Goal: Task Accomplishment & Management: Manage account settings

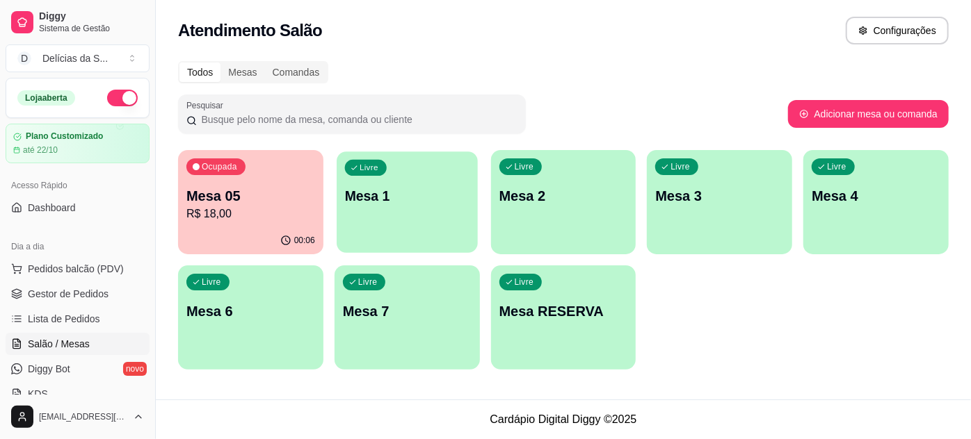
click at [365, 221] on div "Livre Mesa 1" at bounding box center [406, 194] width 141 height 85
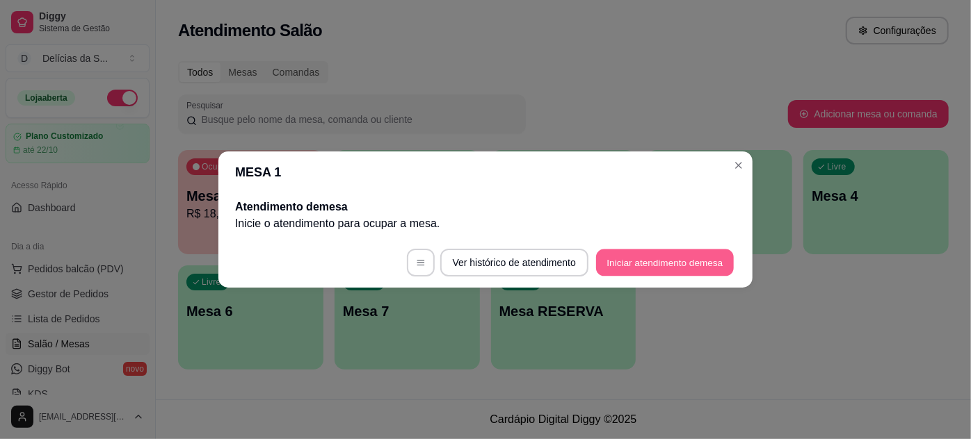
click at [665, 266] on button "Iniciar atendimento de mesa" at bounding box center [665, 263] width 138 height 27
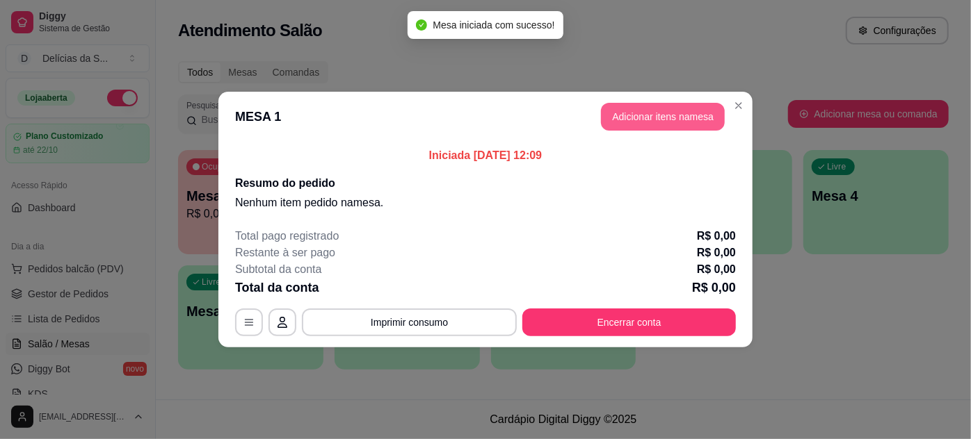
click at [697, 109] on button "Adicionar itens na mesa" at bounding box center [663, 117] width 124 height 28
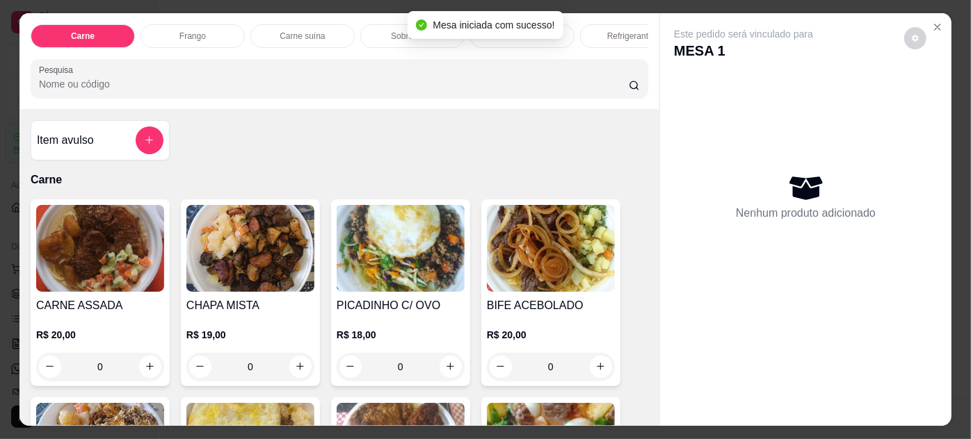
click at [224, 298] on div "CHAPA MISTA R$ 19,00 0" at bounding box center [250, 293] width 139 height 187
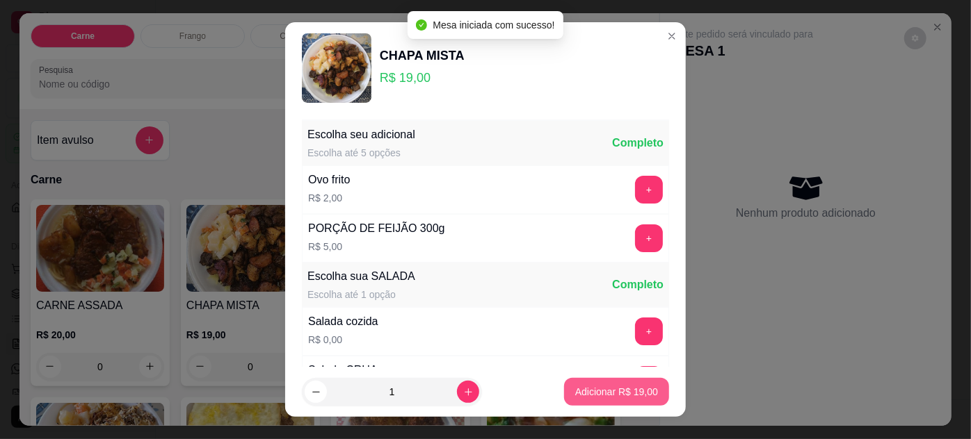
click at [615, 390] on p "Adicionar R$ 19,00" at bounding box center [616, 392] width 83 height 14
type input "1"
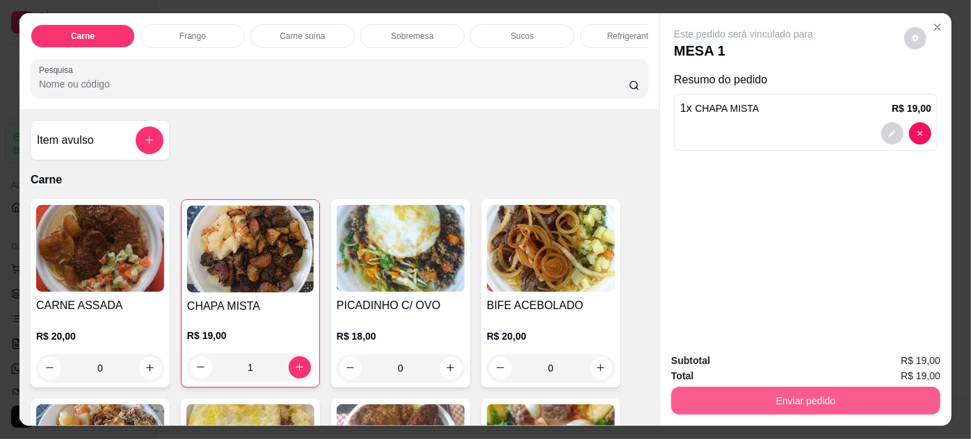
click at [716, 394] on button "Enviar pedido" at bounding box center [805, 401] width 269 height 28
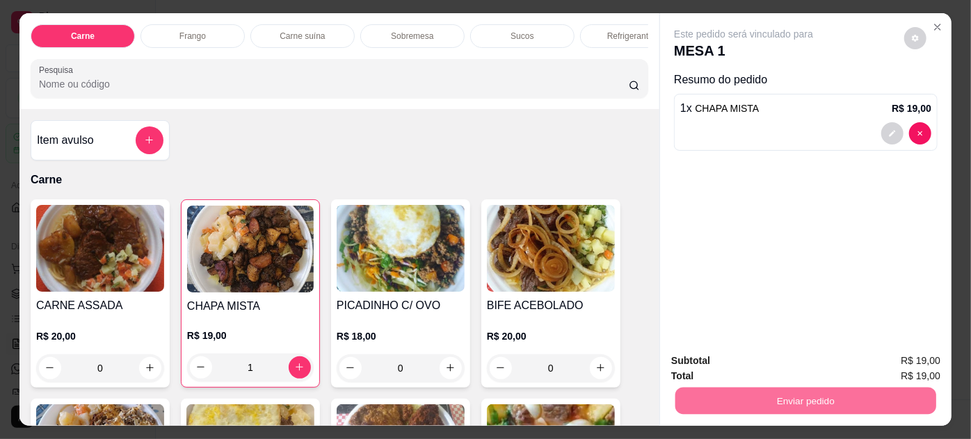
click at [725, 365] on button "Não registrar e enviar pedido" at bounding box center [760, 362] width 140 height 26
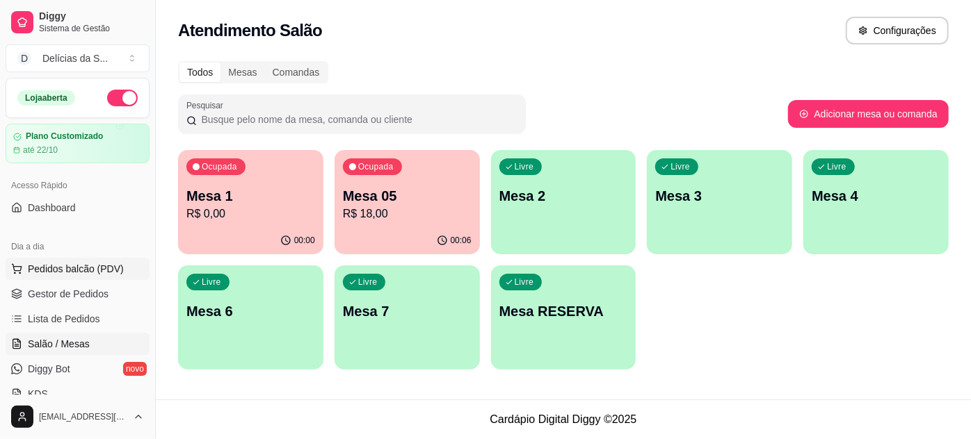
click at [52, 270] on span "Pedidos balcão (PDV)" at bounding box center [76, 269] width 96 height 14
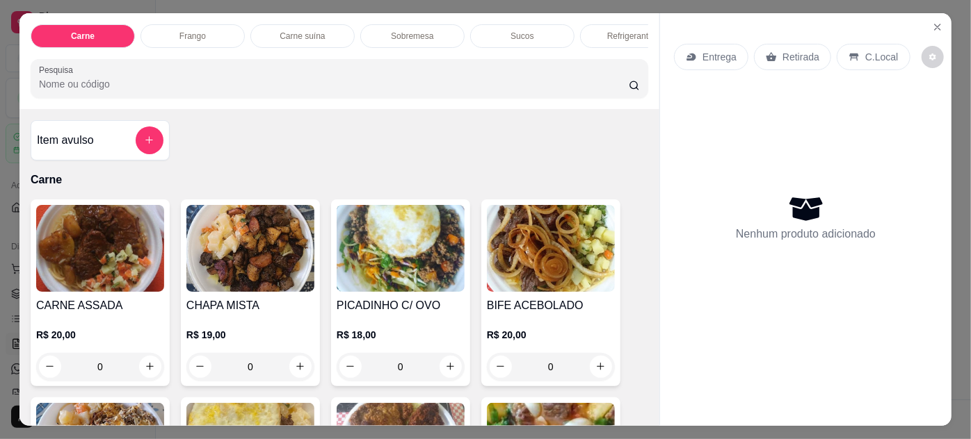
scroll to position [252, 0]
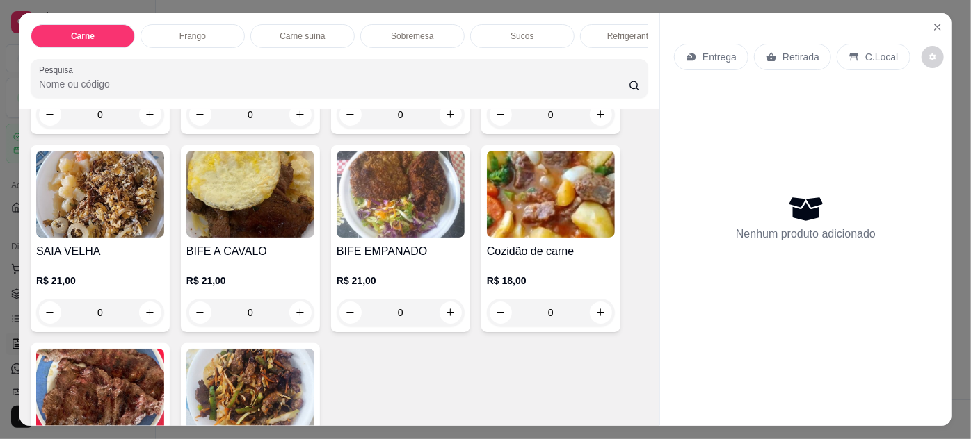
click at [526, 209] on img at bounding box center [551, 194] width 128 height 87
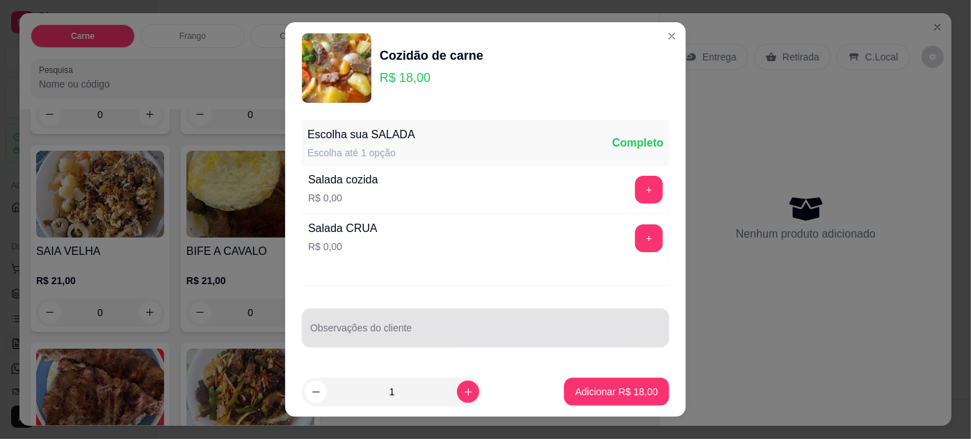
click at [560, 335] on input "Observações do cliente" at bounding box center [485, 334] width 350 height 14
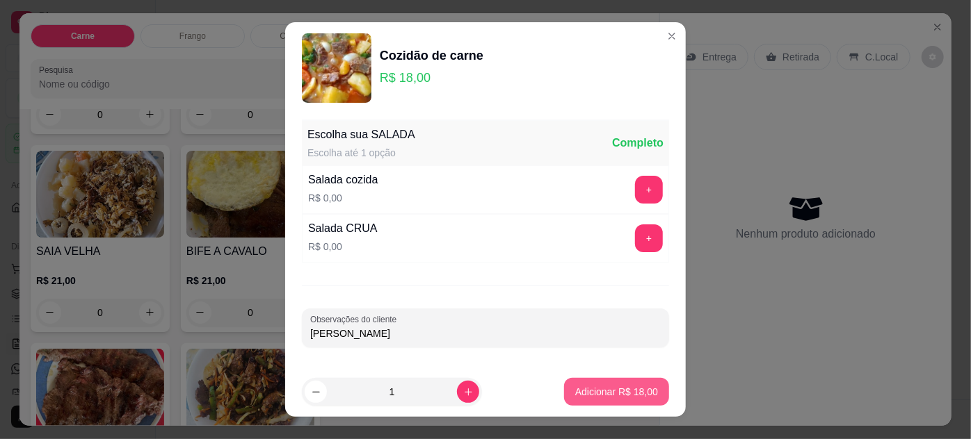
type input "[PERSON_NAME]"
click at [587, 389] on p "Adicionar R$ 18,00" at bounding box center [616, 392] width 83 height 14
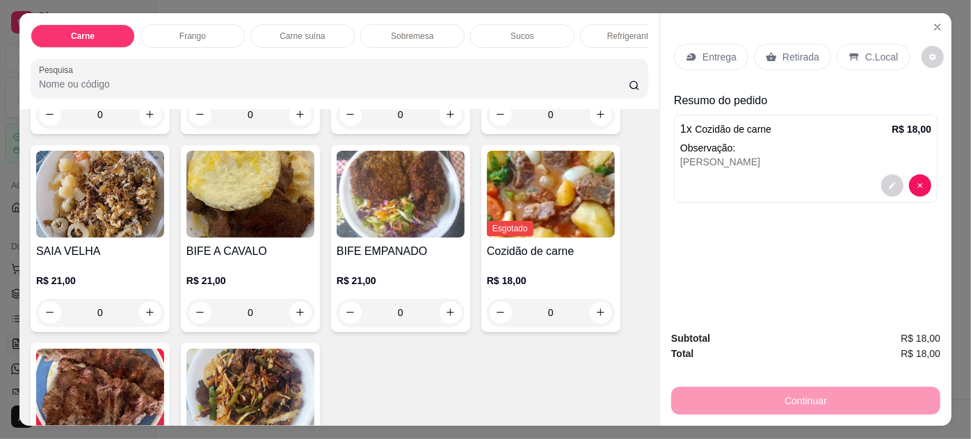
click at [706, 50] on p "Entrega" at bounding box center [719, 57] width 34 height 14
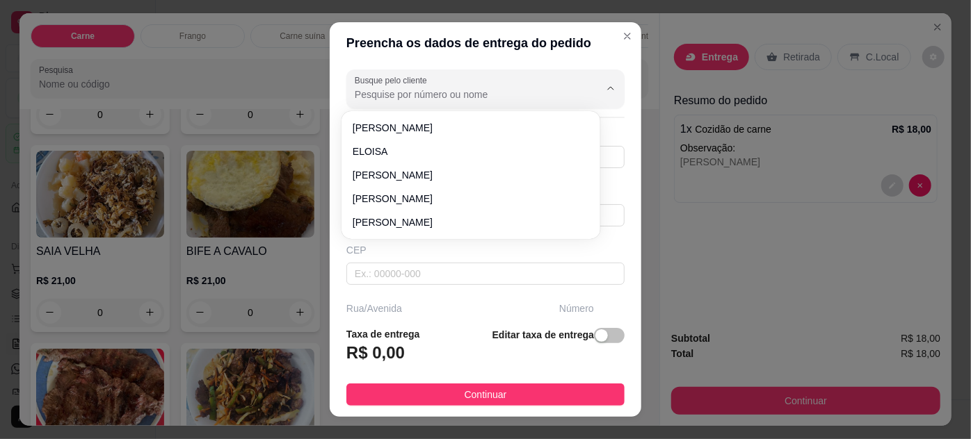
click at [405, 94] on input "Busque pelo cliente" at bounding box center [466, 95] width 222 height 14
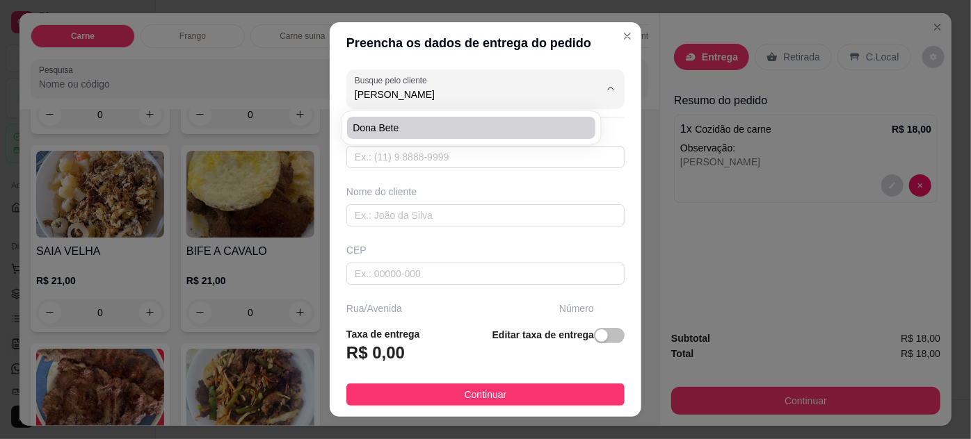
click at [404, 128] on span "Dona Bete" at bounding box center [463, 128] width 222 height 14
type input "Dona Bete"
type input "91996017826"
type input "Dona Bete"
type input "ED. [GEOGRAPHIC_DATA] apto 02"
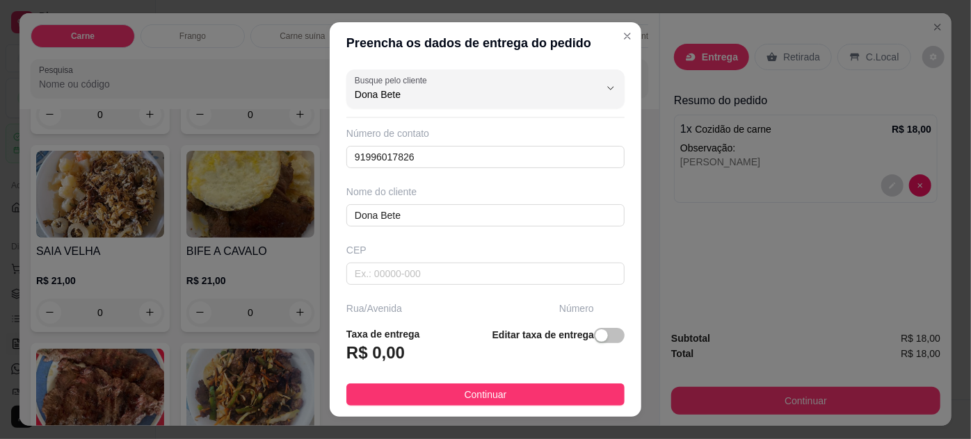
type input "Dona Bete"
click at [516, 393] on button "Continuar" at bounding box center [485, 395] width 278 height 22
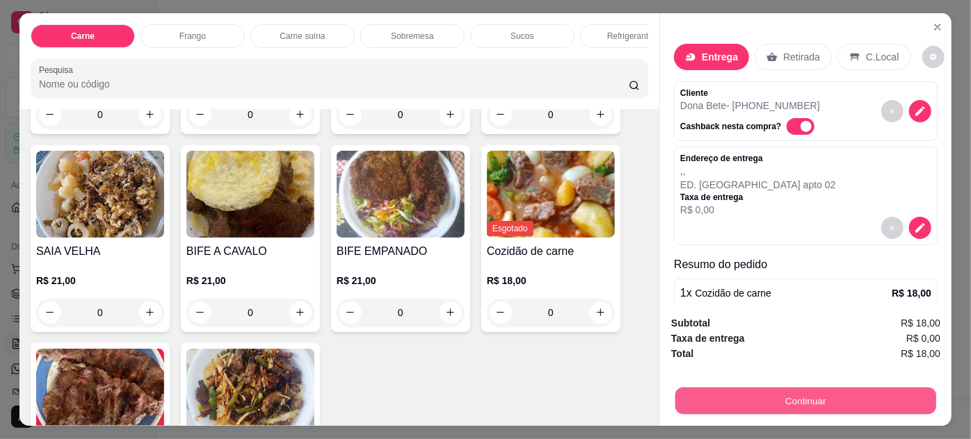
click at [708, 398] on button "Continuar" at bounding box center [805, 401] width 261 height 27
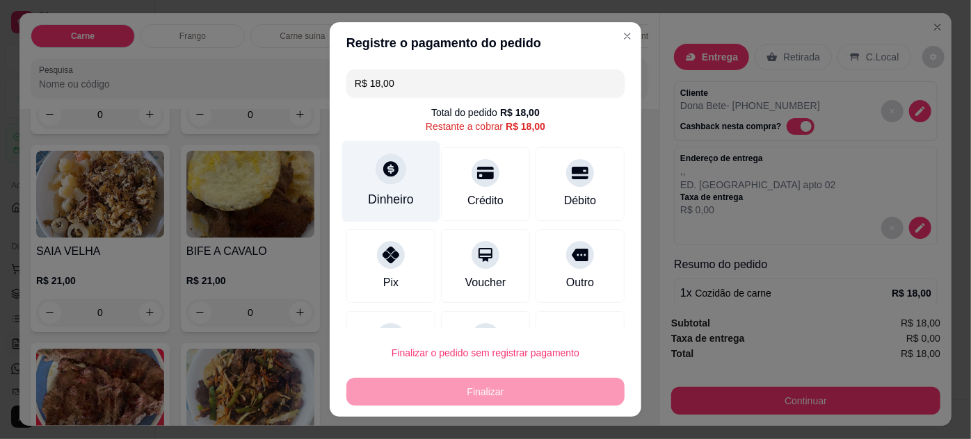
click at [380, 191] on div "Dinheiro" at bounding box center [391, 199] width 46 height 18
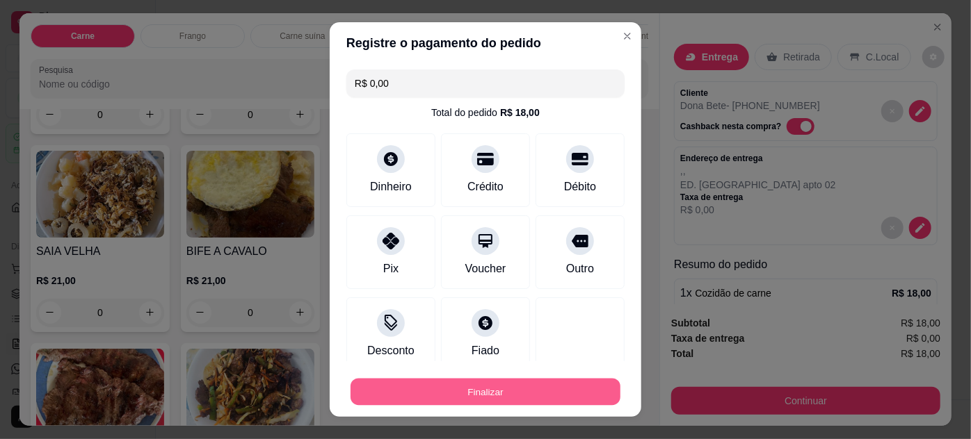
click at [519, 387] on button "Finalizar" at bounding box center [485, 392] width 270 height 27
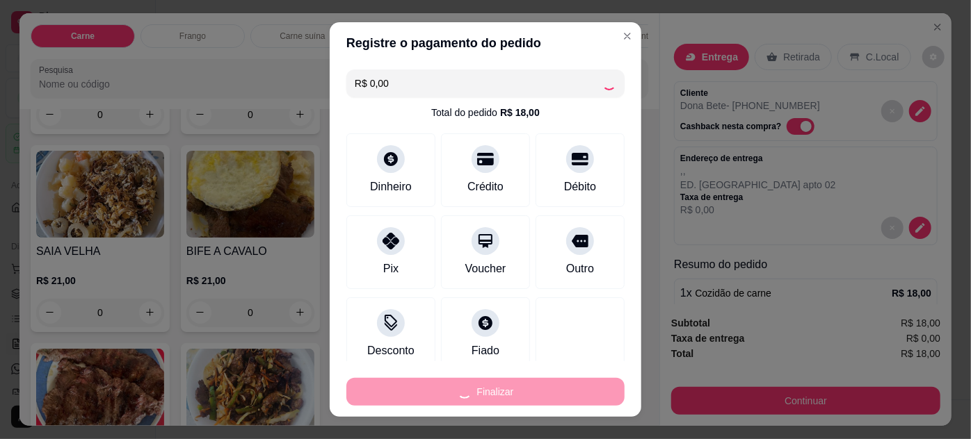
type input "-R$ 18,00"
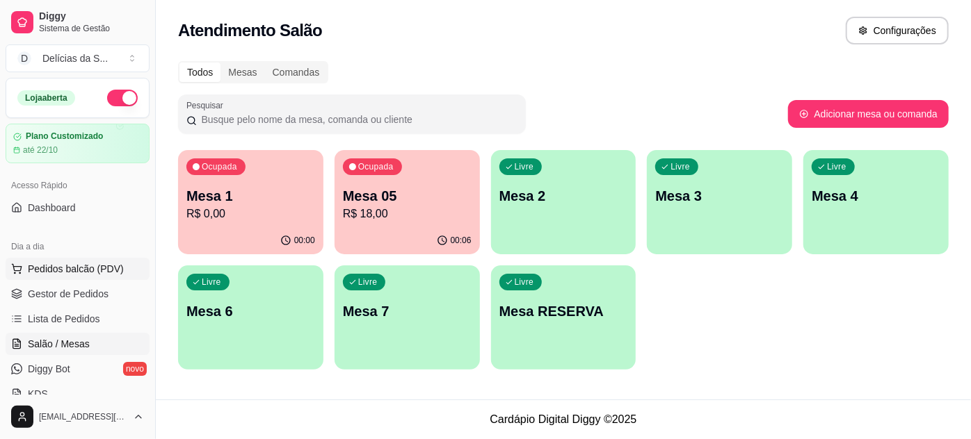
click at [45, 270] on span "Pedidos balcão (PDV)" at bounding box center [76, 269] width 96 height 14
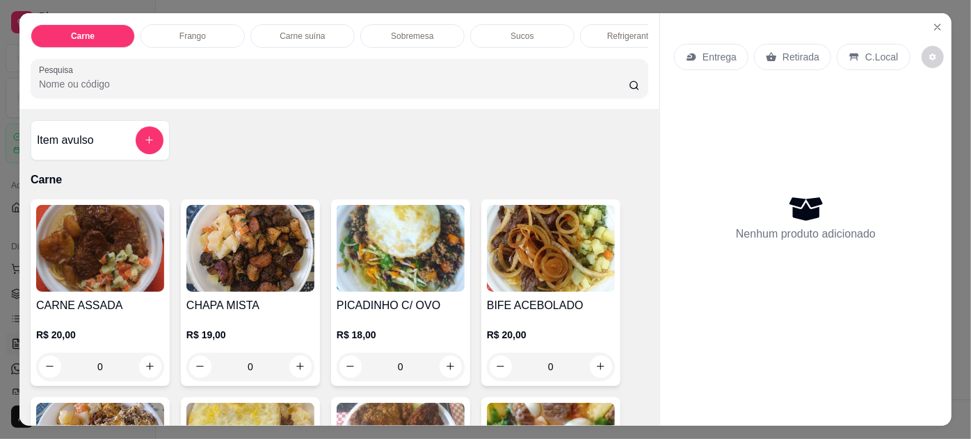
drag, startPoint x: 39, startPoint y: 275, endPoint x: 15, endPoint y: 261, distance: 28.4
click at [932, 22] on icon "Close" at bounding box center [937, 27] width 11 height 11
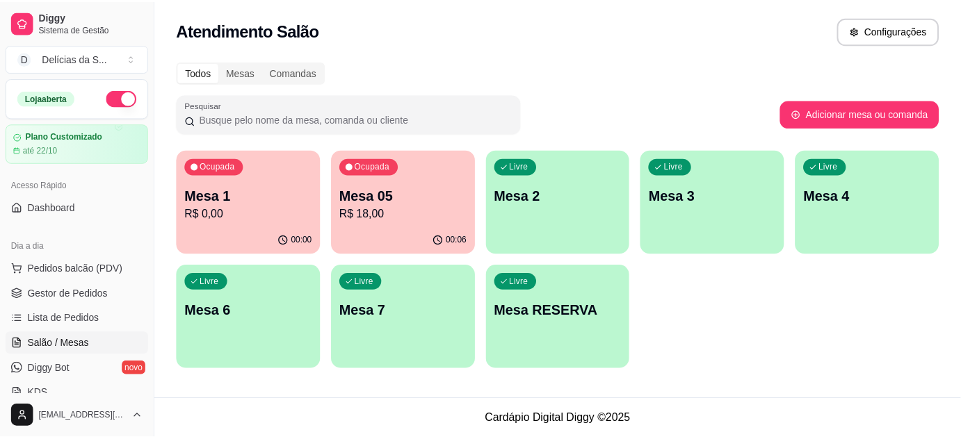
scroll to position [126, 0]
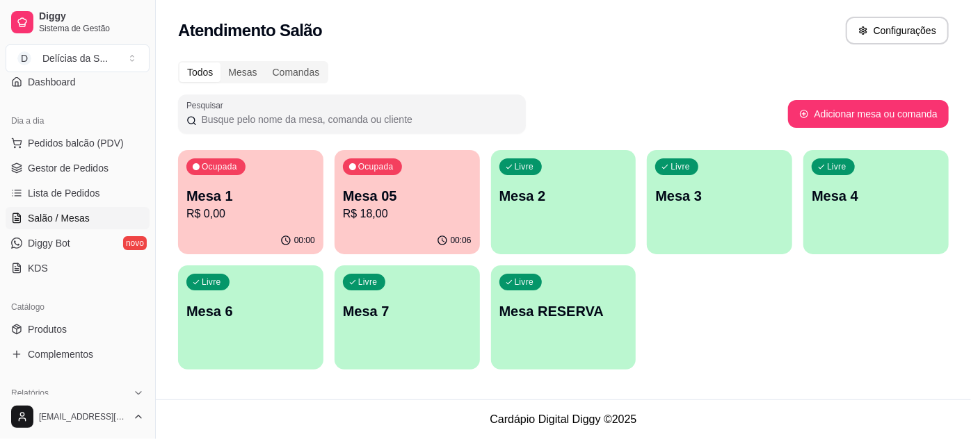
click at [47, 303] on div "Catálogo" at bounding box center [78, 307] width 144 height 22
click at [54, 327] on span "Produtos" at bounding box center [47, 330] width 39 height 14
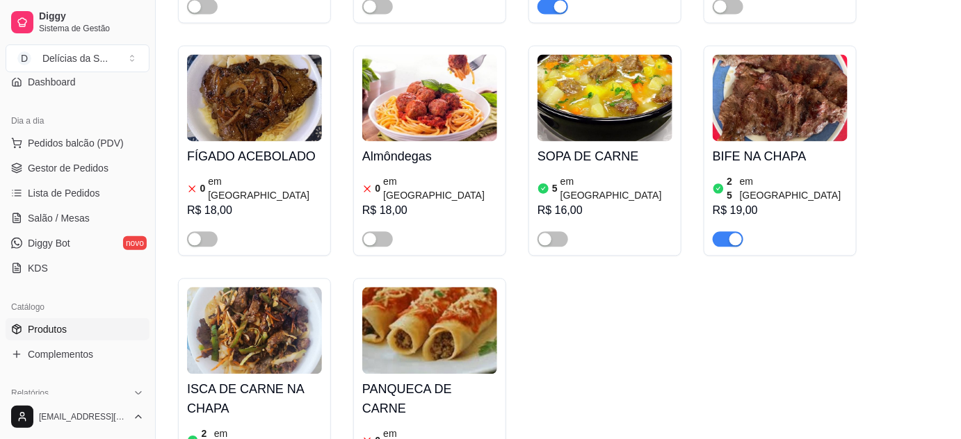
scroll to position [505, 0]
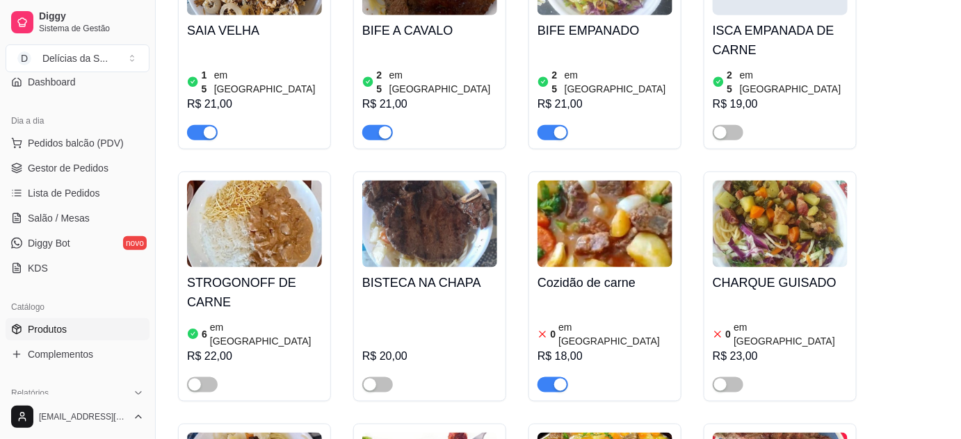
click at [566, 298] on div "0 em estoque R$ 18,00" at bounding box center [604, 345] width 135 height 95
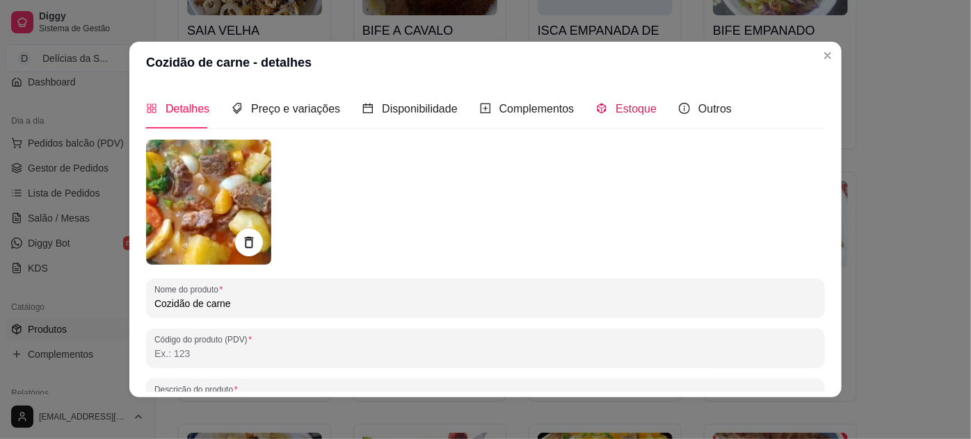
click at [632, 105] on span "Estoque" at bounding box center [635, 109] width 41 height 12
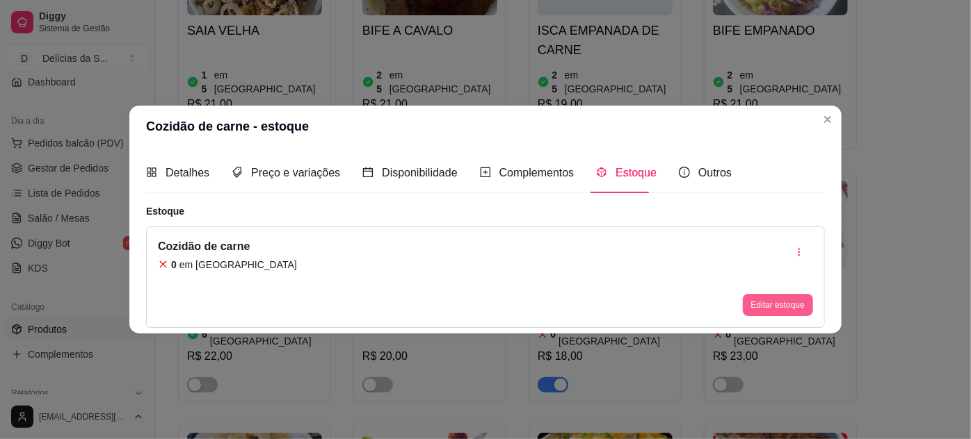
click at [775, 315] on button "Editar estoque" at bounding box center [777, 305] width 70 height 22
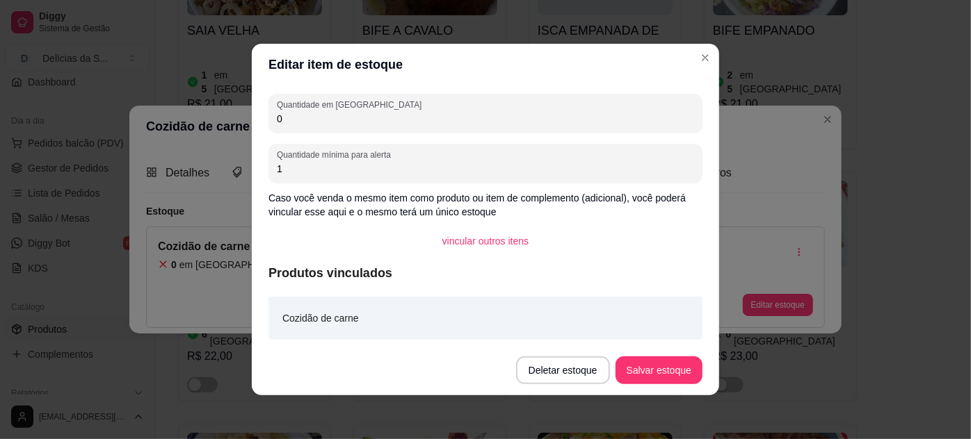
drag, startPoint x: 289, startPoint y: 125, endPoint x: 248, endPoint y: 133, distance: 41.7
click at [252, 134] on div "Quantidade em estoque 0 Quantidade mínima para alerta 1 Caso você venda o mesmo…" at bounding box center [485, 216] width 467 height 260
drag, startPoint x: 280, startPoint y: 124, endPoint x: 259, endPoint y: 124, distance: 20.9
click at [261, 125] on div "Quantidade em estoque 0 Quantidade mínima para alerta 1 Caso você venda o mesmo…" at bounding box center [485, 216] width 467 height 260
type input "1"
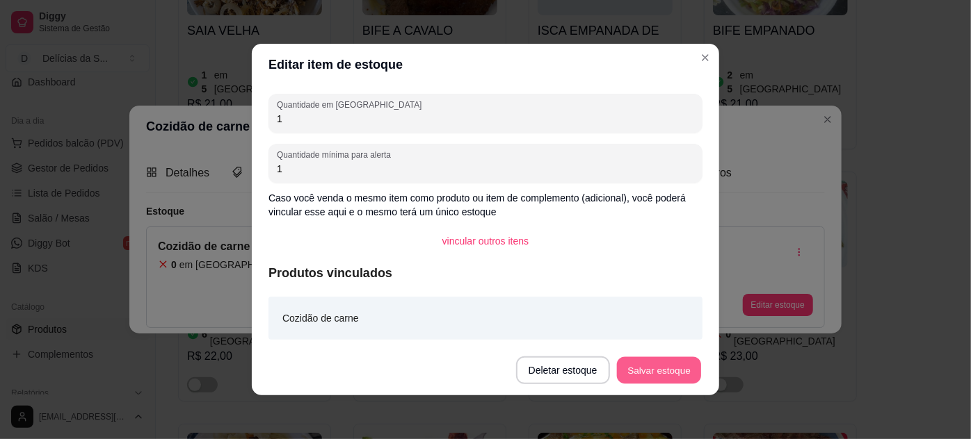
click at [681, 369] on button "Salvar estoque" at bounding box center [658, 370] width 85 height 27
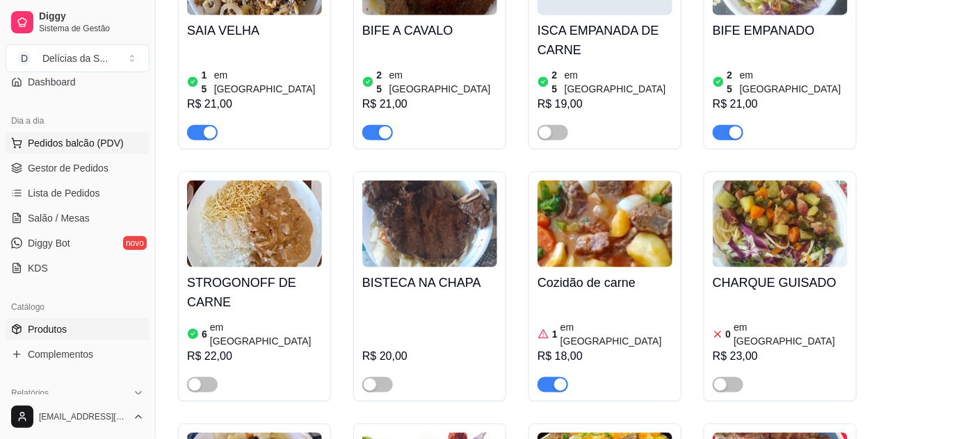
click at [77, 140] on span "Pedidos balcão (PDV)" at bounding box center [76, 143] width 96 height 14
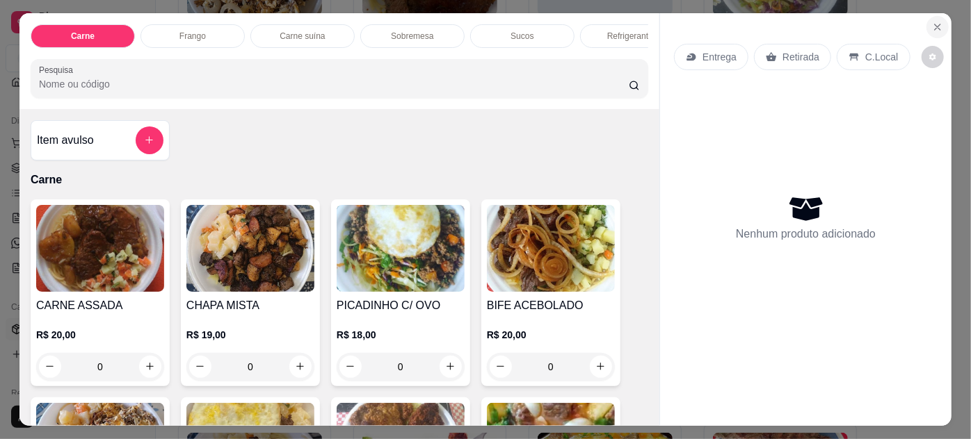
click at [932, 22] on icon "Close" at bounding box center [937, 27] width 11 height 11
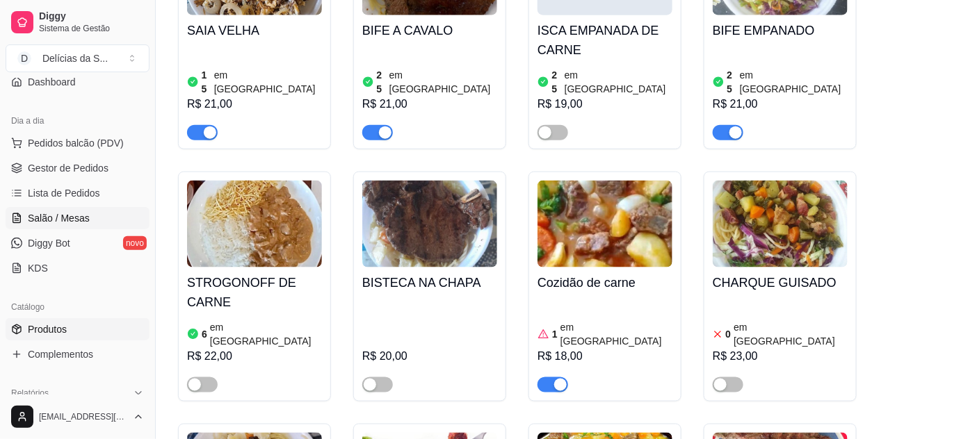
click at [72, 222] on span "Salão / Mesas" at bounding box center [59, 218] width 62 height 14
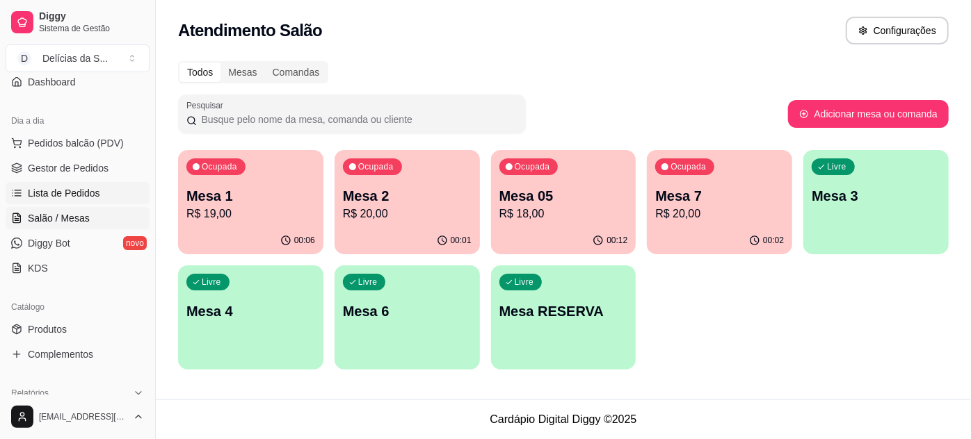
click at [93, 191] on span "Lista de Pedidos" at bounding box center [64, 193] width 72 height 14
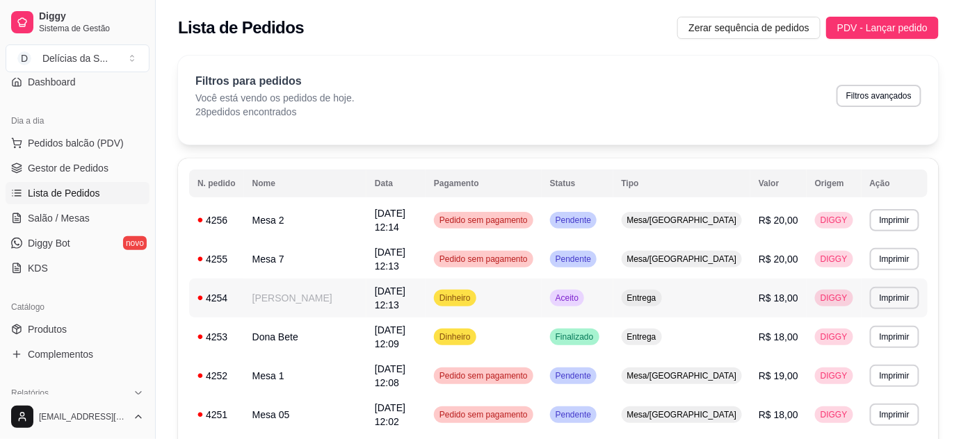
click at [296, 282] on td "[PERSON_NAME]" at bounding box center [305, 298] width 122 height 39
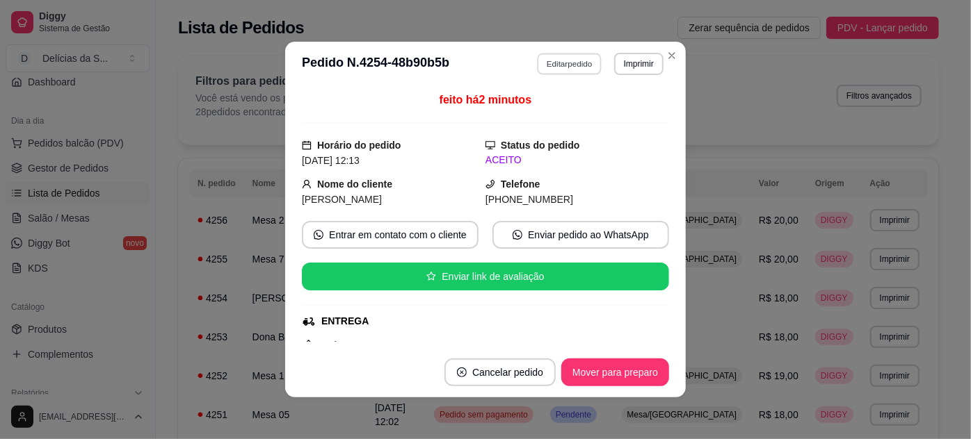
click at [550, 65] on button "Editar pedido" at bounding box center [569, 64] width 65 height 22
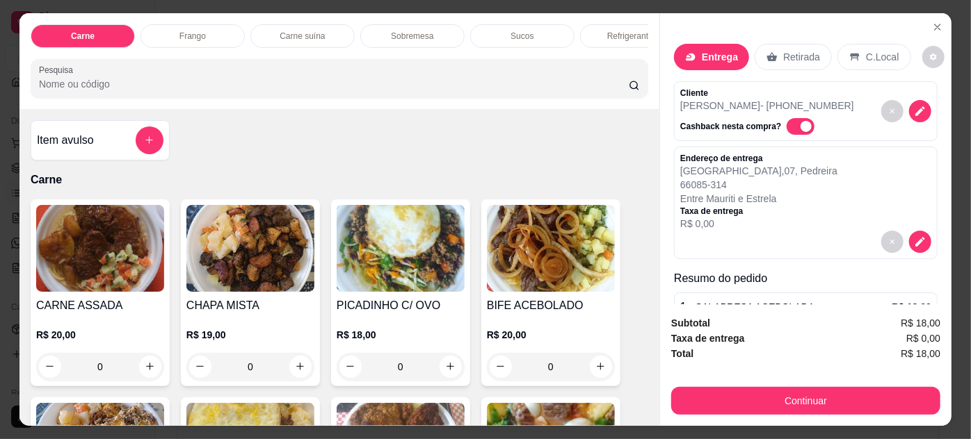
scroll to position [108, 0]
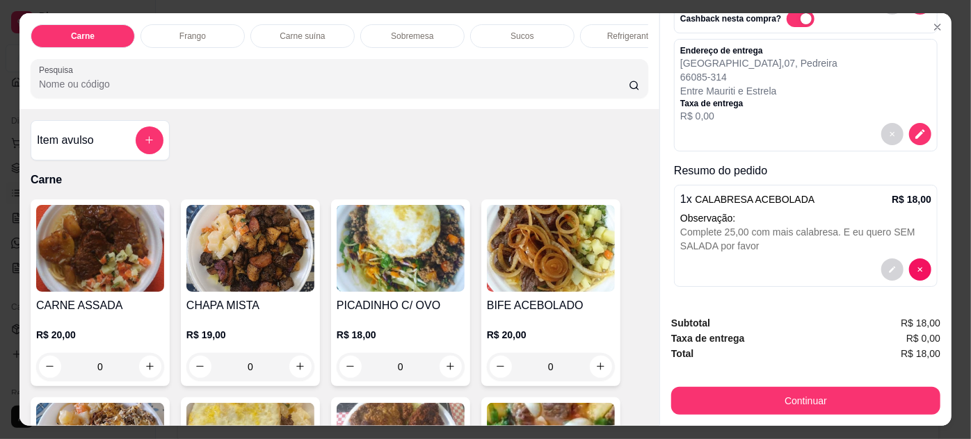
click at [87, 140] on h4 "Item avulso" at bounding box center [65, 140] width 57 height 17
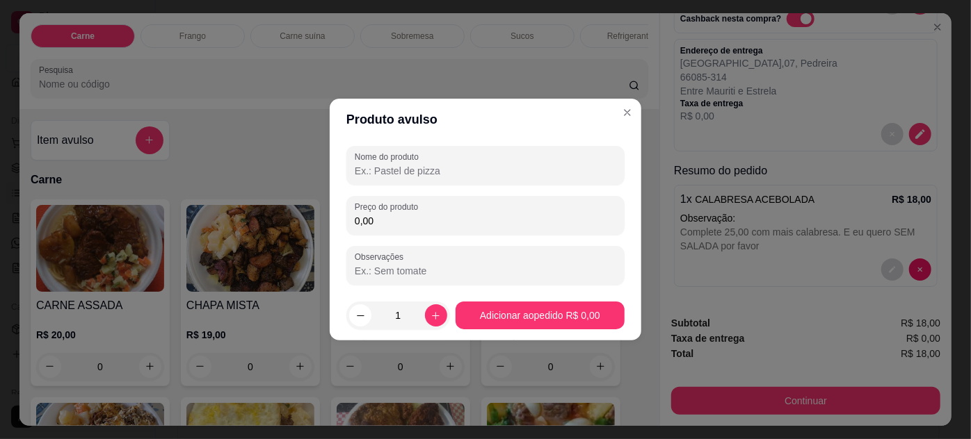
click at [390, 172] on input "Nome do produto" at bounding box center [485, 171] width 261 height 14
type input "CALABRESA"
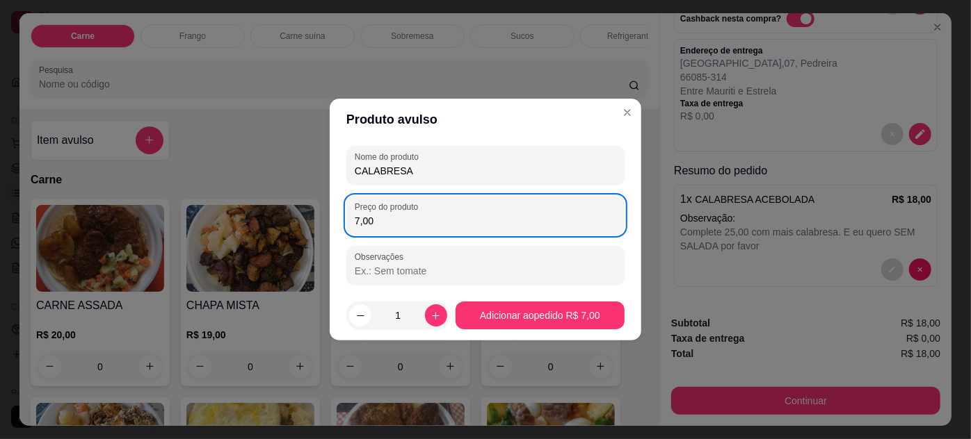
type input "7,00"
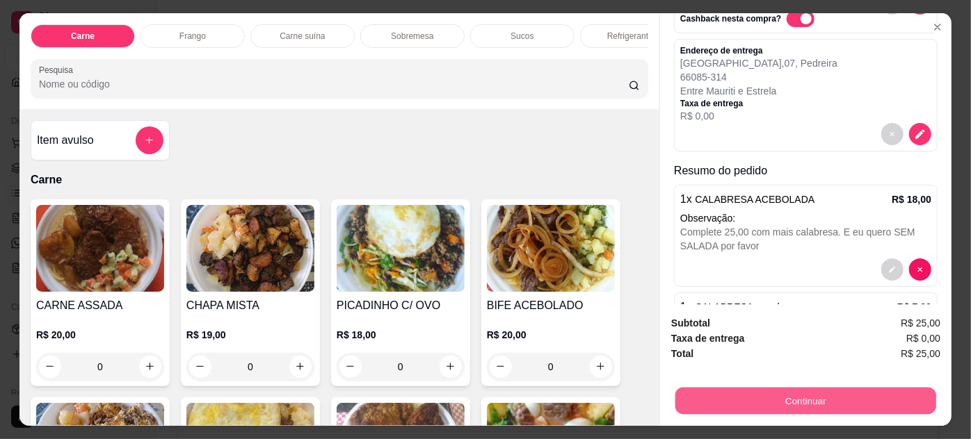
click at [713, 400] on button "Continuar" at bounding box center [805, 401] width 261 height 27
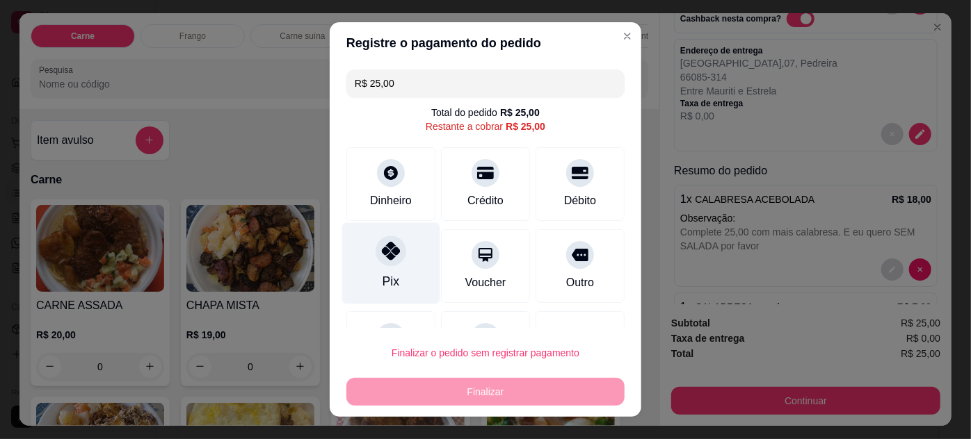
click at [393, 265] on div "Pix" at bounding box center [391, 262] width 98 height 81
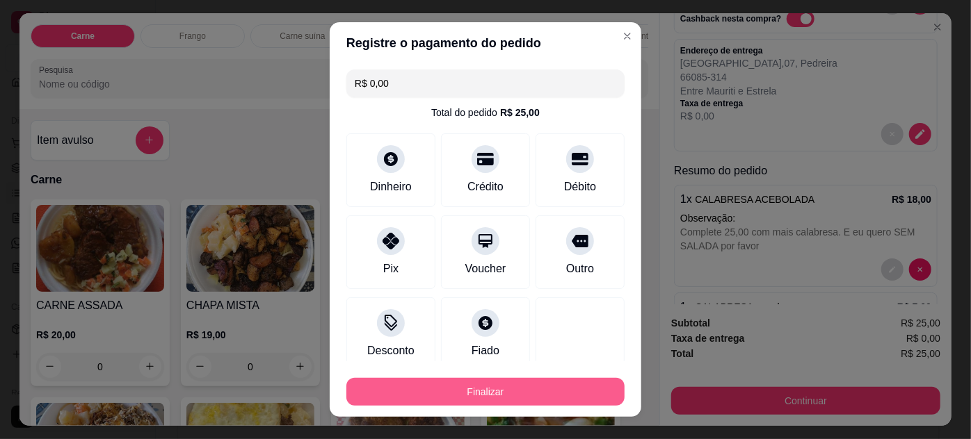
click at [510, 394] on button "Finalizar" at bounding box center [485, 392] width 278 height 28
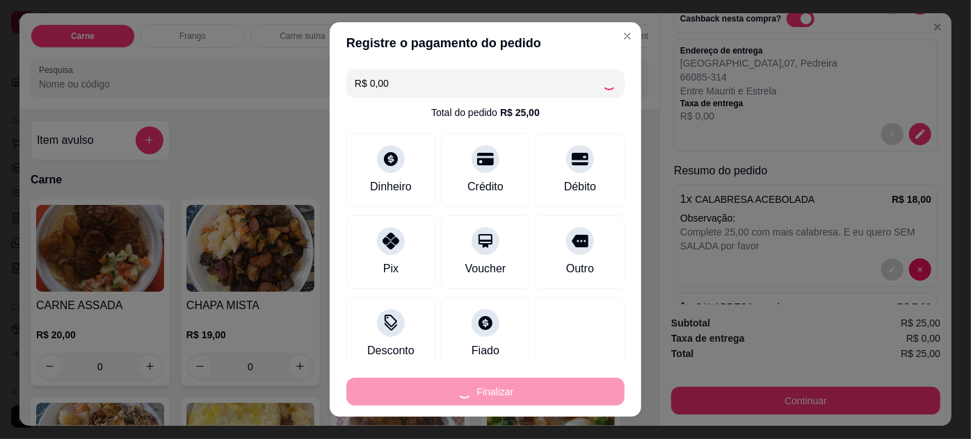
type input "-R$ 25,00"
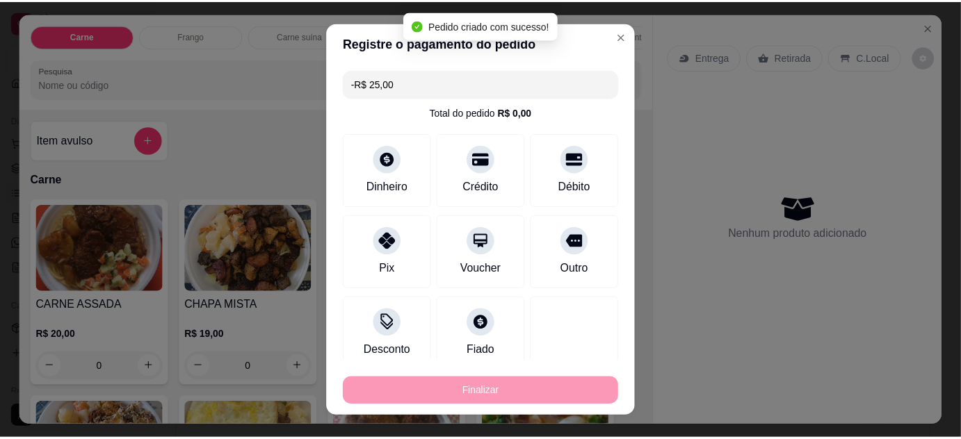
scroll to position [0, 0]
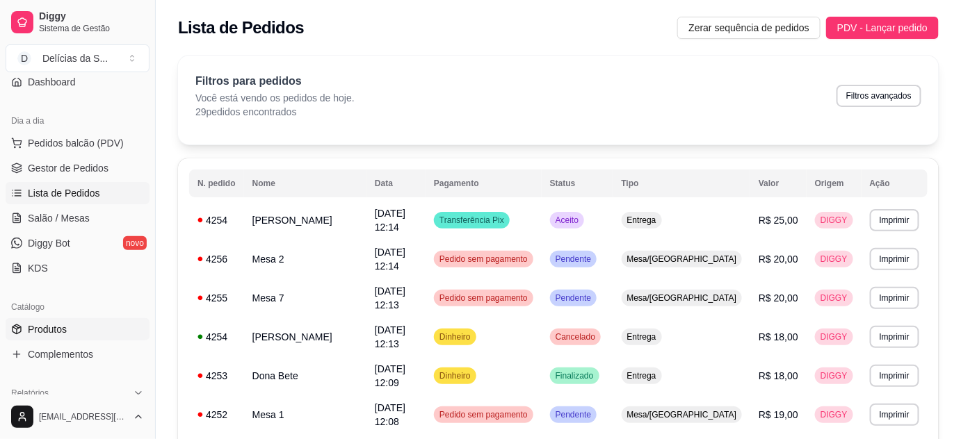
click at [90, 323] on link "Produtos" at bounding box center [78, 329] width 144 height 22
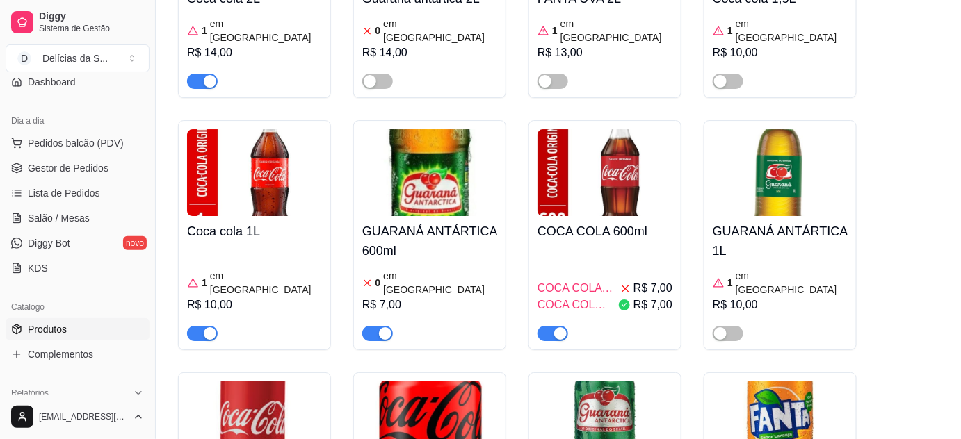
scroll to position [5182, 0]
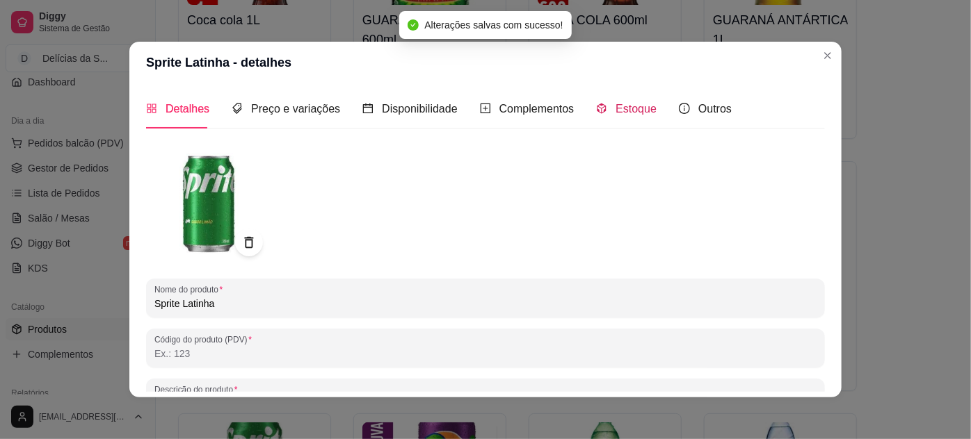
click at [629, 114] on span "Estoque" at bounding box center [635, 109] width 41 height 12
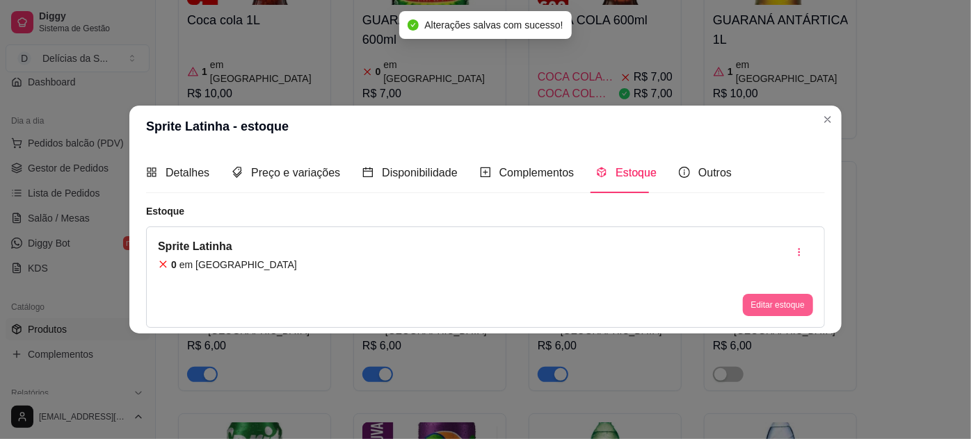
click at [779, 304] on button "Editar estoque" at bounding box center [777, 305] width 70 height 22
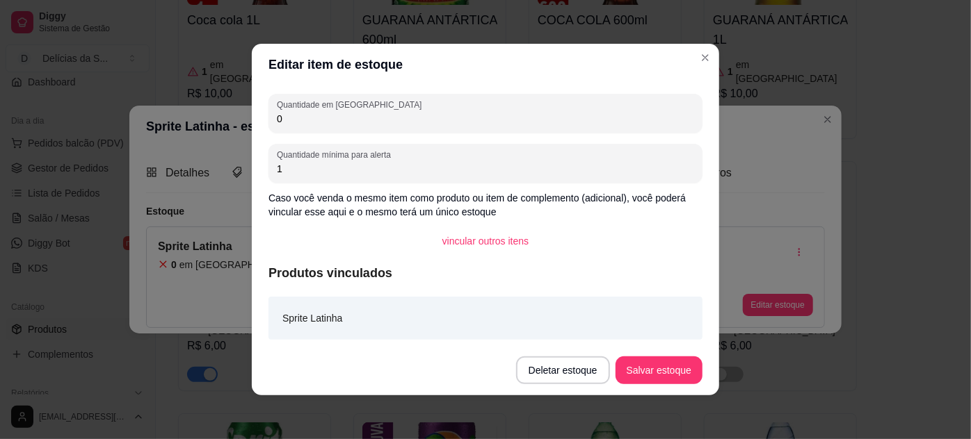
drag, startPoint x: 412, startPoint y: 135, endPoint x: 256, endPoint y: 132, distance: 155.8
click at [256, 132] on div "Quantidade em estoque 0 Quantidade mínima para alerta 1 Caso você venda o mesmo…" at bounding box center [485, 216] width 467 height 260
type input "1"
type input "2"
click at [668, 364] on button "Salvar estoque" at bounding box center [658, 371] width 87 height 28
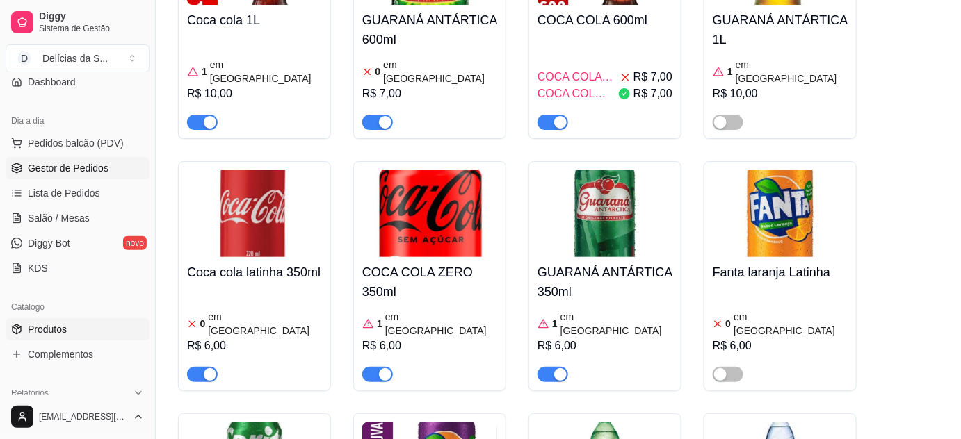
click at [63, 170] on span "Gestor de Pedidos" at bounding box center [68, 168] width 81 height 14
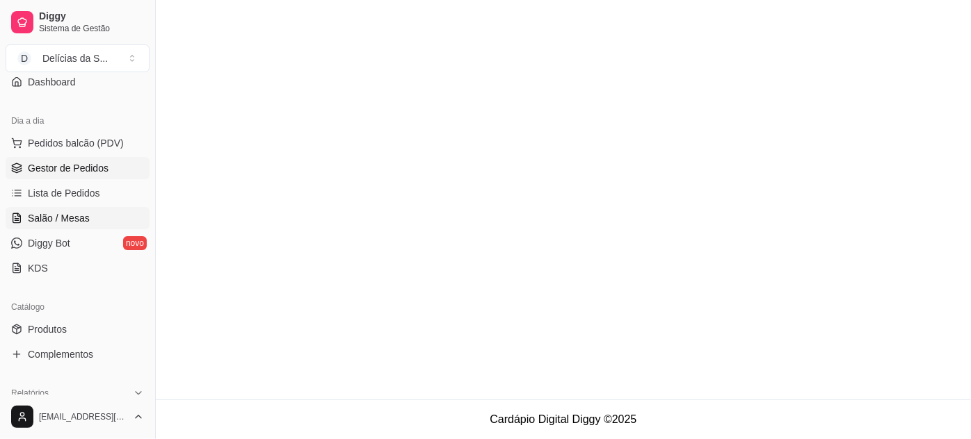
click at [72, 216] on span "Salão / Mesas" at bounding box center [59, 218] width 62 height 14
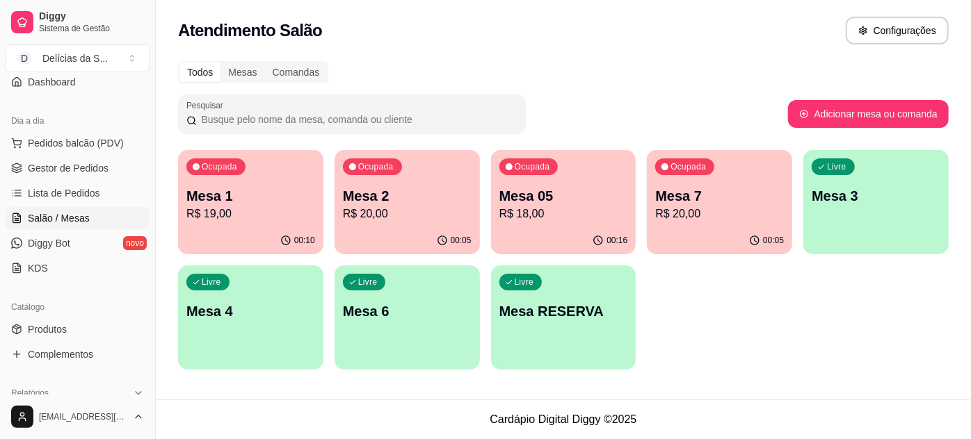
click at [549, 202] on p "Mesa 05" at bounding box center [563, 195] width 129 height 19
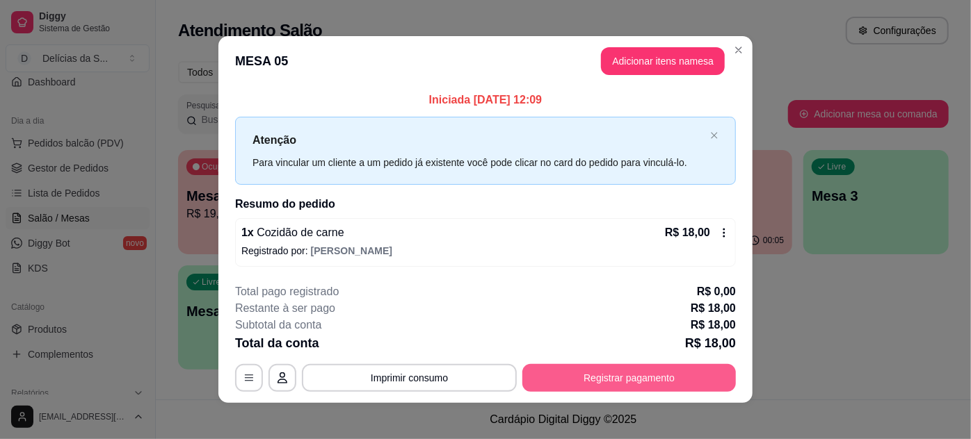
click at [617, 375] on button "Registrar pagamento" at bounding box center [628, 378] width 213 height 28
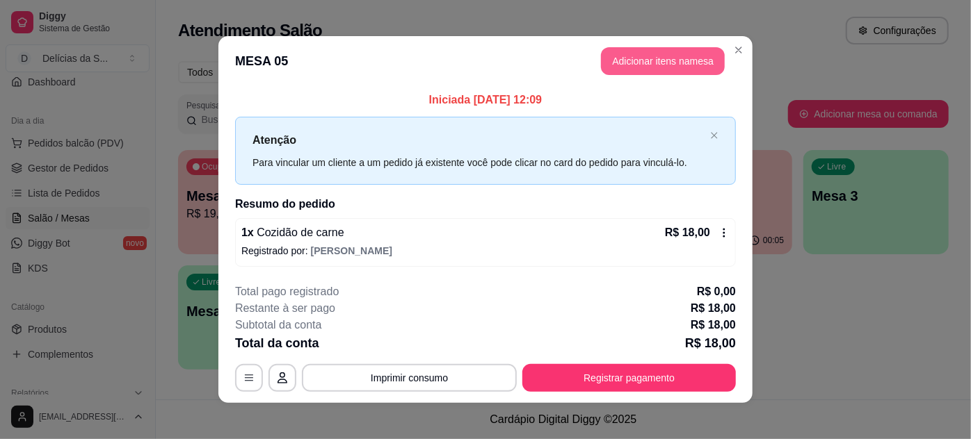
click at [667, 66] on button "Adicionar itens na mesa" at bounding box center [663, 61] width 124 height 28
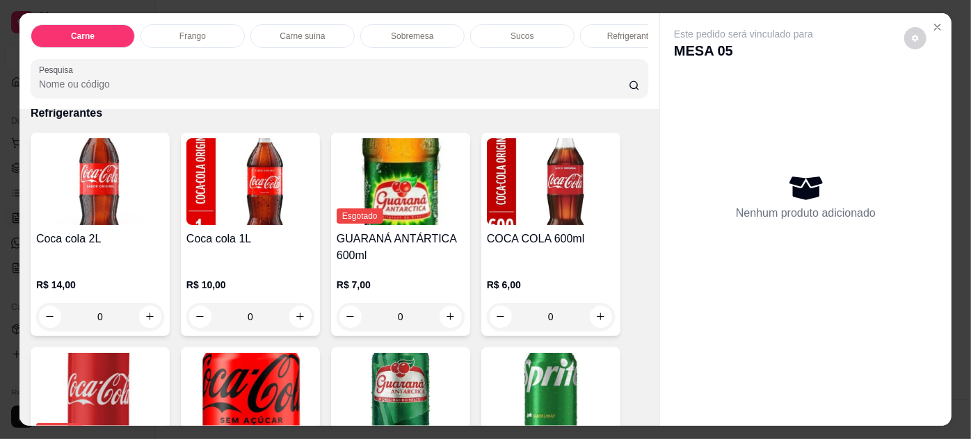
scroll to position [1896, 0]
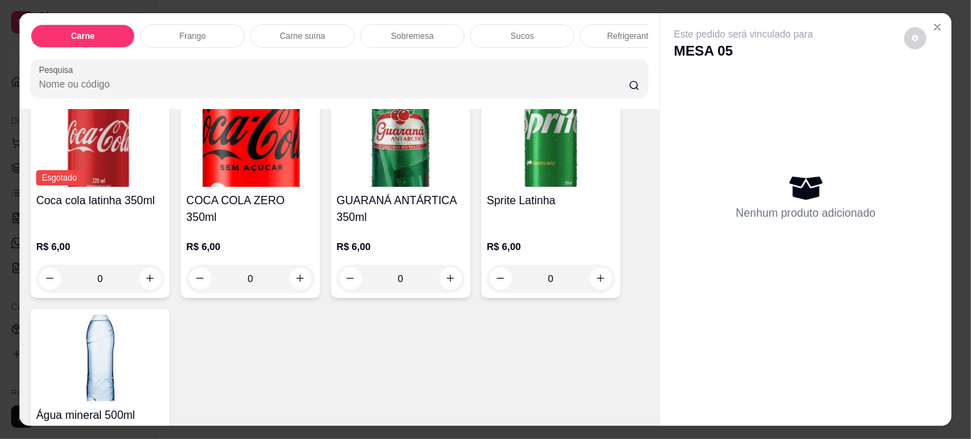
click at [519, 177] on div "Sprite Latinha R$ 6,00 0" at bounding box center [550, 197] width 139 height 204
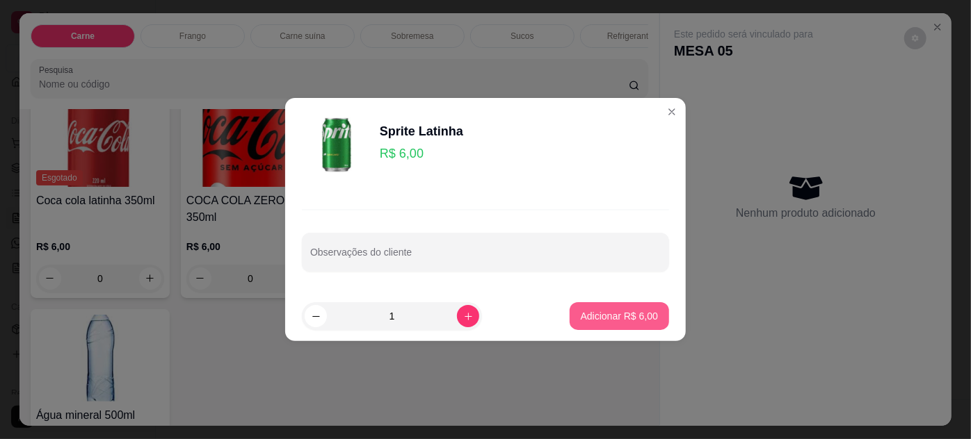
click at [586, 311] on p "Adicionar R$ 6,00" at bounding box center [619, 316] width 77 height 14
type input "1"
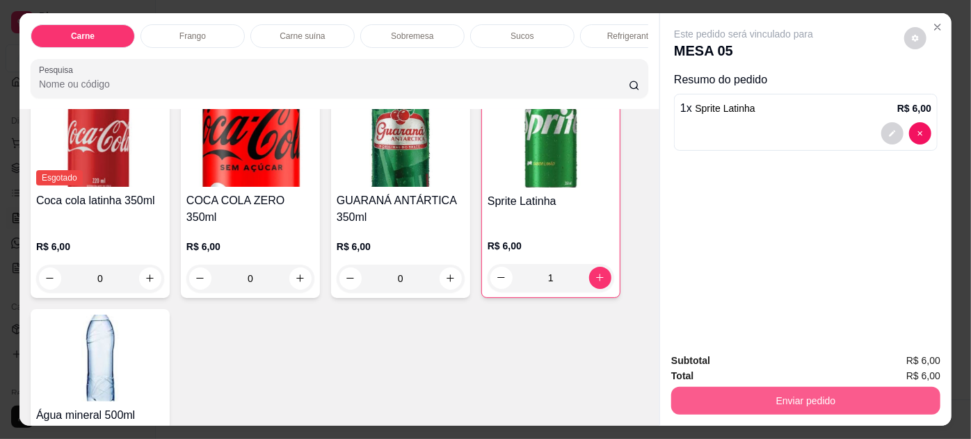
click at [776, 400] on button "Enviar pedido" at bounding box center [805, 401] width 269 height 28
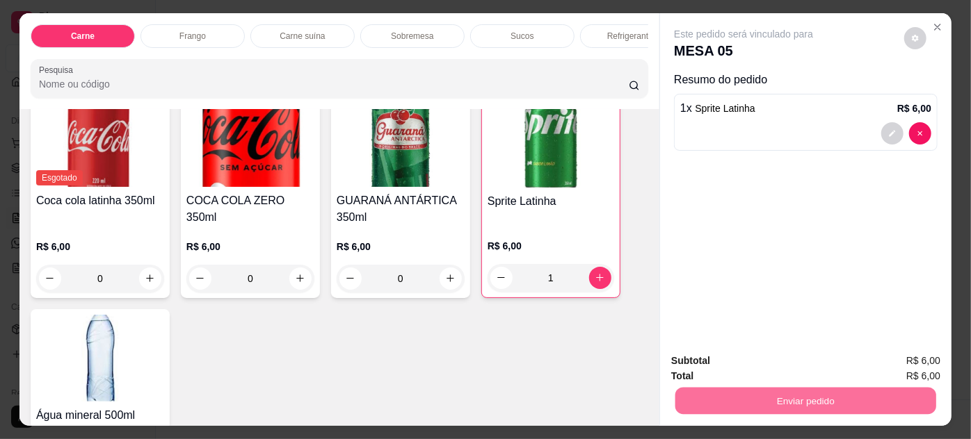
click at [773, 354] on button "Não registrar e enviar pedido" at bounding box center [760, 362] width 145 height 26
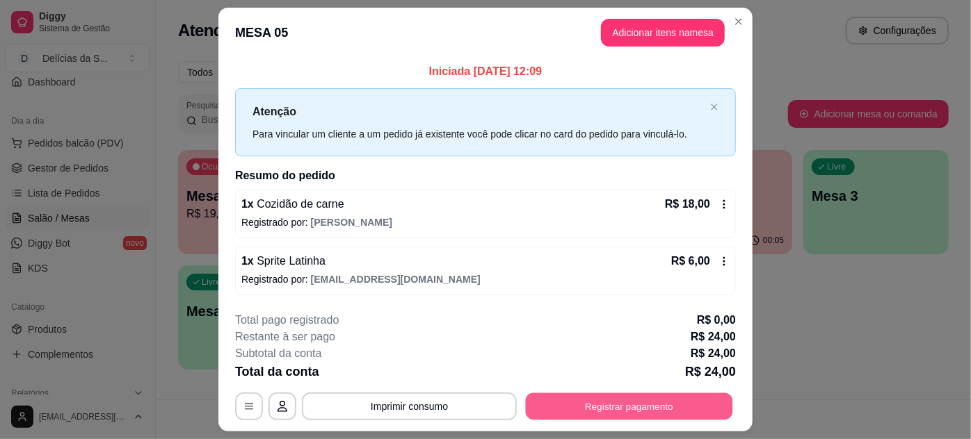
click at [669, 406] on button "Registrar pagamento" at bounding box center [629, 406] width 207 height 27
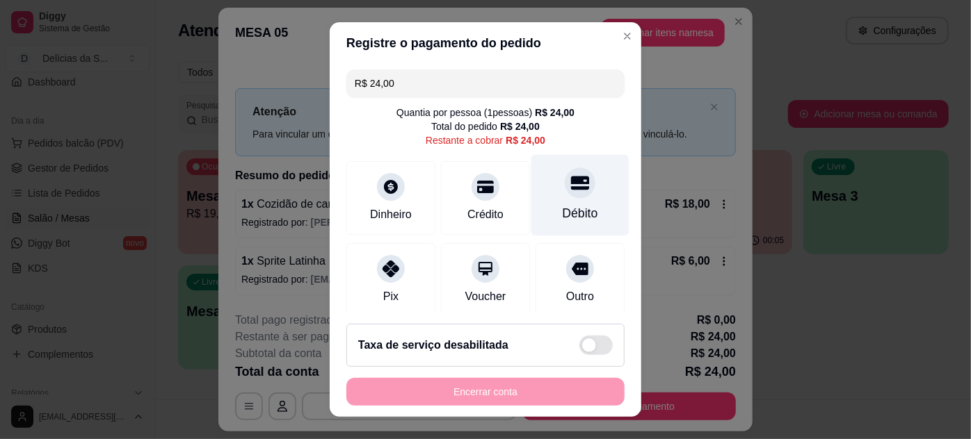
click at [568, 207] on div "Débito" at bounding box center [579, 213] width 35 height 18
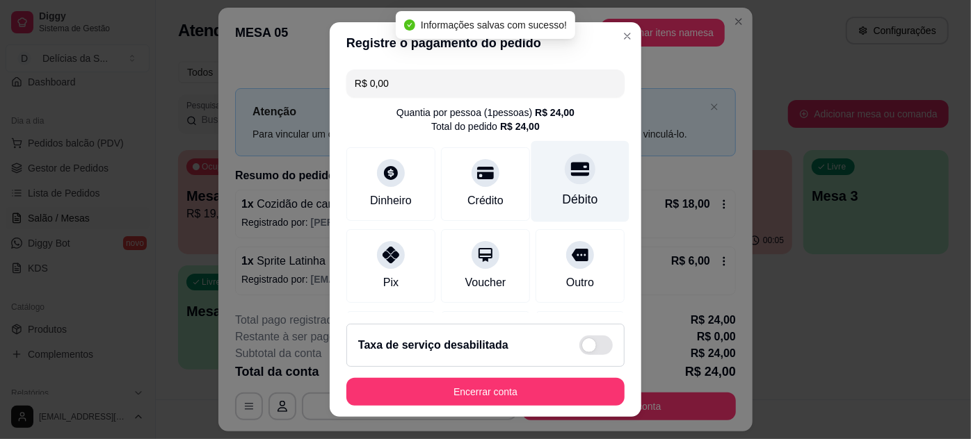
type input "R$ 0,00"
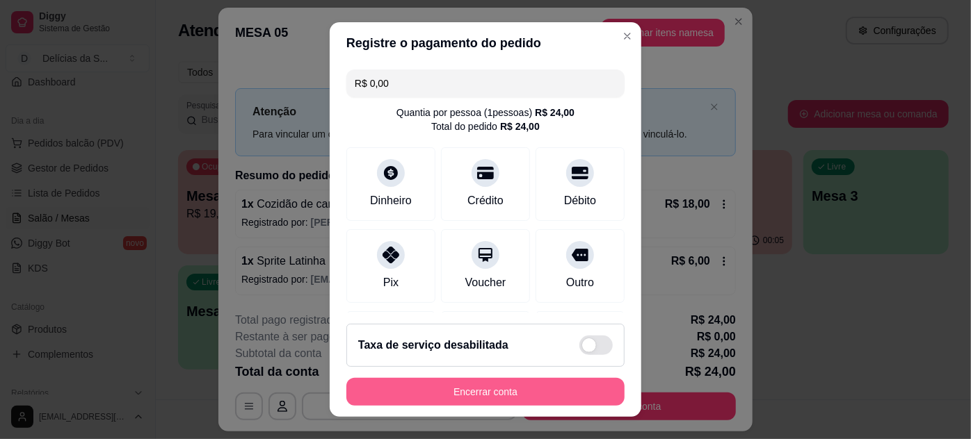
click at [398, 393] on button "Encerrar conta" at bounding box center [485, 392] width 278 height 28
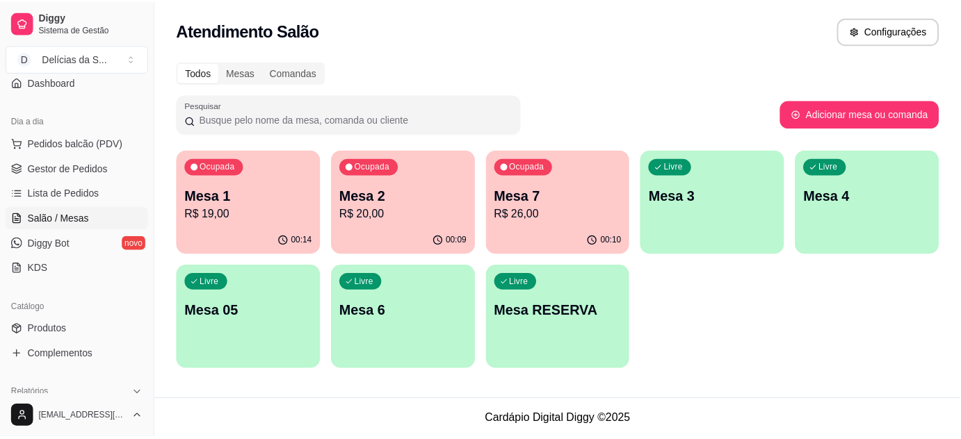
scroll to position [252, 0]
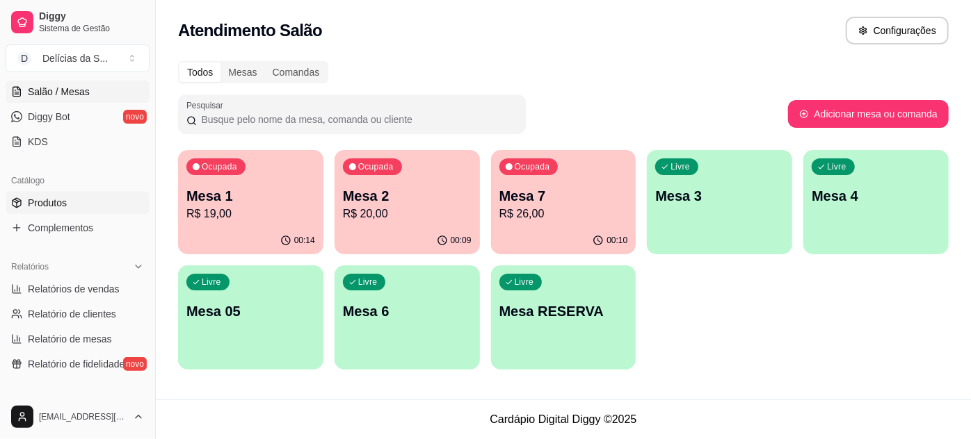
click at [65, 206] on span "Produtos" at bounding box center [47, 203] width 39 height 14
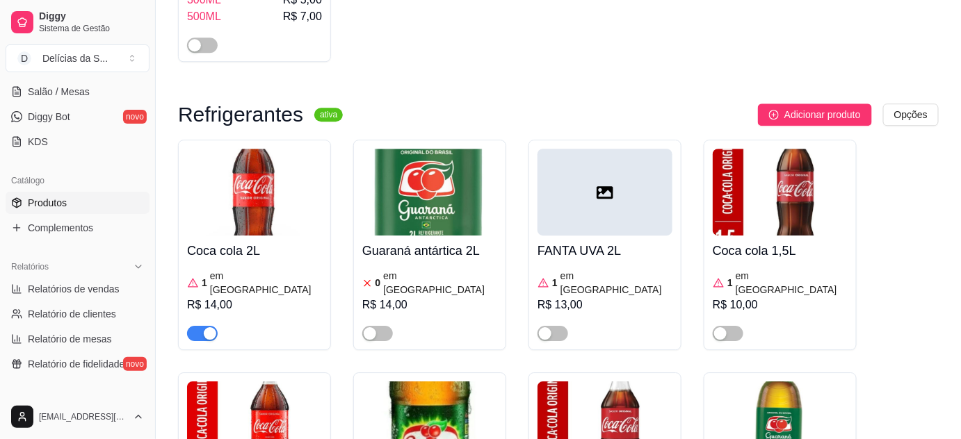
scroll to position [4677, 0]
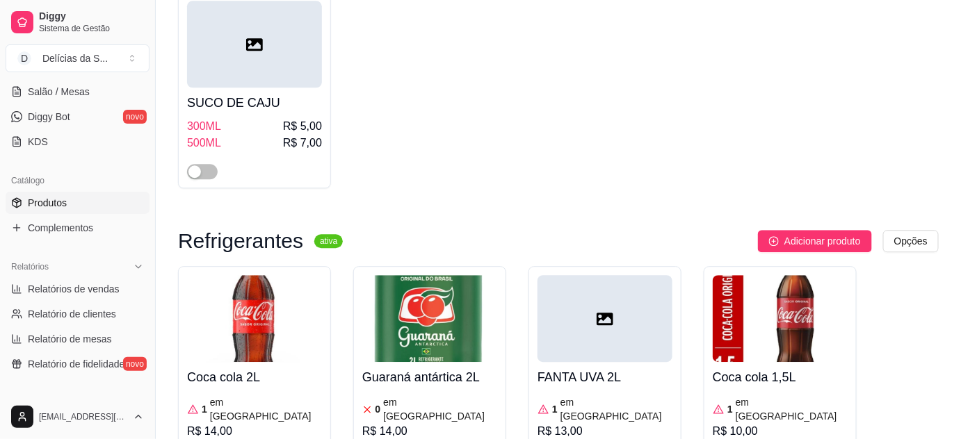
click at [236, 362] on div "Coca cola 2L 1 em estoque R$ 14,00" at bounding box center [254, 415] width 135 height 106
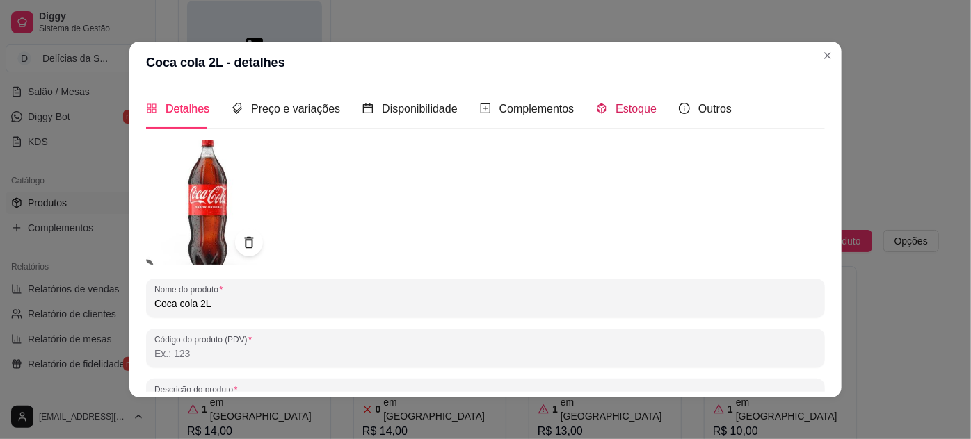
click at [626, 106] on span "Estoque" at bounding box center [635, 109] width 41 height 12
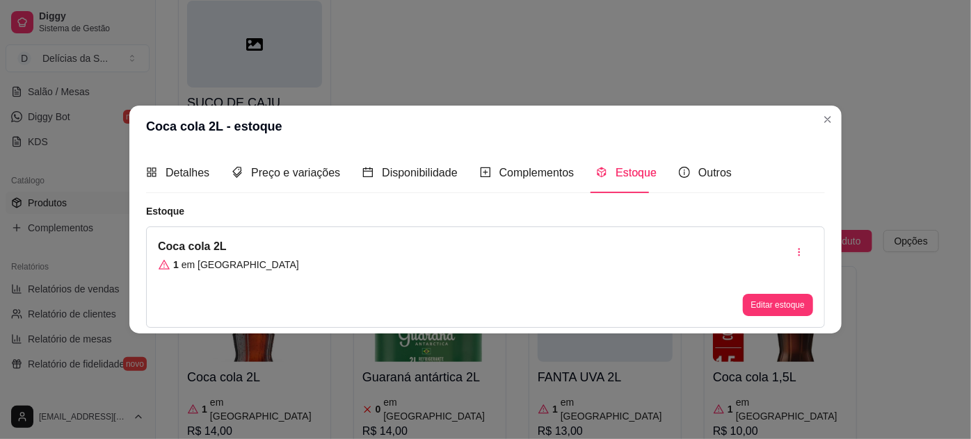
click at [769, 305] on button "Editar estoque" at bounding box center [777, 305] width 70 height 22
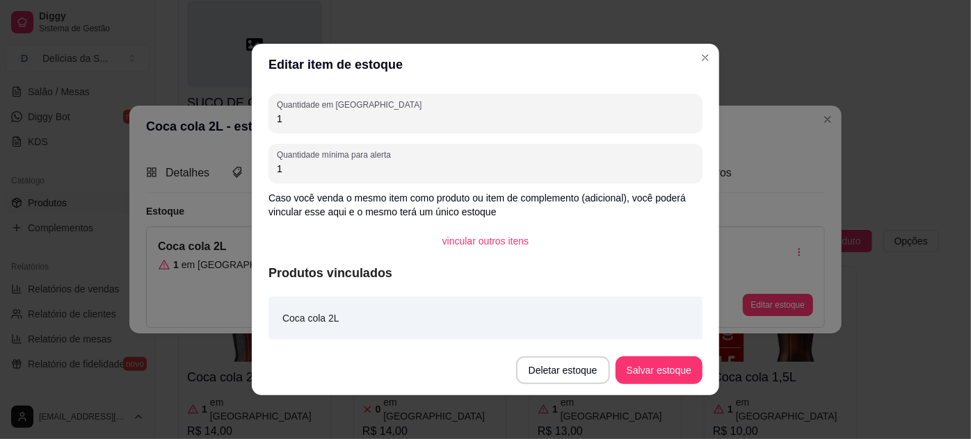
drag, startPoint x: 301, startPoint y: 135, endPoint x: 291, endPoint y: 124, distance: 14.7
click at [298, 133] on div "Quantidade em estoque 1 Quantidade mínima para alerta 1 Caso você venda o mesmo…" at bounding box center [485, 216] width 467 height 260
drag, startPoint x: 291, startPoint y: 124, endPoint x: 261, endPoint y: 128, distance: 29.5
click at [261, 128] on div "Quantidade em estoque 1 Quantidade mínima para alerta 1 Caso você venda o mesmo…" at bounding box center [485, 216] width 467 height 260
type input "2"
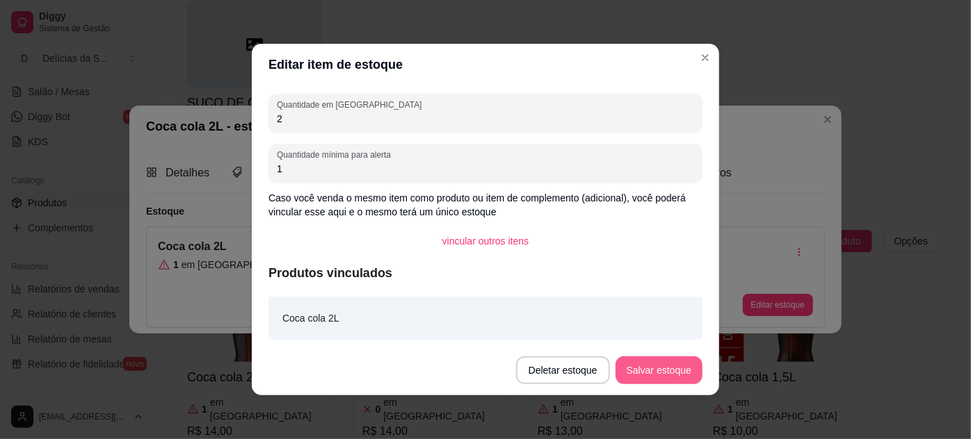
click at [652, 367] on button "Salvar estoque" at bounding box center [658, 371] width 87 height 28
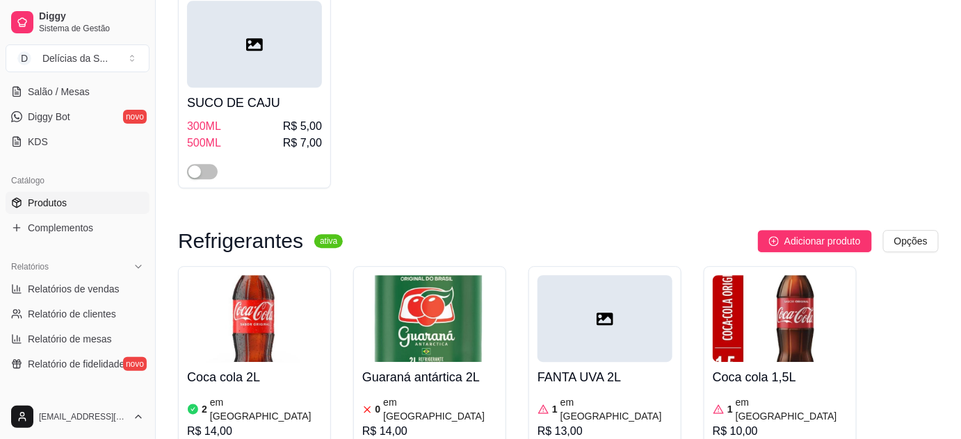
scroll to position [4929, 0]
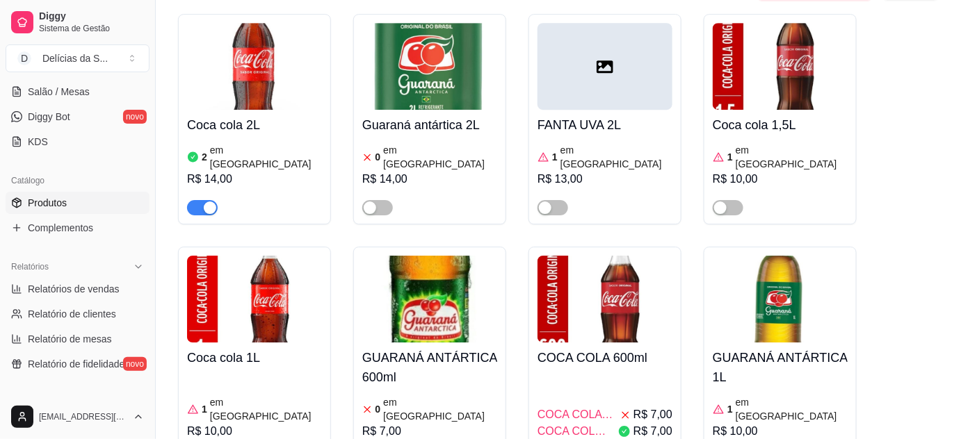
click at [250, 348] on h4 "Coca cola 1L" at bounding box center [254, 357] width 135 height 19
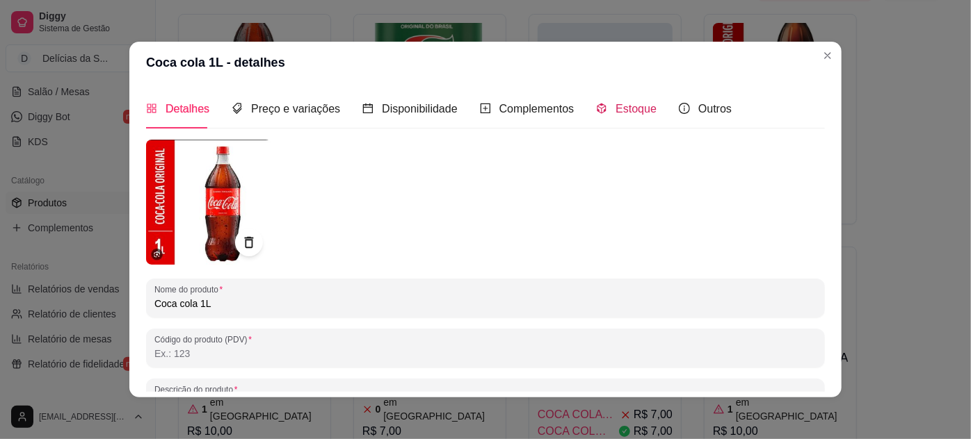
click at [603, 104] on div "Estoque" at bounding box center [626, 108] width 60 height 17
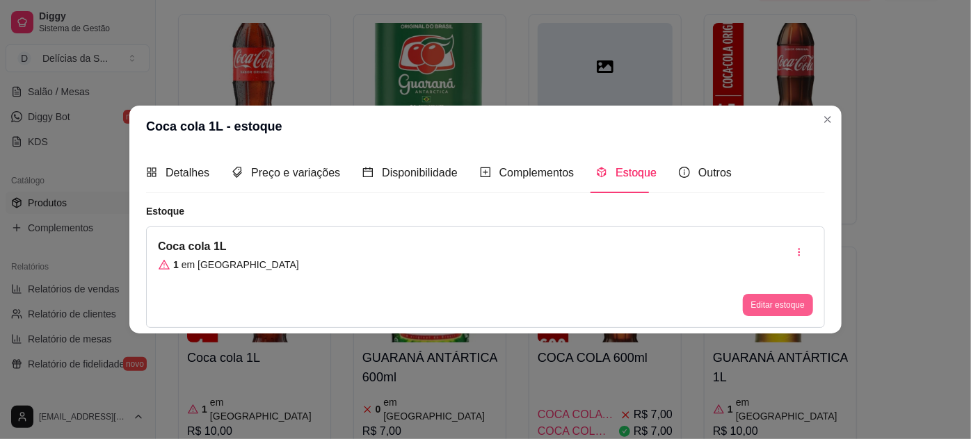
click at [771, 300] on button "Editar estoque" at bounding box center [777, 305] width 70 height 22
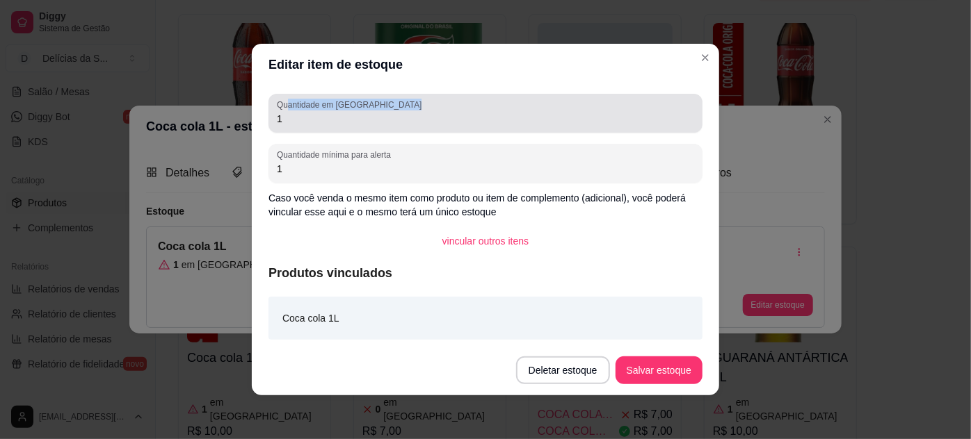
drag, startPoint x: 281, startPoint y: 107, endPoint x: 274, endPoint y: 111, distance: 8.1
click at [274, 111] on div "Quantidade em estoque 1" at bounding box center [485, 113] width 434 height 39
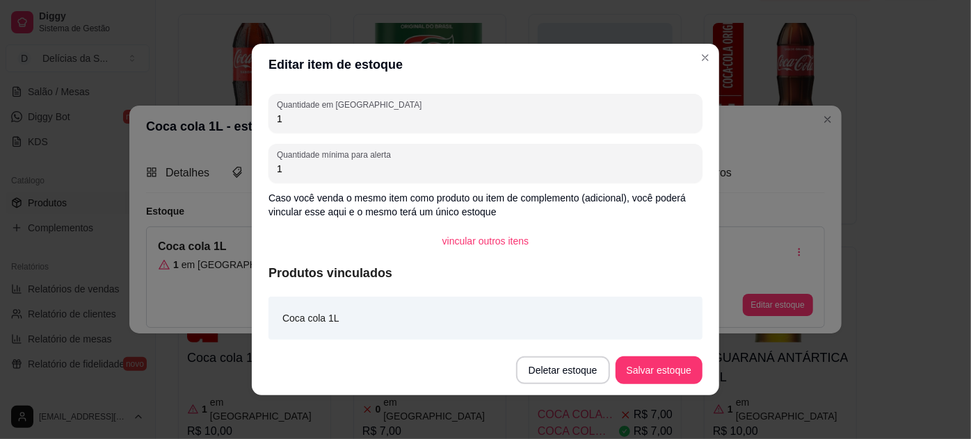
drag, startPoint x: 282, startPoint y: 120, endPoint x: 254, endPoint y: 127, distance: 29.3
click at [254, 127] on div "Quantidade em estoque 1 Quantidade mínima para alerta 1 Caso você venda o mesmo…" at bounding box center [485, 216] width 467 height 260
type input "2"
click at [639, 364] on button "Salvar estoque" at bounding box center [658, 371] width 87 height 28
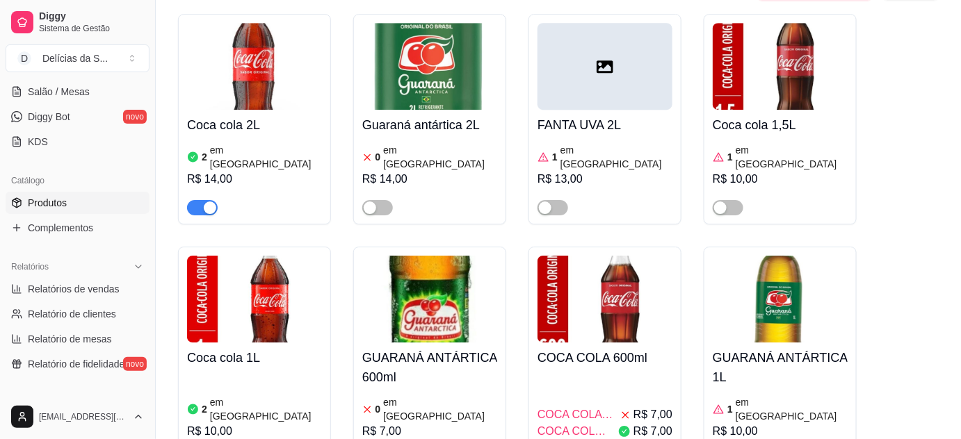
scroll to position [5056, 0]
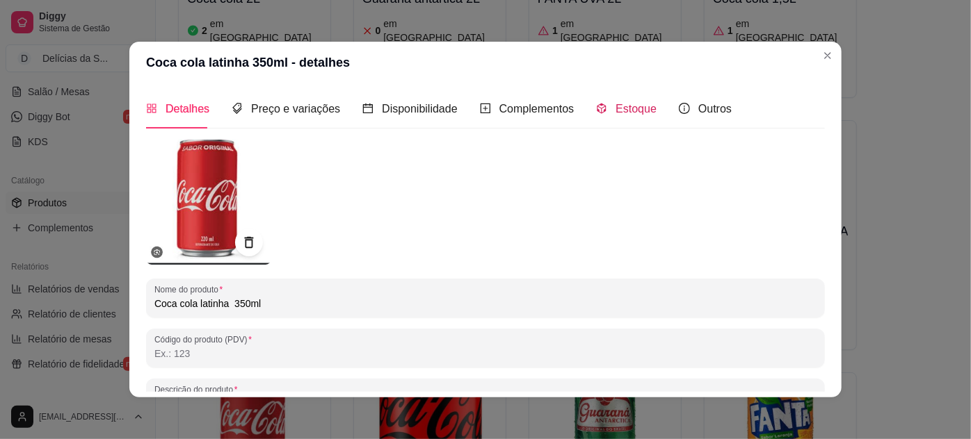
click at [626, 117] on div "Estoque" at bounding box center [626, 109] width 60 height 40
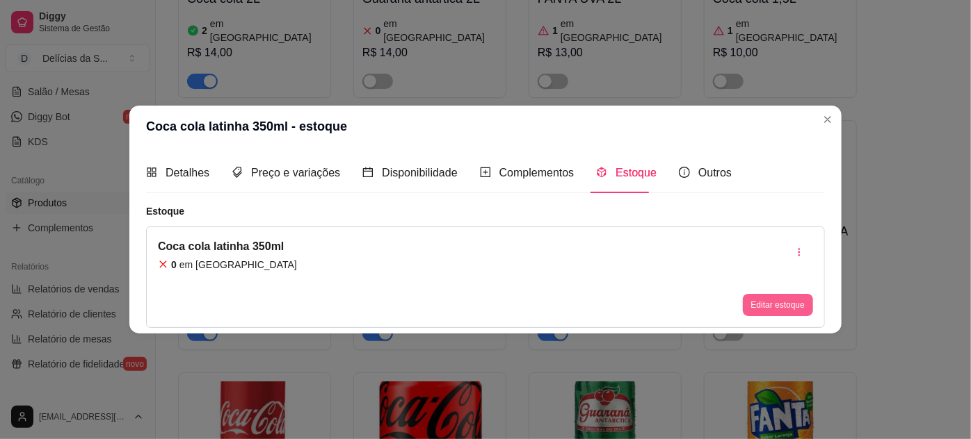
click at [781, 297] on button "Editar estoque" at bounding box center [777, 305] width 70 height 22
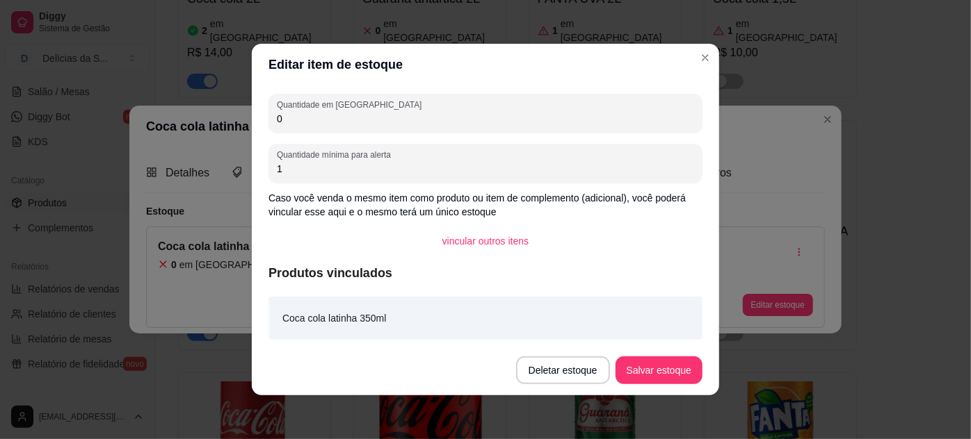
drag, startPoint x: 318, startPoint y: 116, endPoint x: 261, endPoint y: 124, distance: 57.5
click at [261, 124] on div "Quantidade em estoque 0 Quantidade mínima para alerta 1 Caso você venda o mesmo…" at bounding box center [485, 216] width 467 height 260
type input "4"
click at [641, 372] on button "Salvar estoque" at bounding box center [658, 370] width 85 height 27
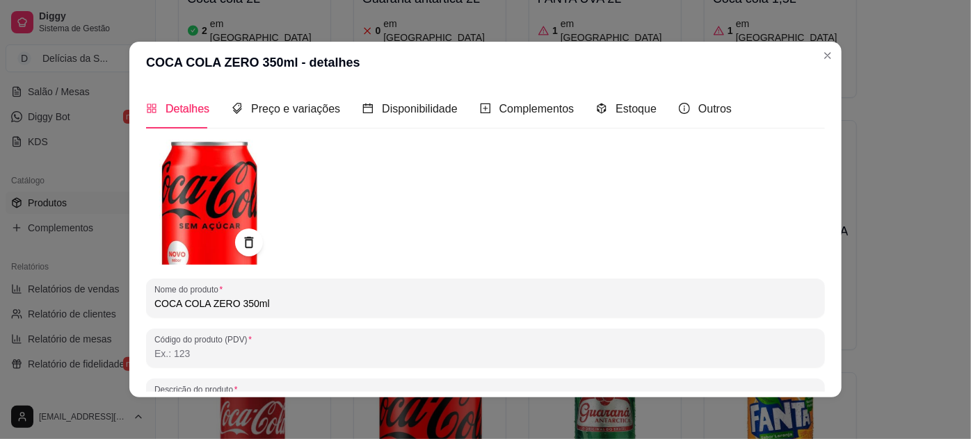
click at [630, 120] on div "Estoque" at bounding box center [626, 109] width 60 height 40
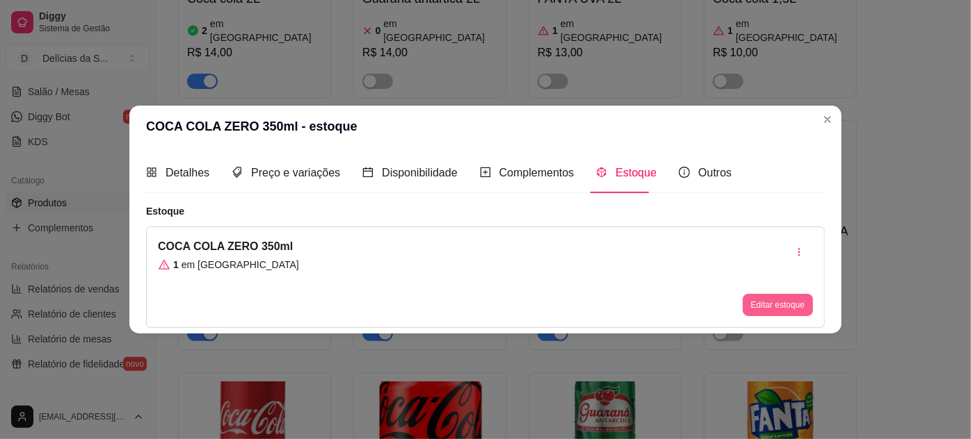
click at [765, 300] on button "Editar estoque" at bounding box center [777, 305] width 70 height 22
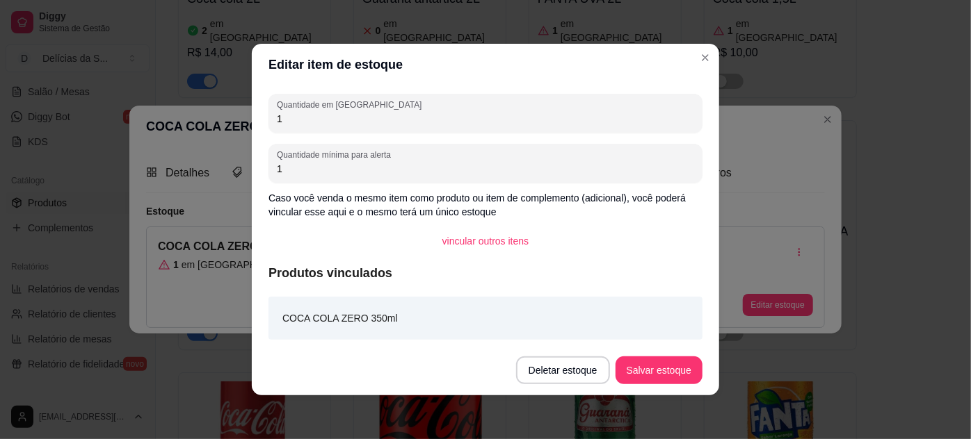
click at [245, 117] on div "Editar item de estoque Quantidade em estoque 1 Quantidade mínima para alerta 1 …" at bounding box center [485, 219] width 971 height 439
type input "2"
click at [638, 366] on button "Salvar estoque" at bounding box center [658, 371] width 87 height 28
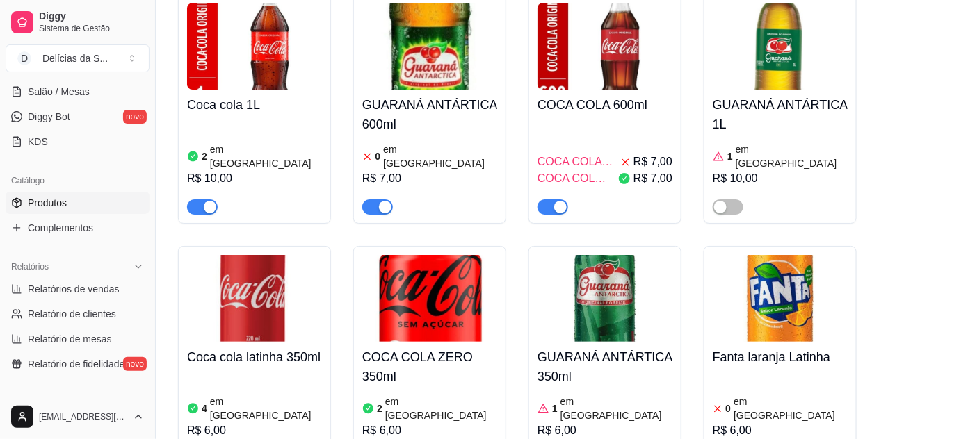
scroll to position [5267, 0]
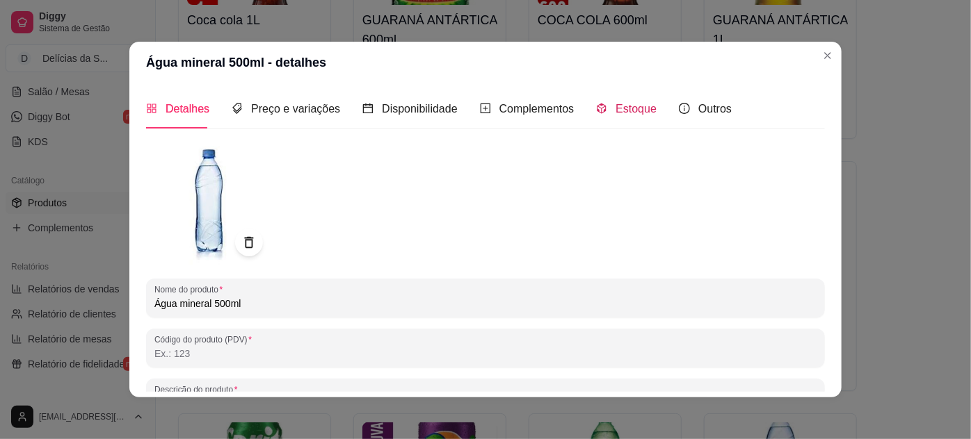
click at [624, 108] on span "Estoque" at bounding box center [635, 109] width 41 height 12
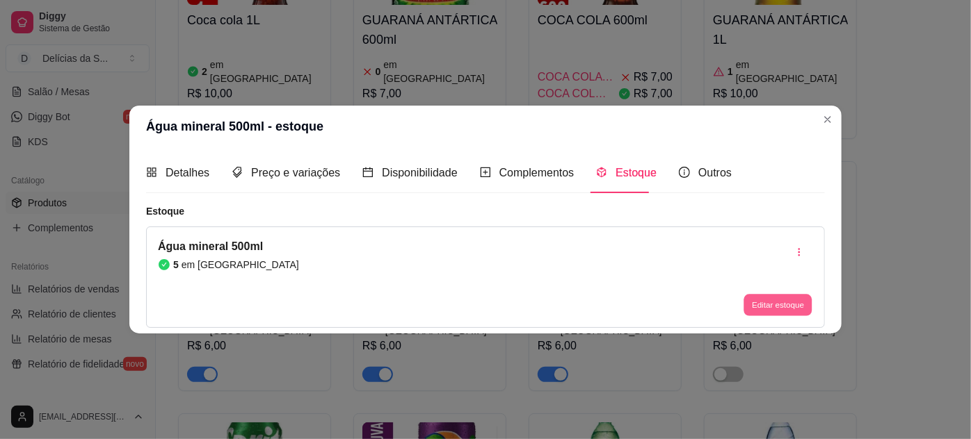
click at [753, 300] on button "Editar estoque" at bounding box center [777, 305] width 68 height 22
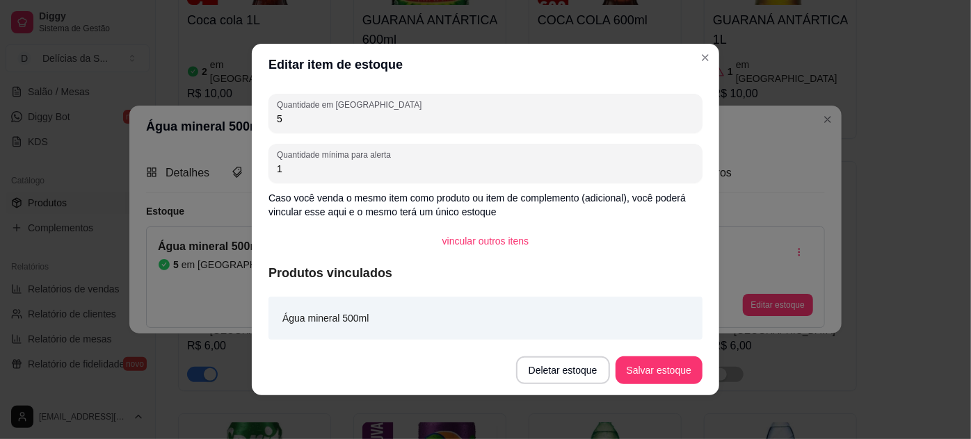
drag, startPoint x: 284, startPoint y: 123, endPoint x: 254, endPoint y: 140, distance: 34.6
click at [259, 129] on div "Quantidade em estoque 5 Quantidade mínima para alerta 1 Caso você venda o mesmo…" at bounding box center [485, 216] width 467 height 260
type input "6"
click at [652, 361] on button "Salvar estoque" at bounding box center [658, 371] width 87 height 28
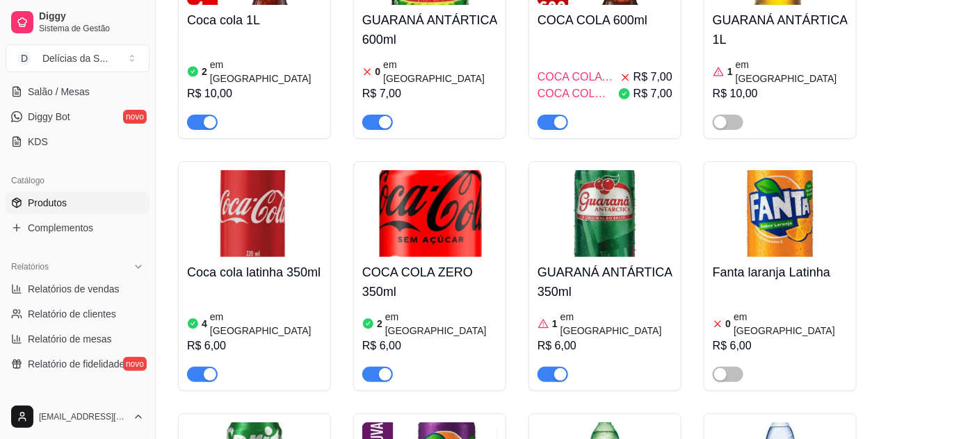
scroll to position [5140, 0]
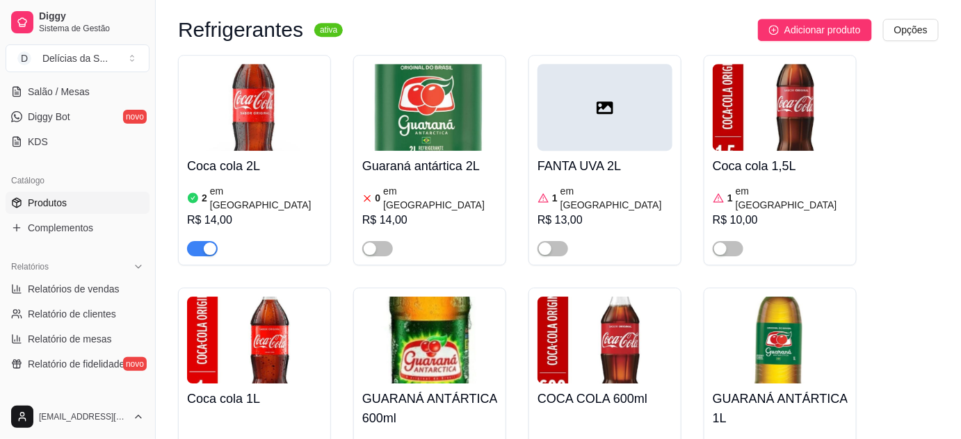
click at [592, 389] on h4 "COCA COLA 600ml" at bounding box center [604, 398] width 135 height 19
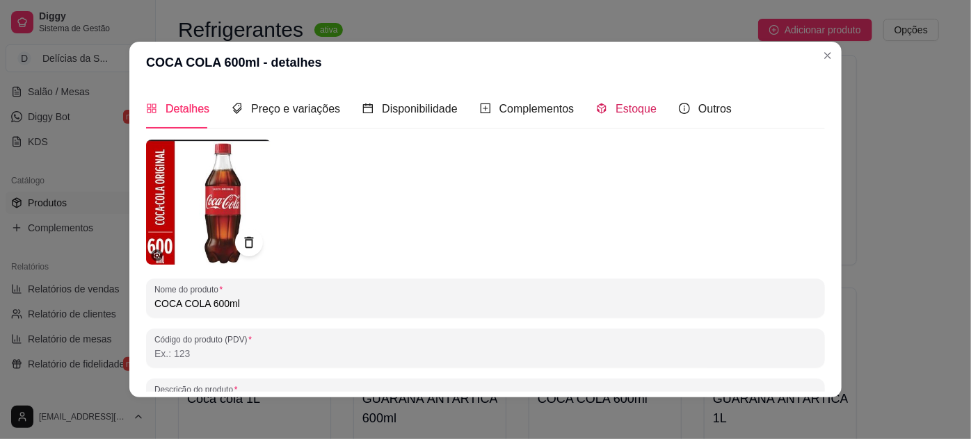
click at [631, 110] on span "Estoque" at bounding box center [635, 109] width 41 height 12
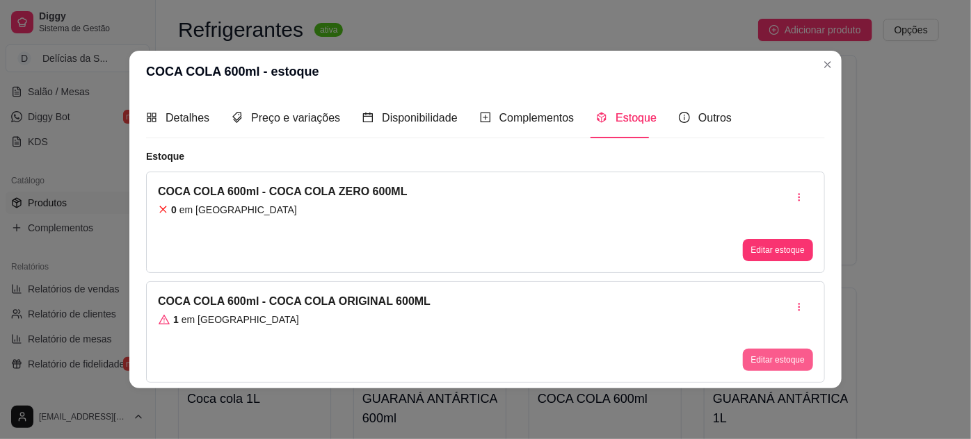
click at [773, 353] on button "Editar estoque" at bounding box center [777, 360] width 70 height 22
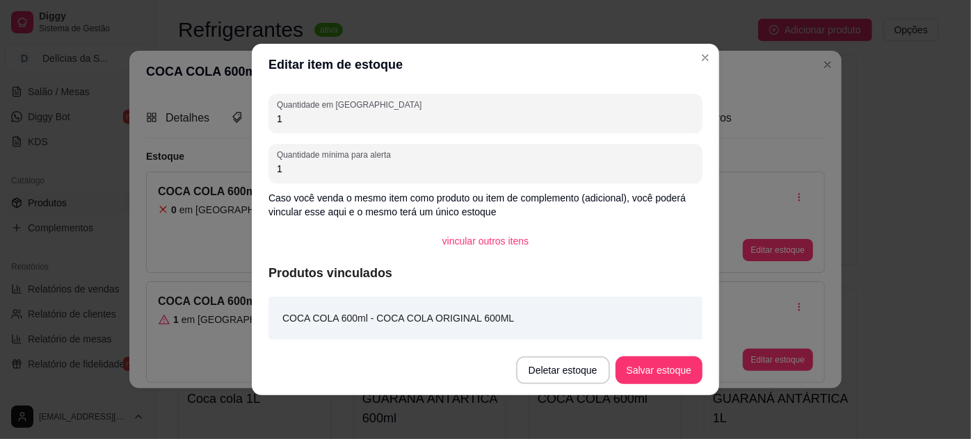
click at [610, 118] on input "1" at bounding box center [485, 119] width 417 height 14
click at [610, 117] on input "1" at bounding box center [485, 119] width 417 height 14
type input "2"
click at [679, 364] on button "Salvar estoque" at bounding box center [658, 370] width 85 height 27
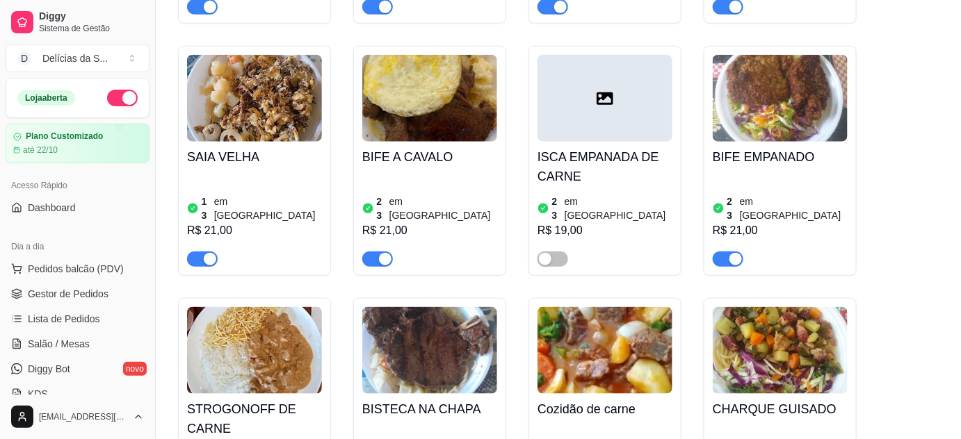
scroll to position [505, 0]
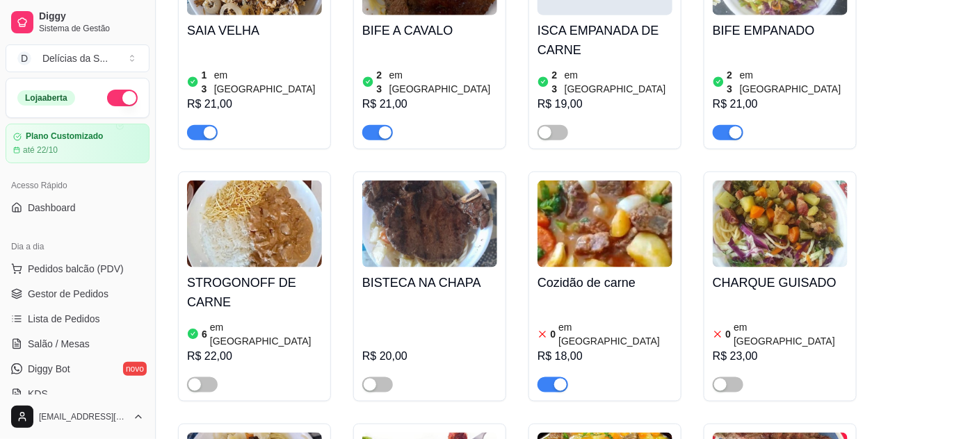
click at [545, 378] on span "button" at bounding box center [552, 385] width 31 height 15
click at [74, 322] on span "Lista de Pedidos" at bounding box center [64, 319] width 72 height 14
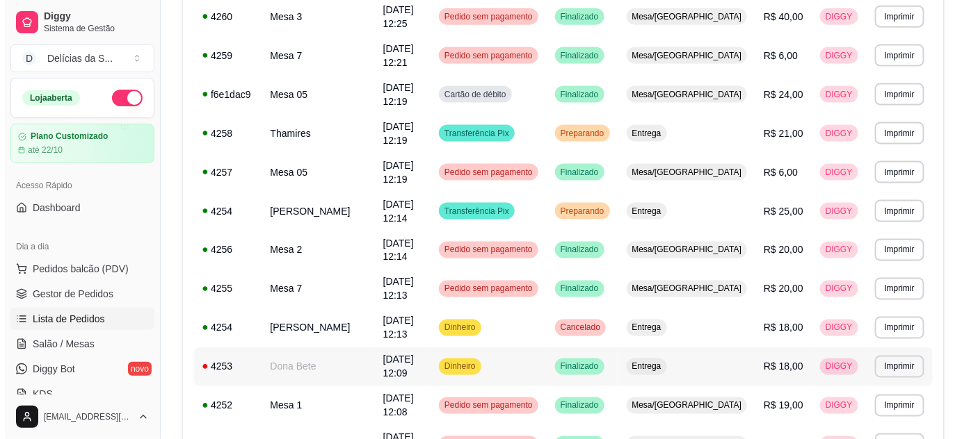
scroll to position [758, 0]
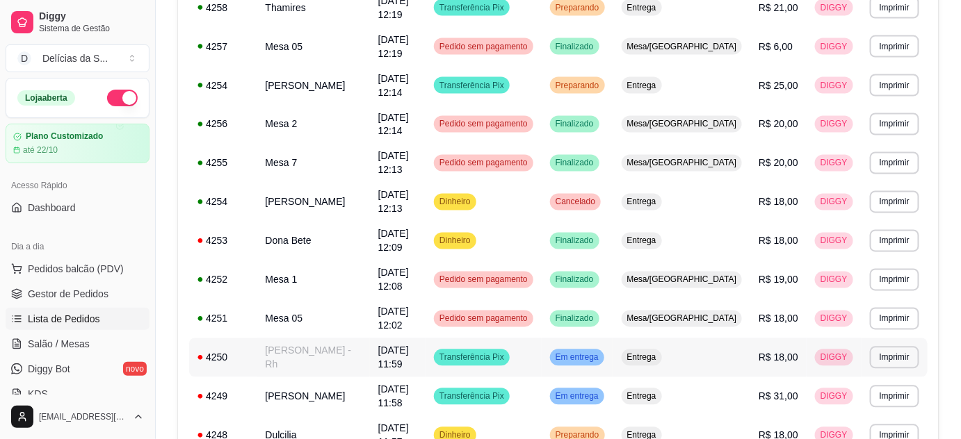
click at [309, 339] on td "[PERSON_NAME] - Rh" at bounding box center [313, 358] width 113 height 39
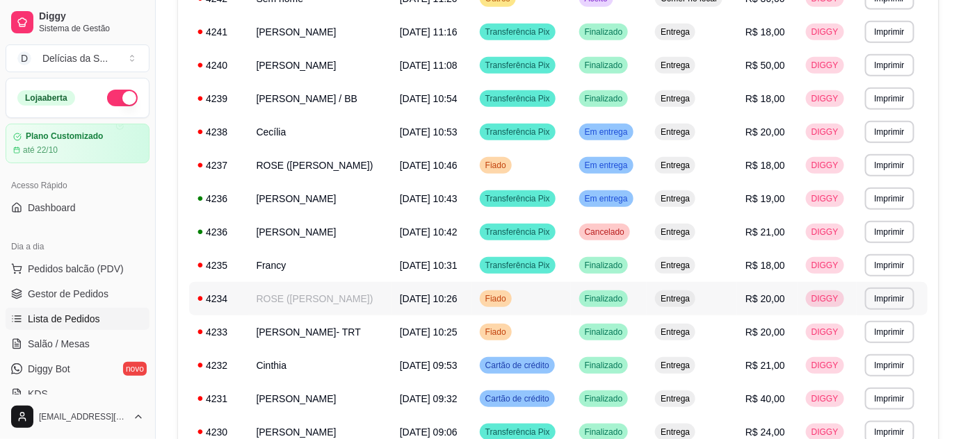
scroll to position [362, 0]
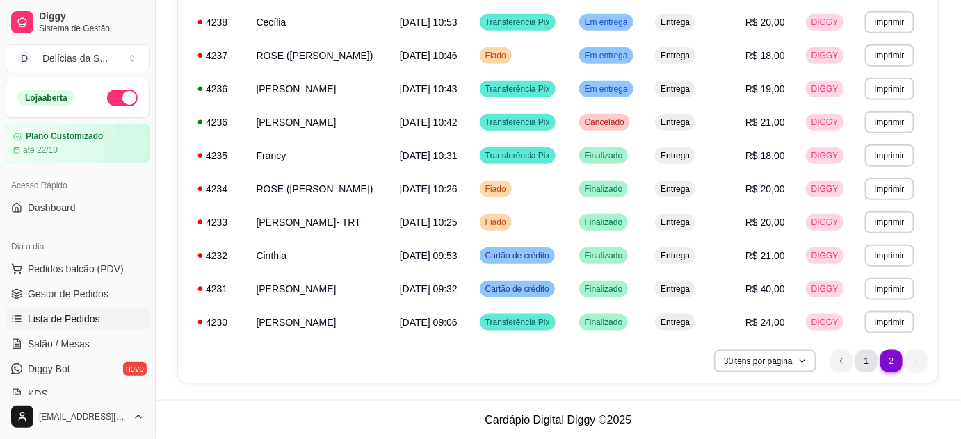
click at [866, 360] on li "1" at bounding box center [866, 361] width 22 height 22
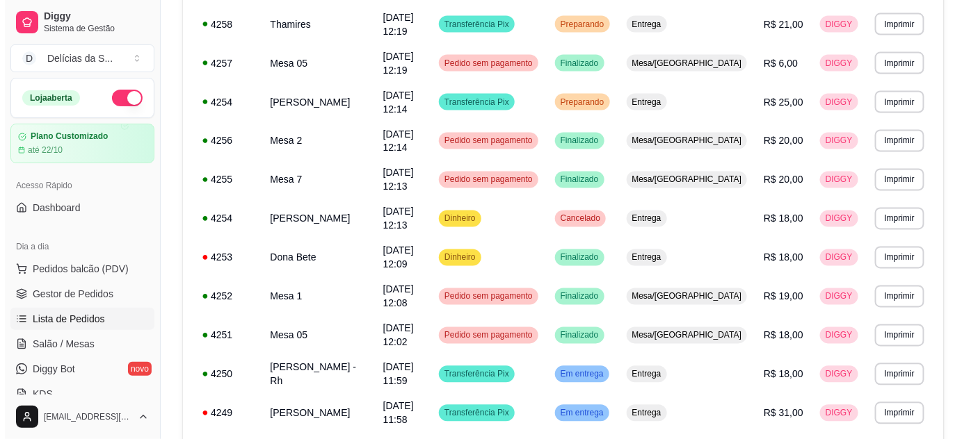
scroll to position [863, 0]
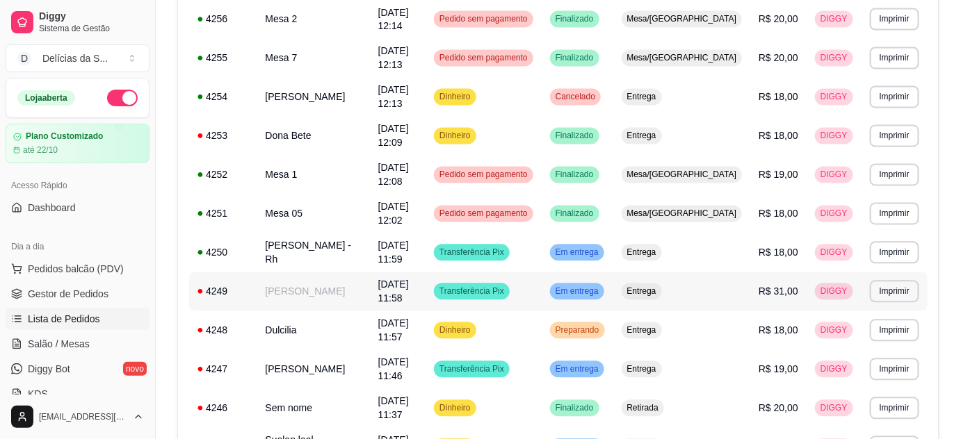
click at [293, 273] on td "[PERSON_NAME]" at bounding box center [313, 292] width 113 height 39
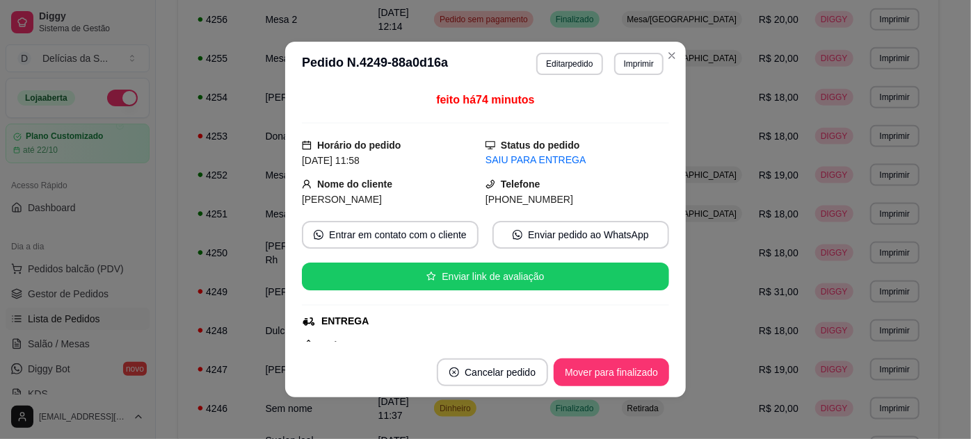
scroll to position [384, 0]
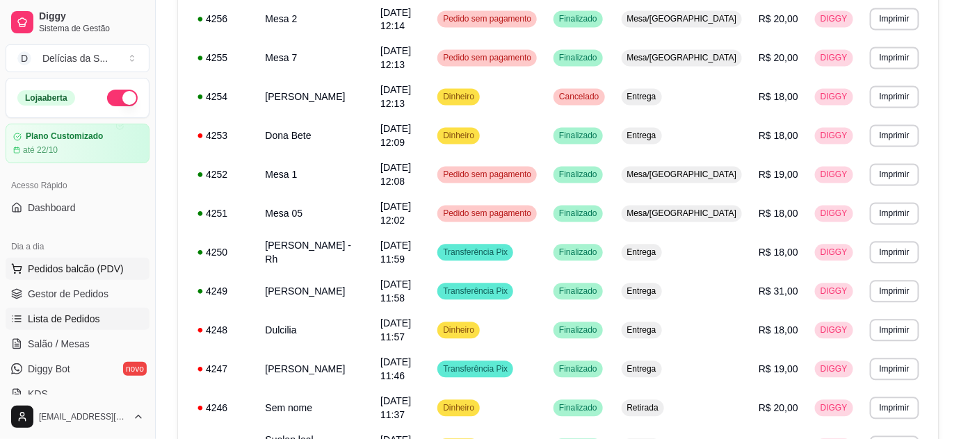
click at [52, 268] on span "Pedidos balcão (PDV)" at bounding box center [76, 269] width 96 height 14
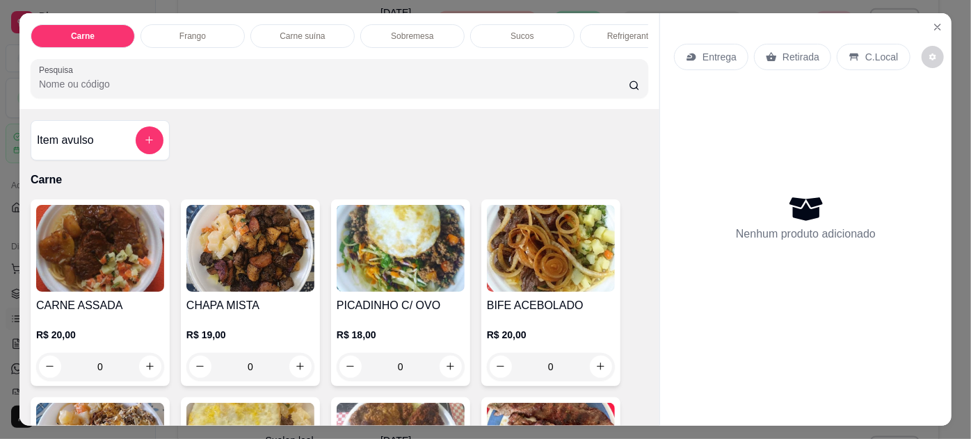
click at [104, 282] on img at bounding box center [100, 248] width 128 height 87
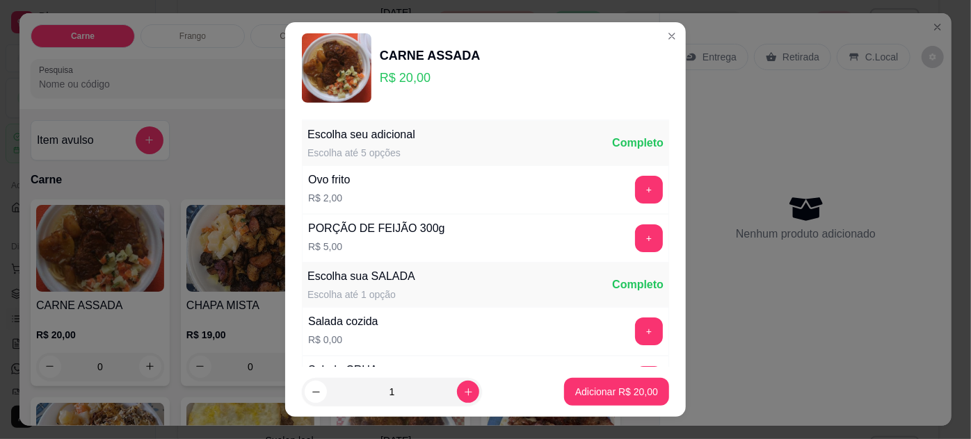
scroll to position [138, 0]
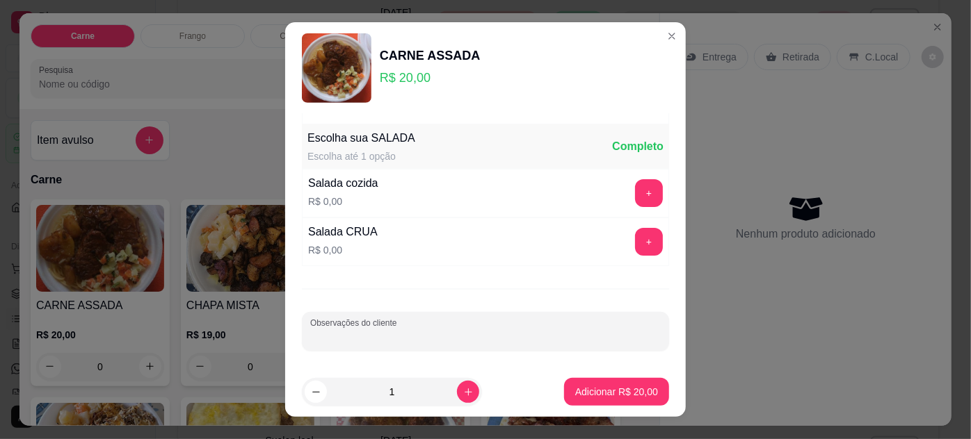
click at [396, 331] on input "Observações do cliente" at bounding box center [485, 337] width 350 height 14
type input "completa"
click at [622, 399] on p "Adicionar R$ 20,00" at bounding box center [616, 392] width 81 height 13
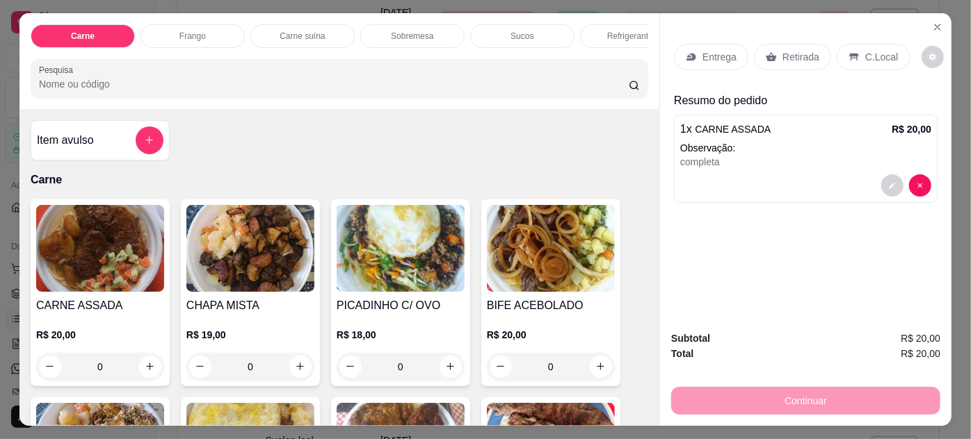
click at [113, 279] on img at bounding box center [100, 248] width 128 height 87
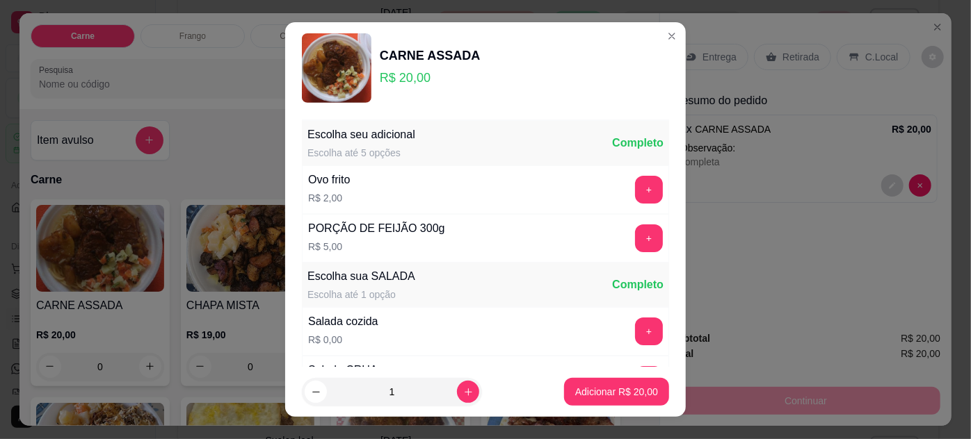
scroll to position [22, 0]
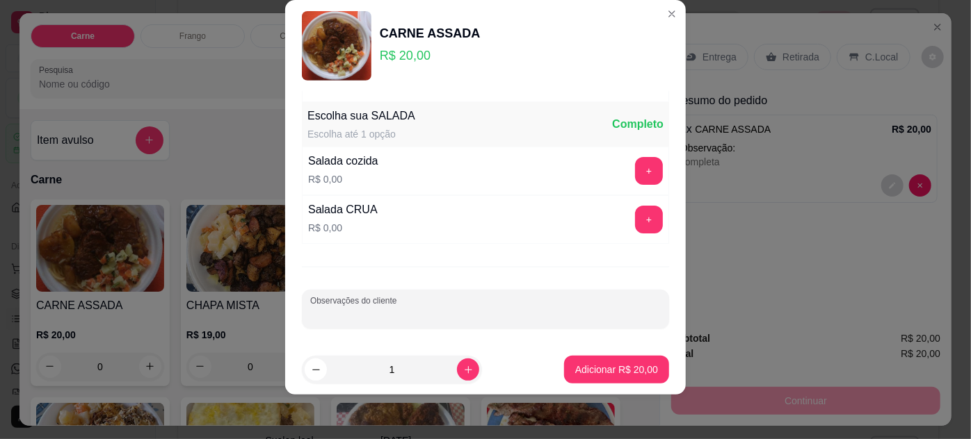
click at [396, 308] on input "Observações do cliente" at bounding box center [485, 315] width 350 height 14
type input "so com macarrão e farofa"
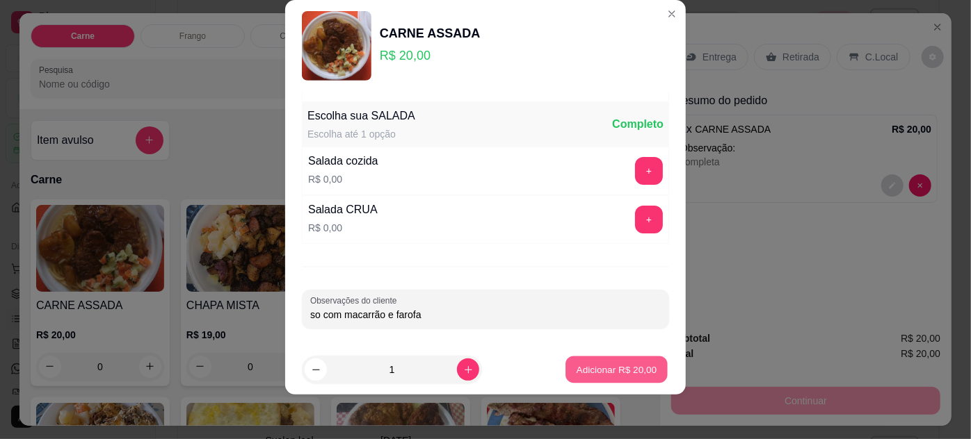
click at [617, 374] on p "Adicionar R$ 20,00" at bounding box center [616, 370] width 81 height 13
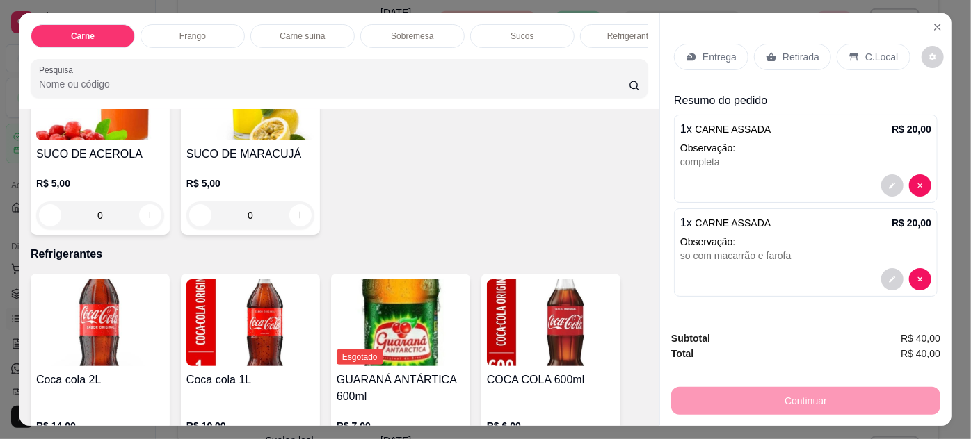
scroll to position [1627, 0]
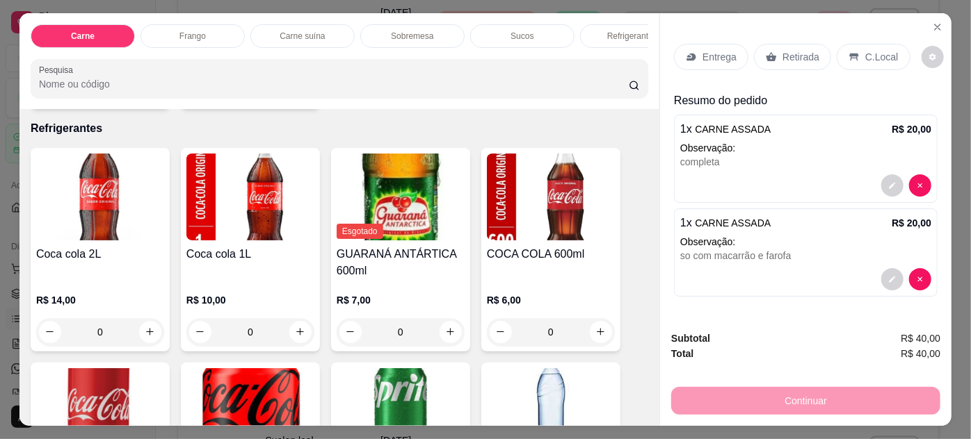
click at [74, 263] on div "Coca cola 2L" at bounding box center [100, 262] width 128 height 33
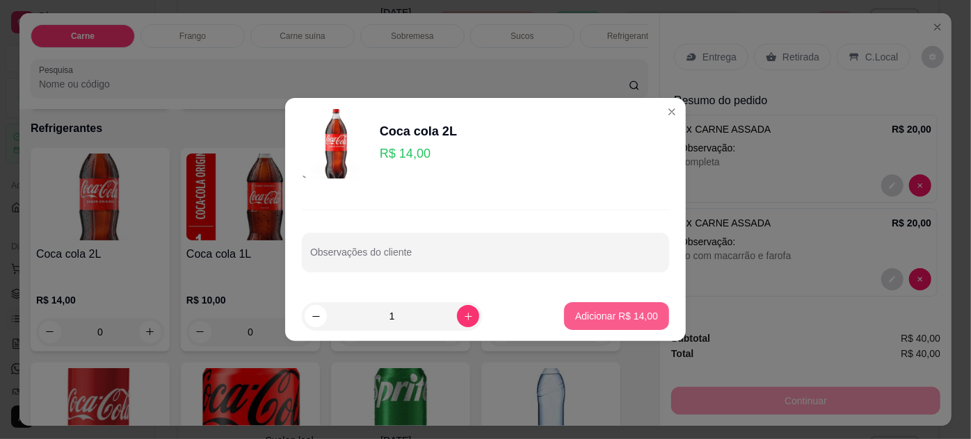
click at [621, 322] on p "Adicionar R$ 14,00" at bounding box center [616, 316] width 83 height 14
type input "1"
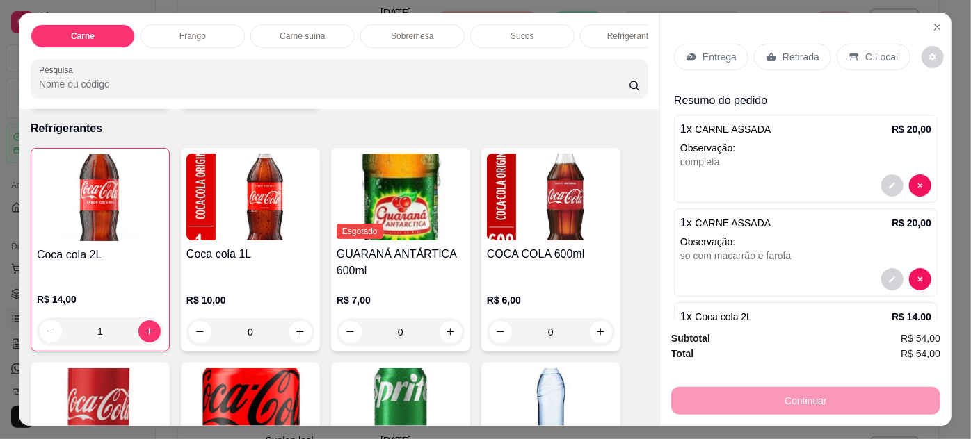
click at [726, 51] on p "Entrega" at bounding box center [719, 57] width 34 height 14
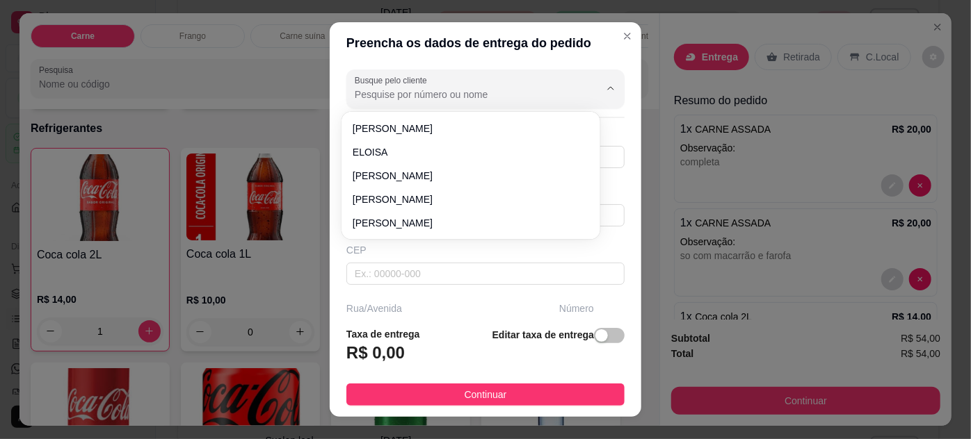
click at [406, 91] on input "Busque pelo cliente" at bounding box center [466, 95] width 222 height 14
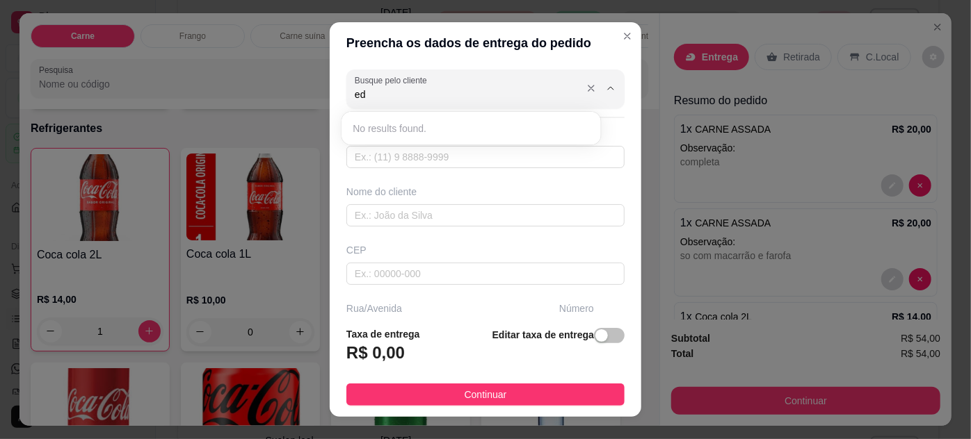
type input "e"
type input "z"
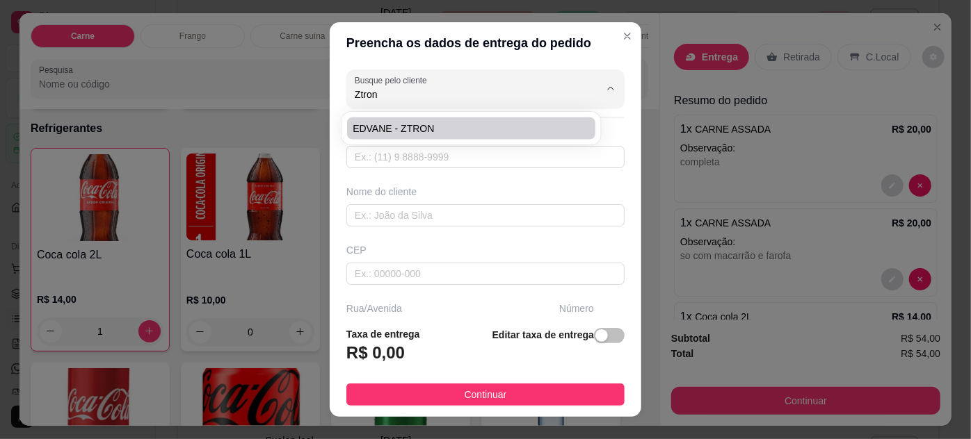
click at [421, 132] on span "EDVANE - ZTRON" at bounding box center [463, 129] width 222 height 14
type input "EDVANE - ZTRON"
type input "91989772480"
type input "EDVANE - ZTRON"
type input "ENTREGAR NA ZTRON, ESCRITORIO"
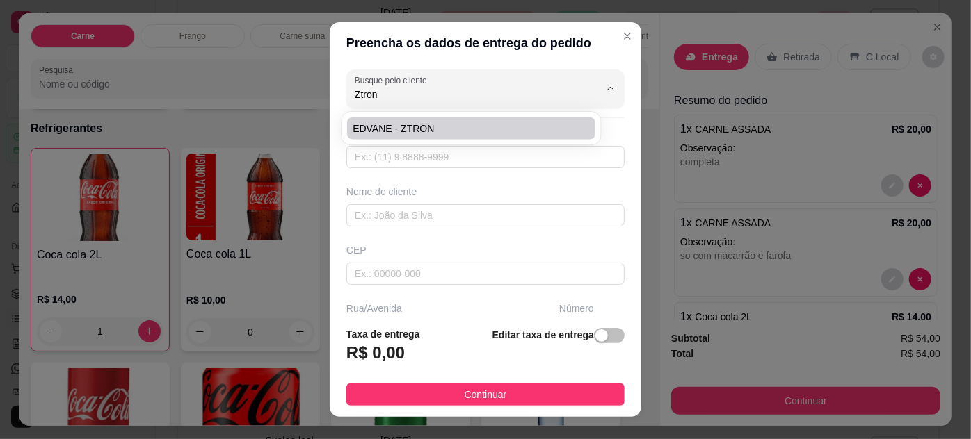
type input "1716"
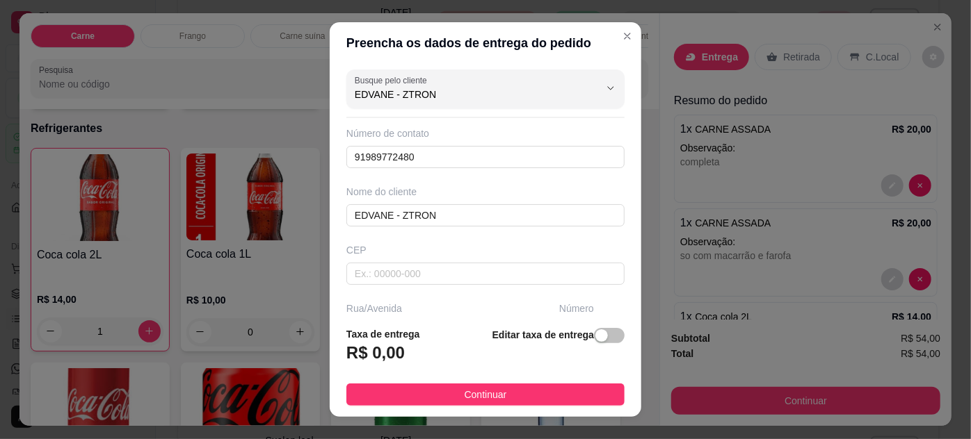
type input "EDVANE - ZTRON"
click at [596, 333] on span "button" at bounding box center [609, 335] width 31 height 15
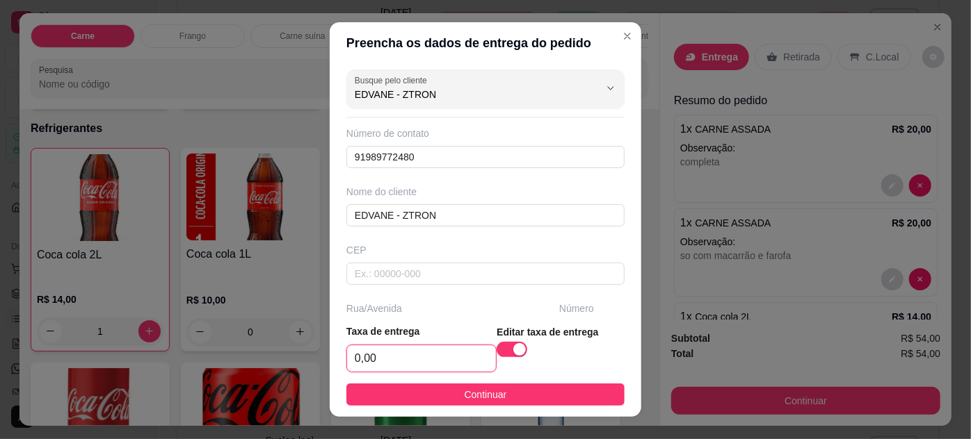
click at [432, 371] on input "0,00" at bounding box center [421, 359] width 149 height 26
click at [431, 365] on input "0,00" at bounding box center [421, 359] width 149 height 26
click at [432, 364] on input "0,00" at bounding box center [421, 359] width 149 height 26
type input "5,00"
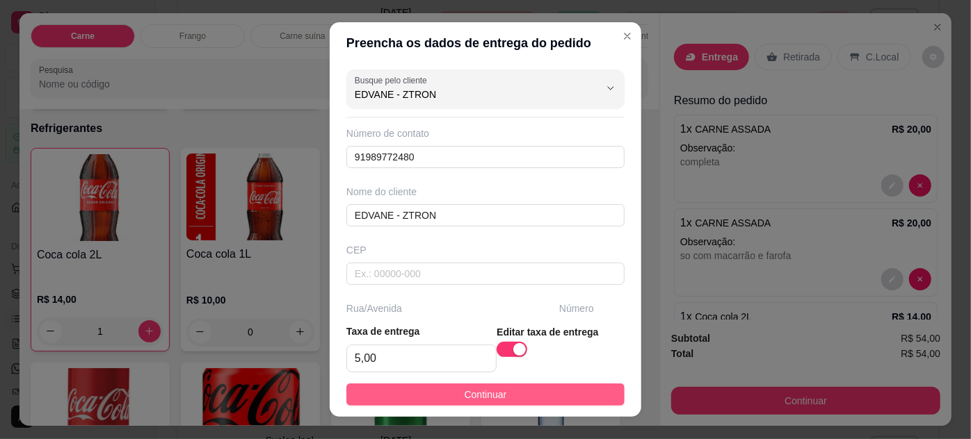
click at [498, 391] on button "Continuar" at bounding box center [485, 395] width 278 height 22
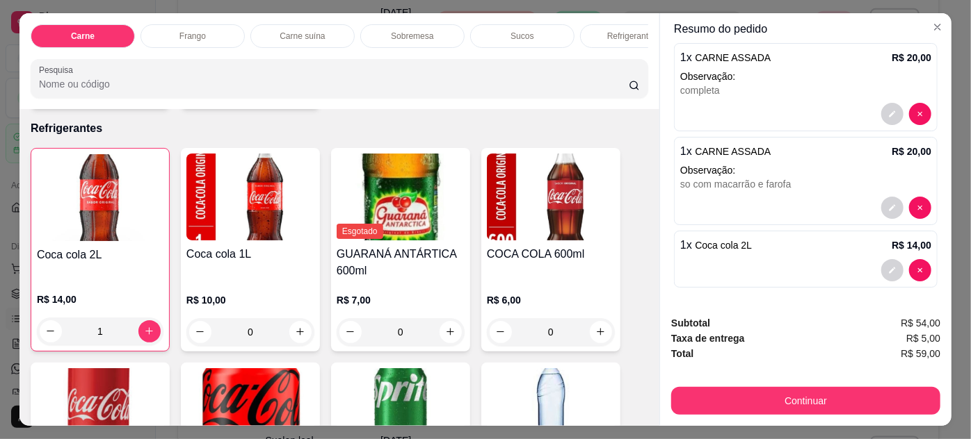
scroll to position [35, 0]
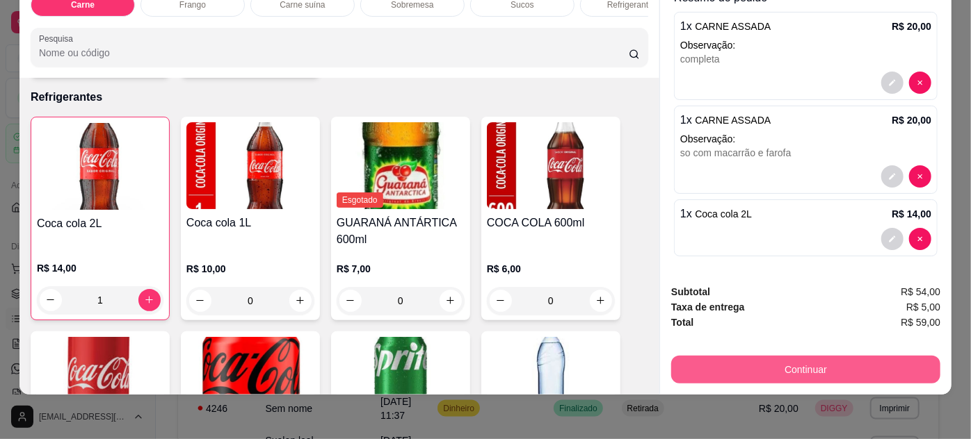
click at [756, 356] on button "Continuar" at bounding box center [805, 370] width 269 height 28
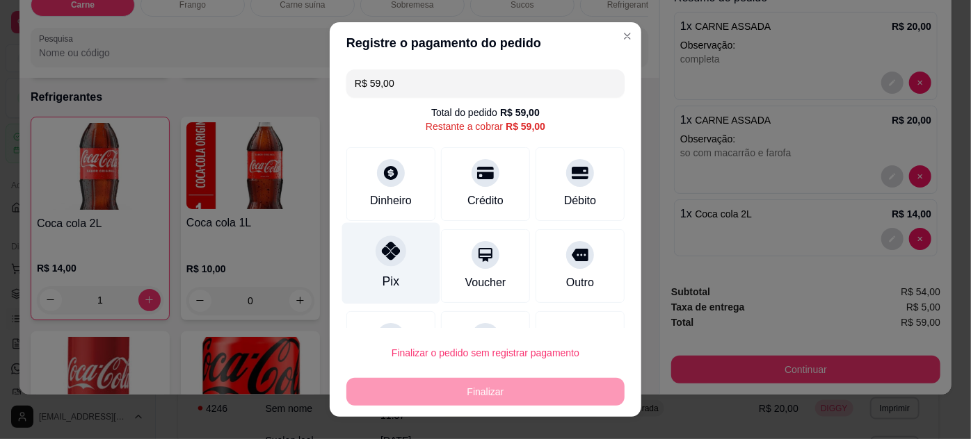
click at [389, 270] on div "Pix" at bounding box center [391, 262] width 98 height 81
type input "R$ 0,00"
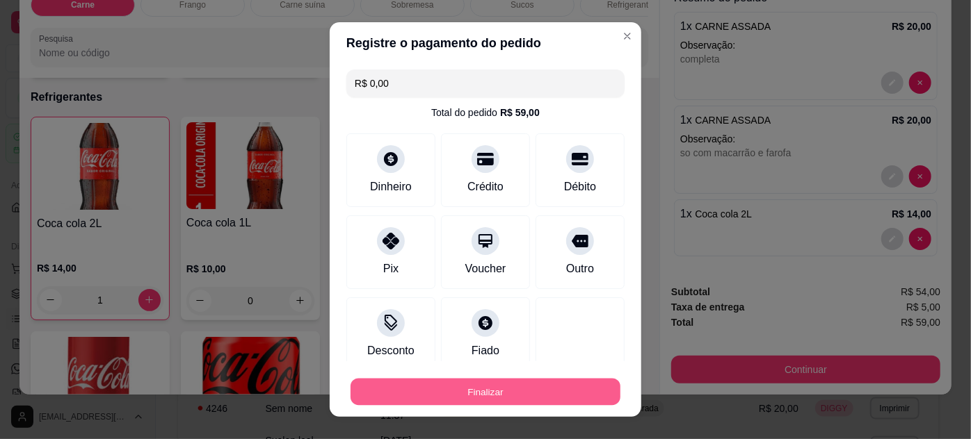
click at [537, 386] on button "Finalizar" at bounding box center [485, 392] width 270 height 27
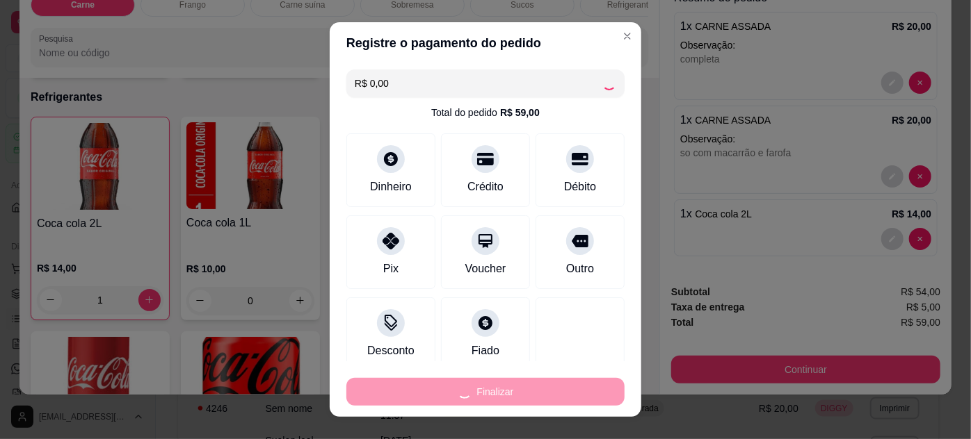
type input "0"
type input "-R$ 59,00"
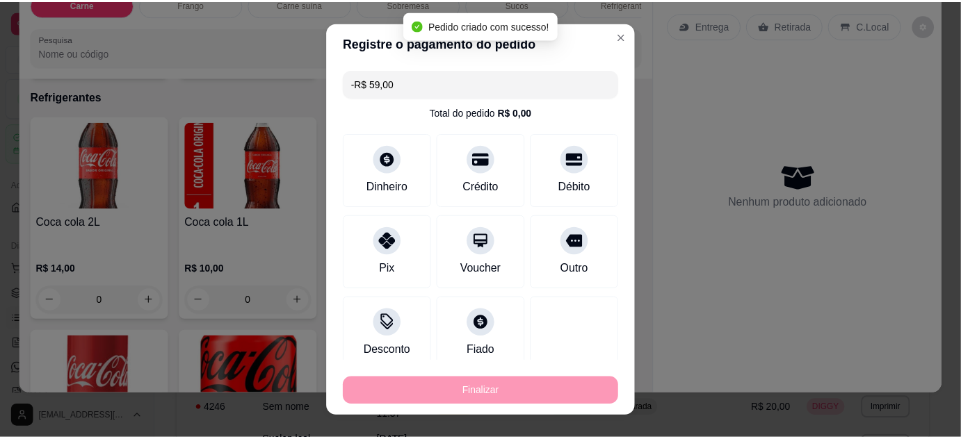
scroll to position [0, 0]
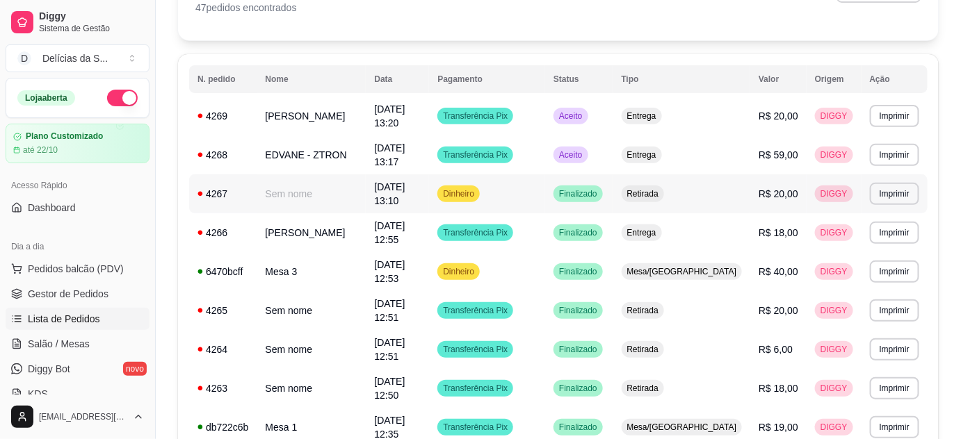
scroll to position [863, 0]
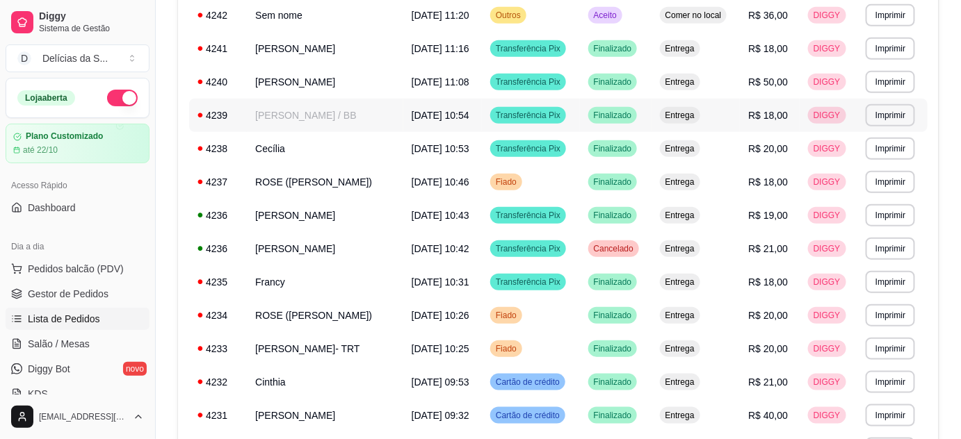
scroll to position [176, 0]
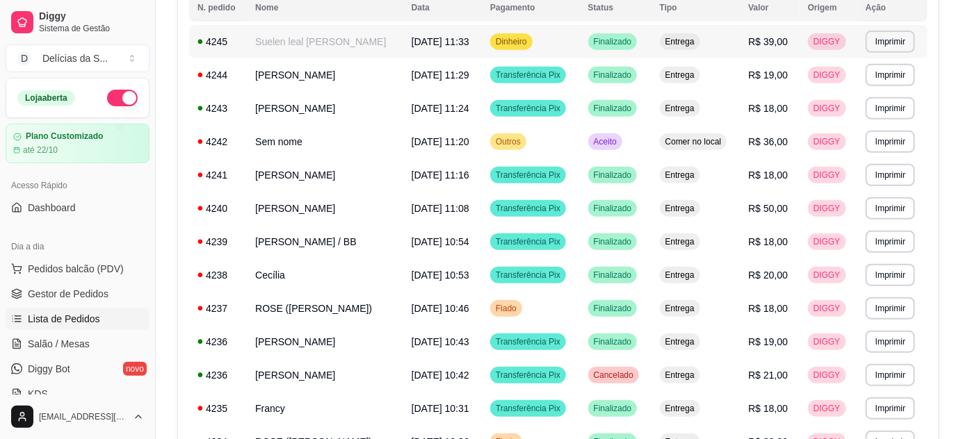
click at [329, 40] on td "Suelen leal [PERSON_NAME]" at bounding box center [325, 41] width 156 height 33
click at [106, 291] on link "Gestor de Pedidos" at bounding box center [78, 294] width 144 height 22
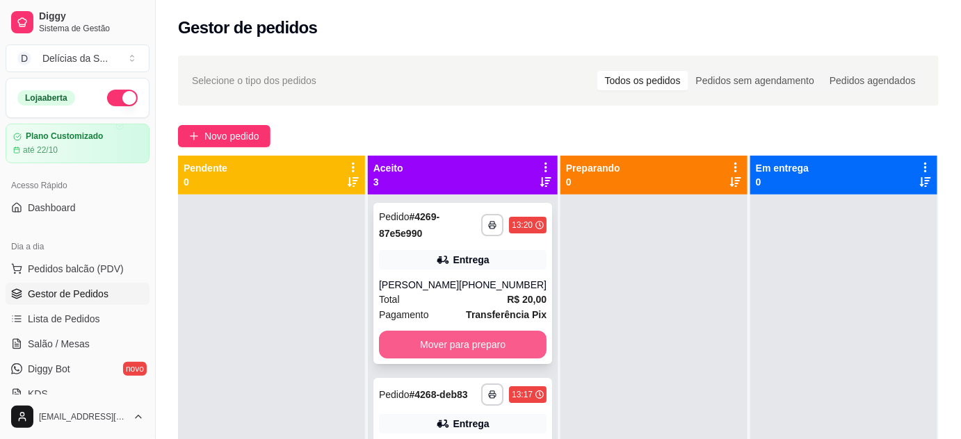
click at [476, 342] on button "Mover para preparo" at bounding box center [463, 345] width 168 height 28
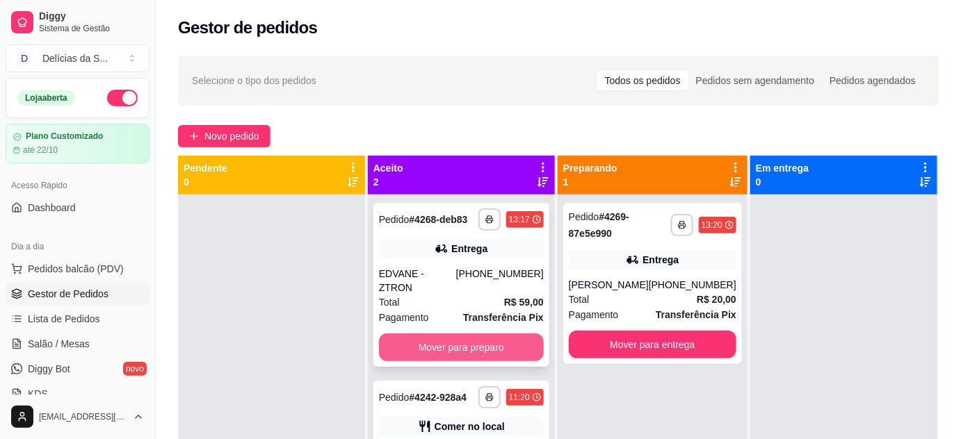
click at [480, 334] on button "Mover para preparo" at bounding box center [461, 348] width 165 height 28
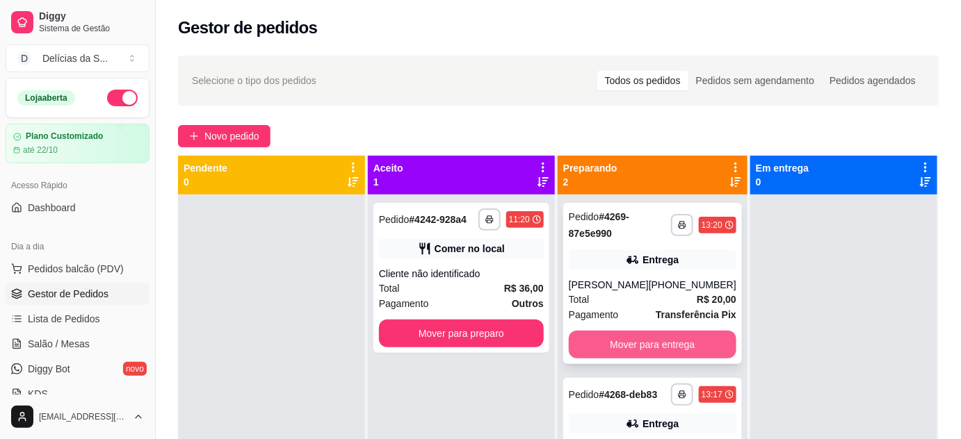
click at [648, 342] on button "Mover para entrega" at bounding box center [653, 345] width 168 height 28
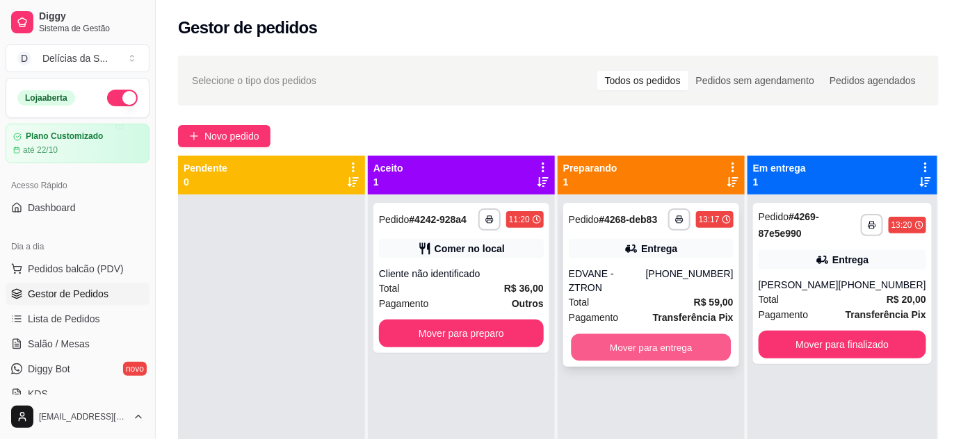
click at [652, 337] on button "Mover para entrega" at bounding box center [651, 347] width 160 height 27
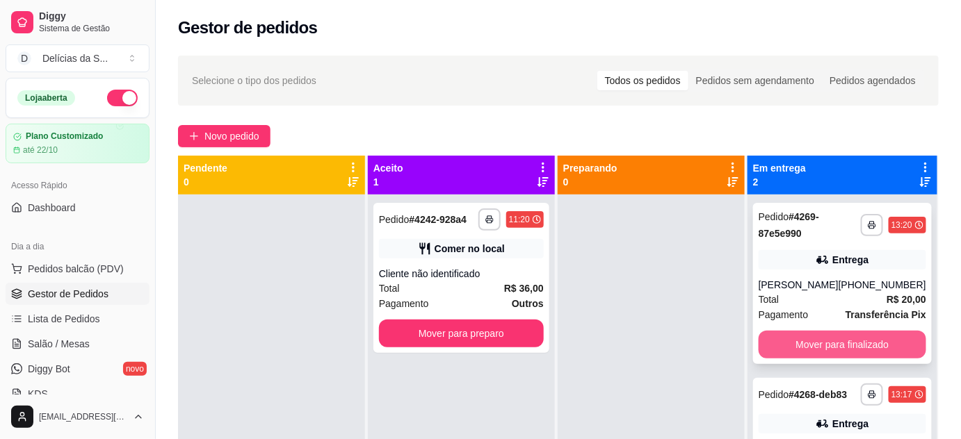
click at [779, 348] on button "Mover para finalizado" at bounding box center [842, 345] width 168 height 28
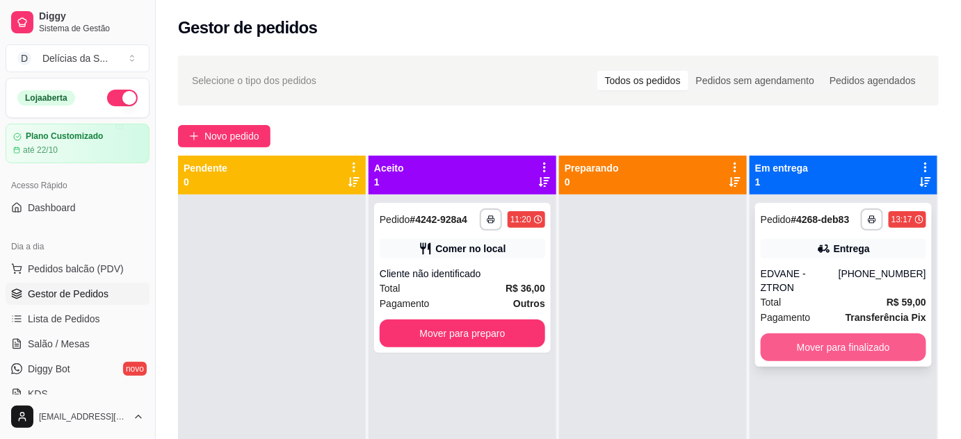
click at [789, 334] on button "Mover para finalizado" at bounding box center [843, 348] width 165 height 28
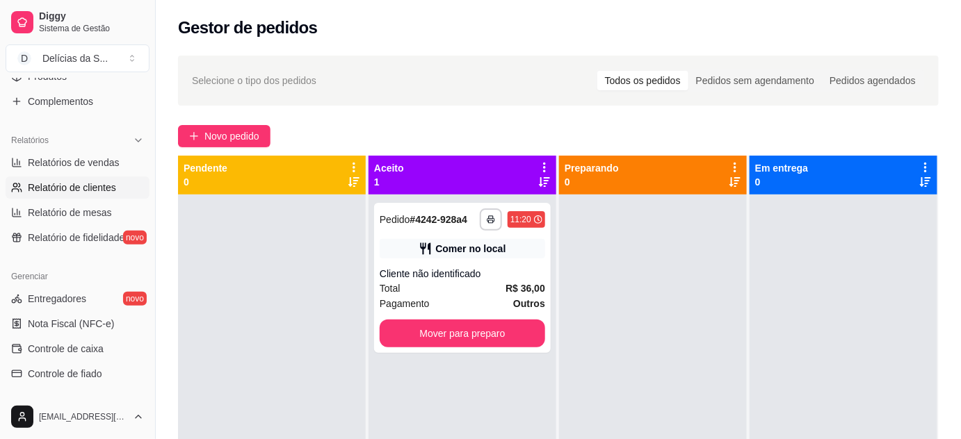
scroll to position [252, 0]
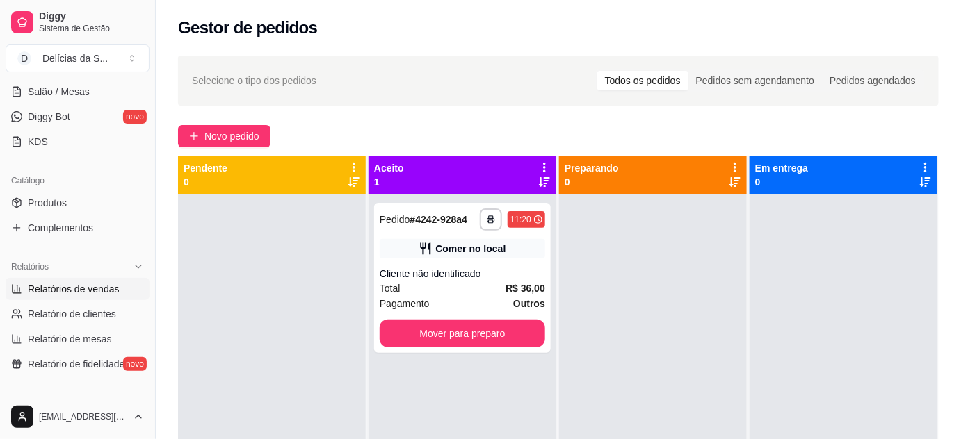
click at [89, 289] on span "Relatórios de vendas" at bounding box center [74, 289] width 92 height 14
select select "ALL"
select select "0"
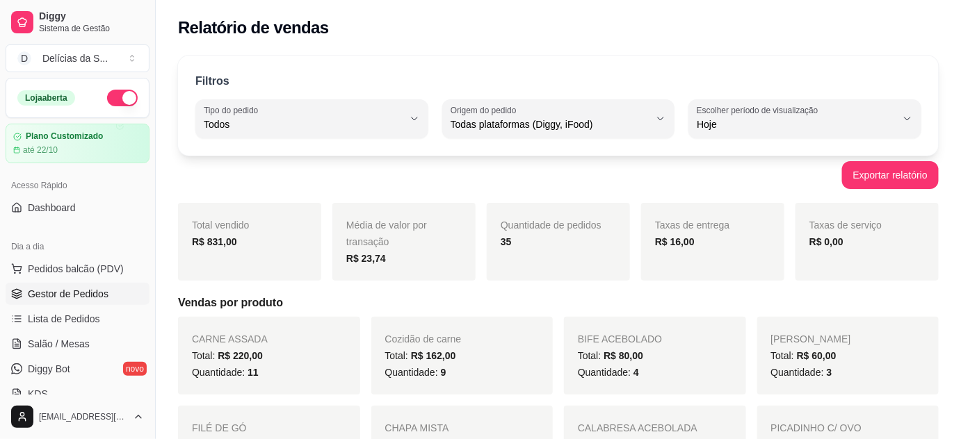
click at [89, 290] on span "Gestor de Pedidos" at bounding box center [68, 294] width 81 height 14
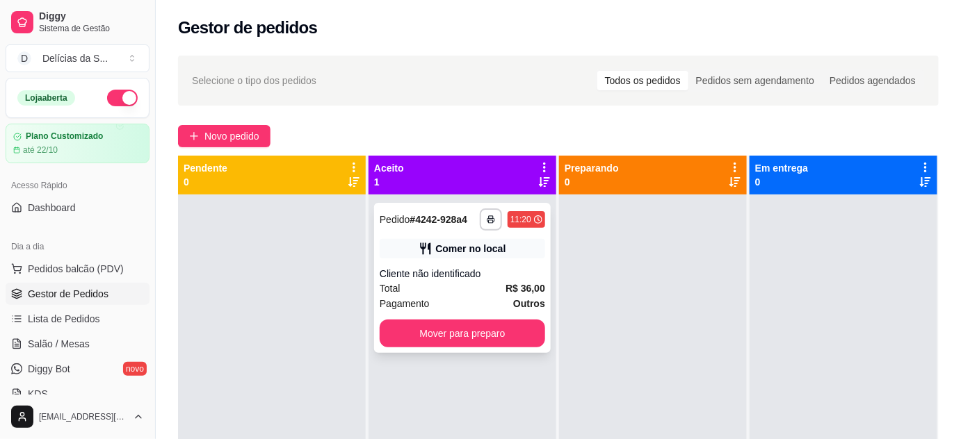
click at [432, 257] on div "Comer no local" at bounding box center [462, 248] width 165 height 19
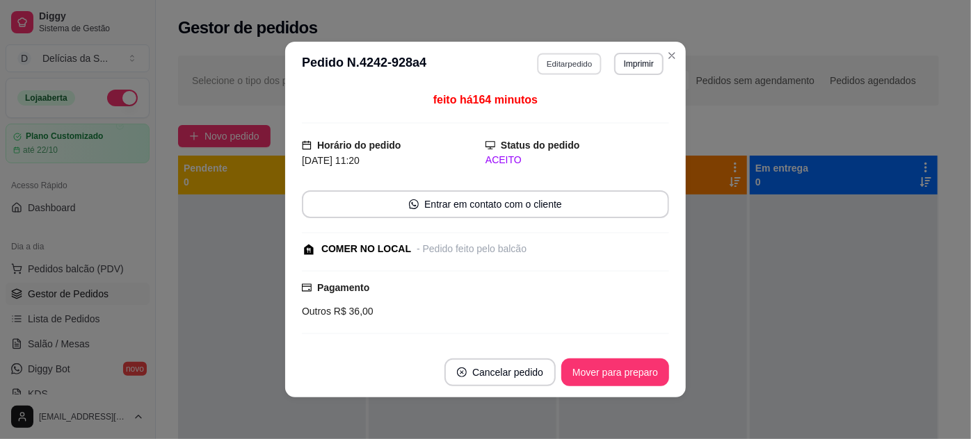
click at [551, 67] on button "Editar pedido" at bounding box center [569, 64] width 65 height 22
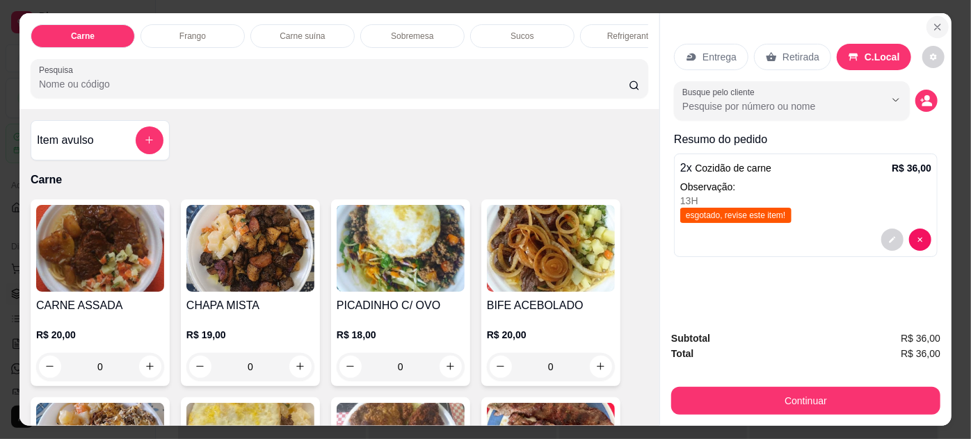
click at [933, 24] on icon "Close" at bounding box center [937, 27] width 11 height 11
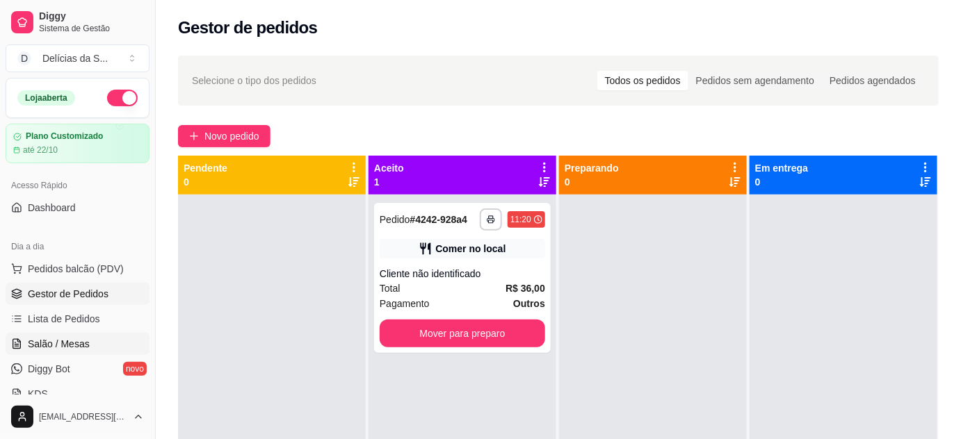
scroll to position [126, 0]
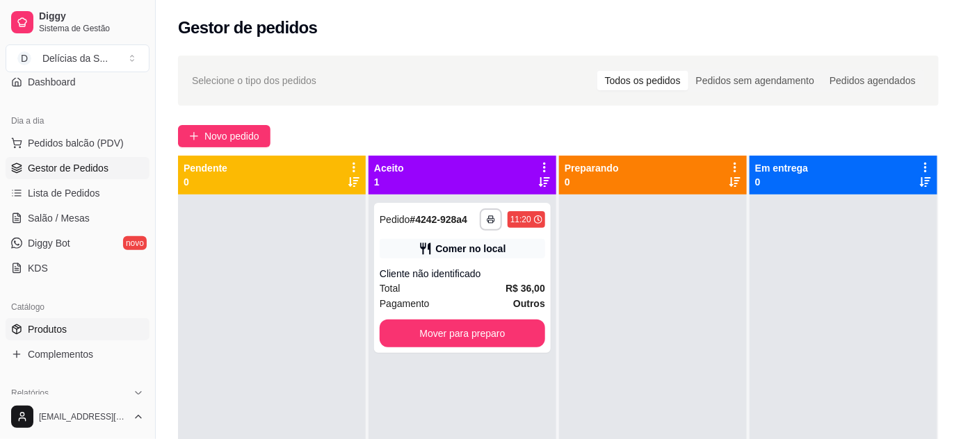
click at [78, 328] on link "Produtos" at bounding box center [78, 329] width 144 height 22
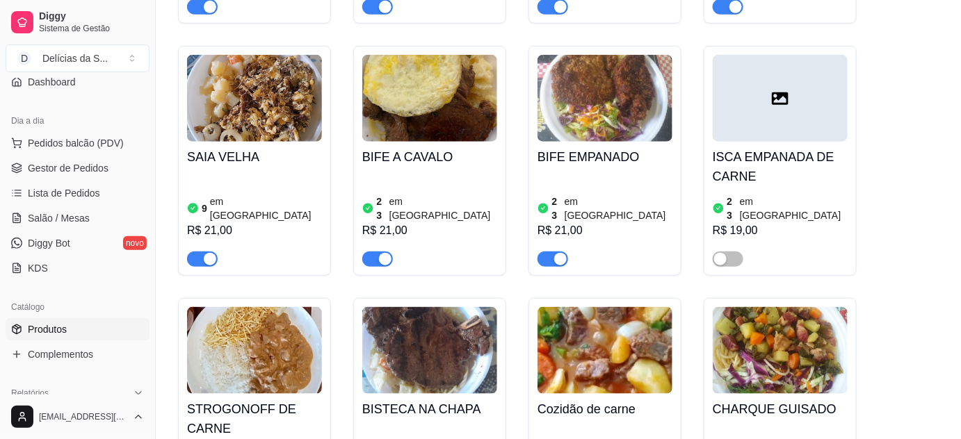
scroll to position [505, 0]
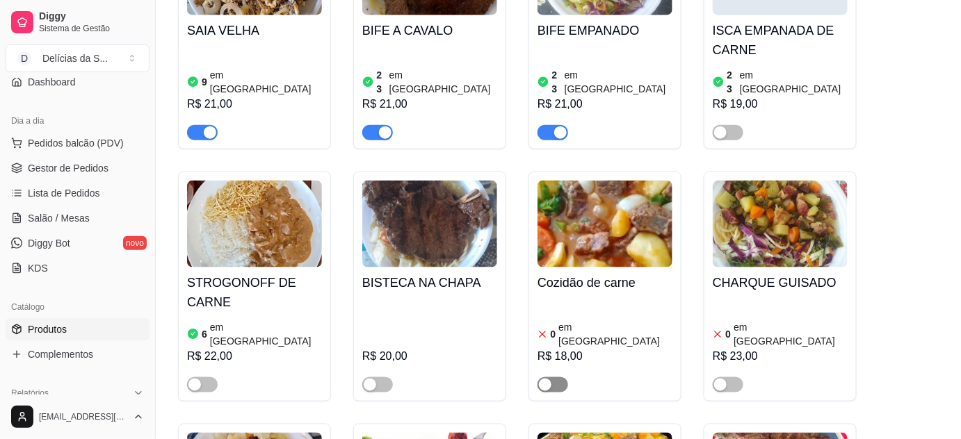
click at [551, 378] on button "button" at bounding box center [552, 385] width 31 height 15
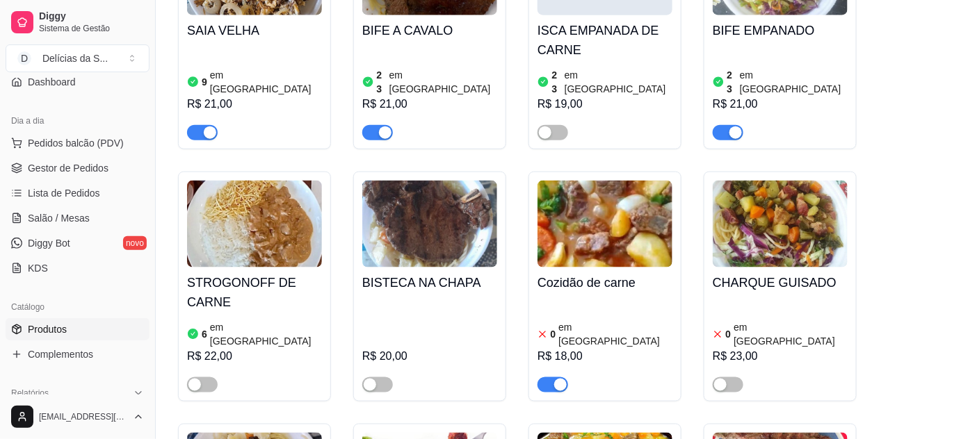
click at [586, 209] on img at bounding box center [604, 224] width 135 height 87
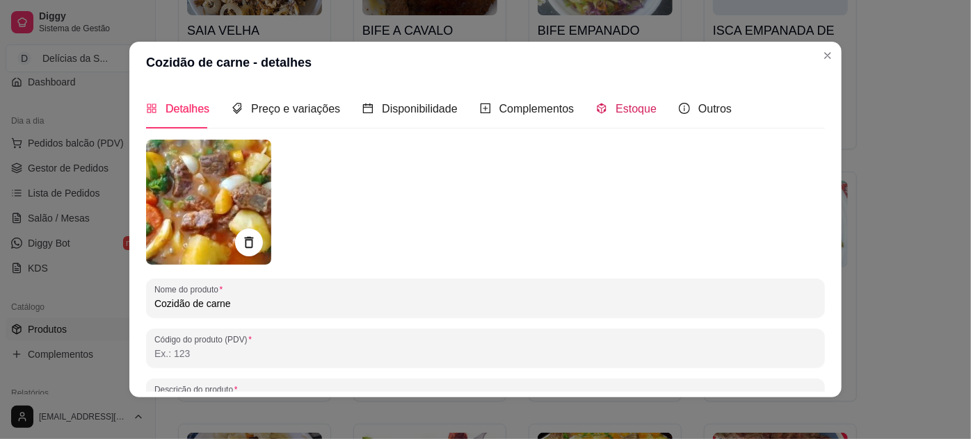
click at [615, 111] on span "Estoque" at bounding box center [635, 109] width 41 height 12
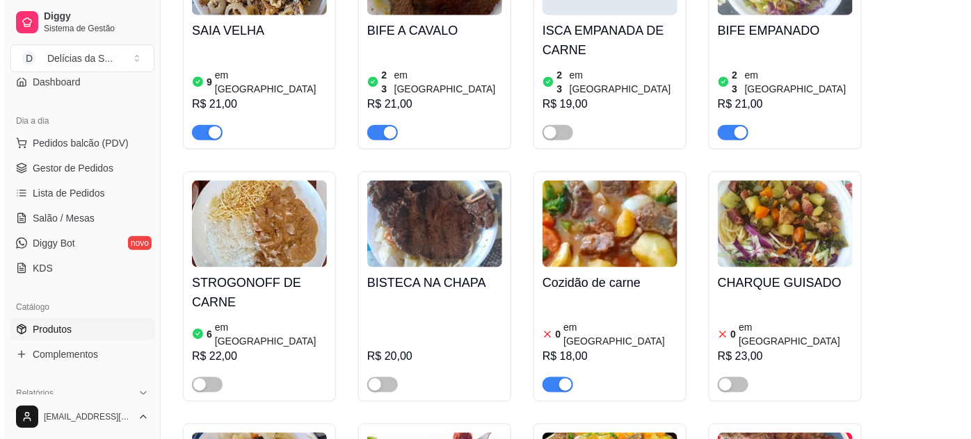
scroll to position [0, 0]
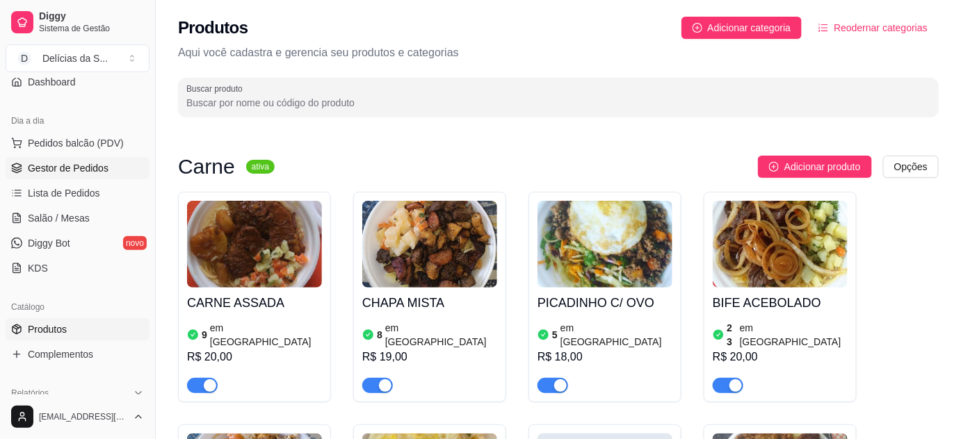
click at [83, 163] on span "Gestor de Pedidos" at bounding box center [68, 168] width 81 height 14
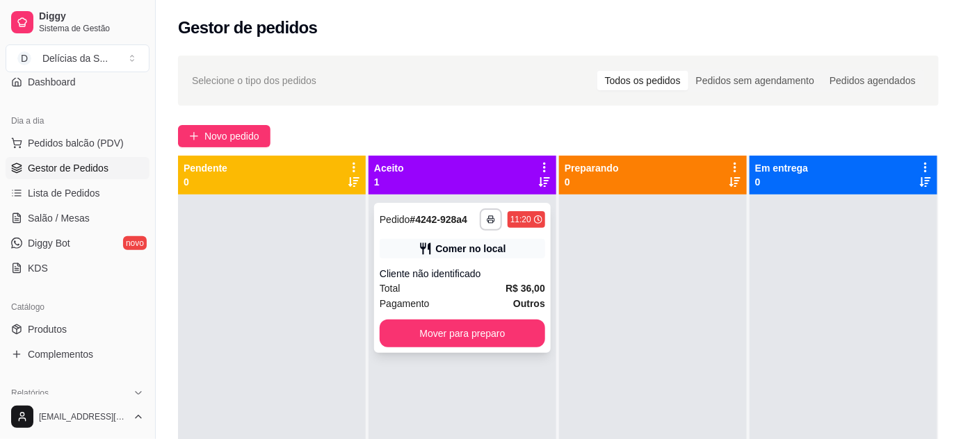
click at [441, 256] on div "Comer no local" at bounding box center [462, 248] width 165 height 19
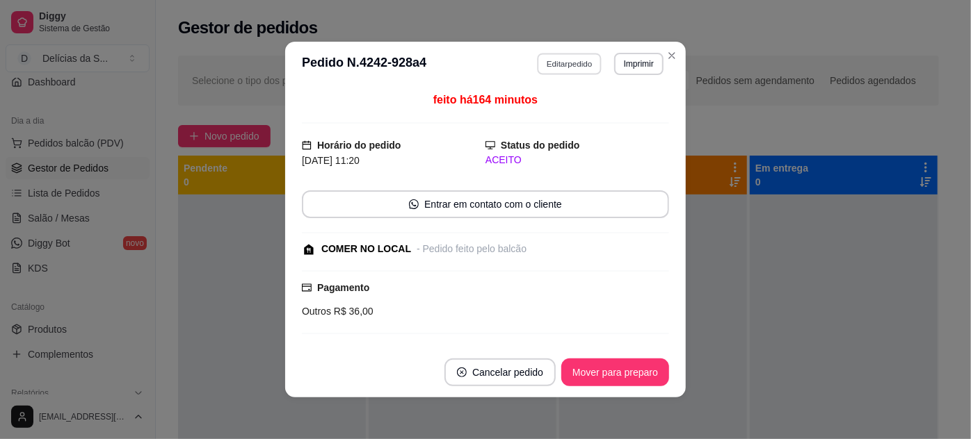
click at [558, 66] on button "Editar pedido" at bounding box center [569, 64] width 65 height 22
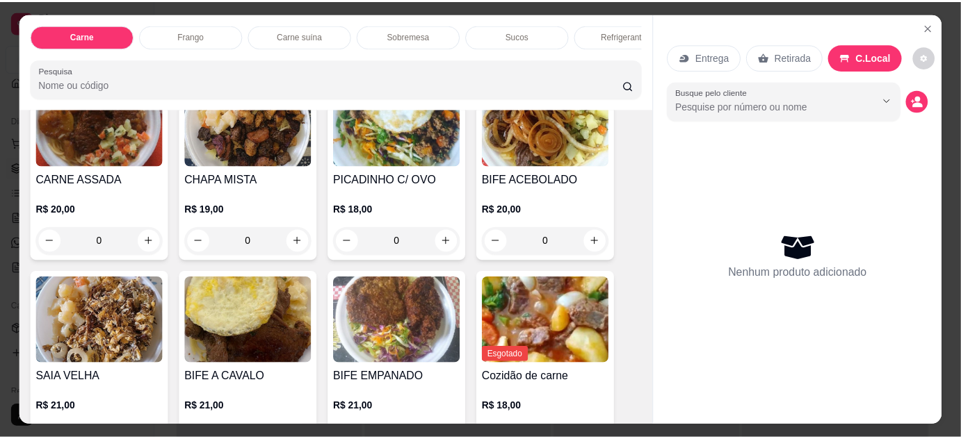
scroll to position [252, 0]
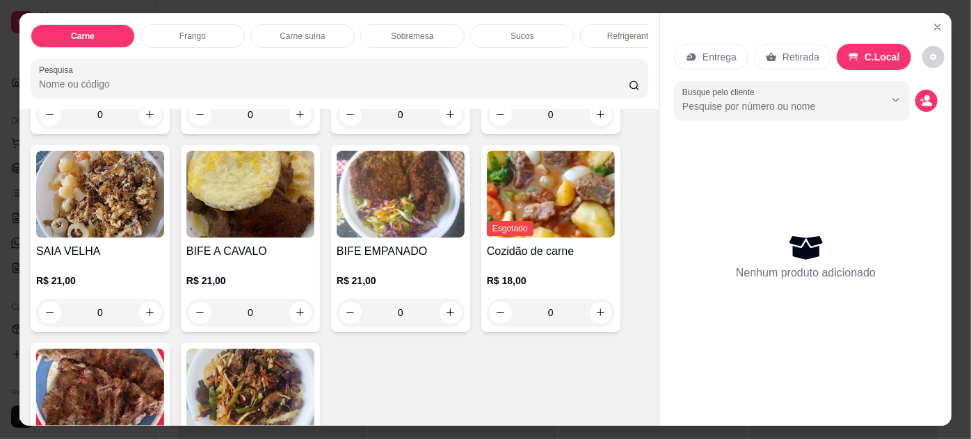
click at [593, 315] on div "0" at bounding box center [551, 313] width 128 height 28
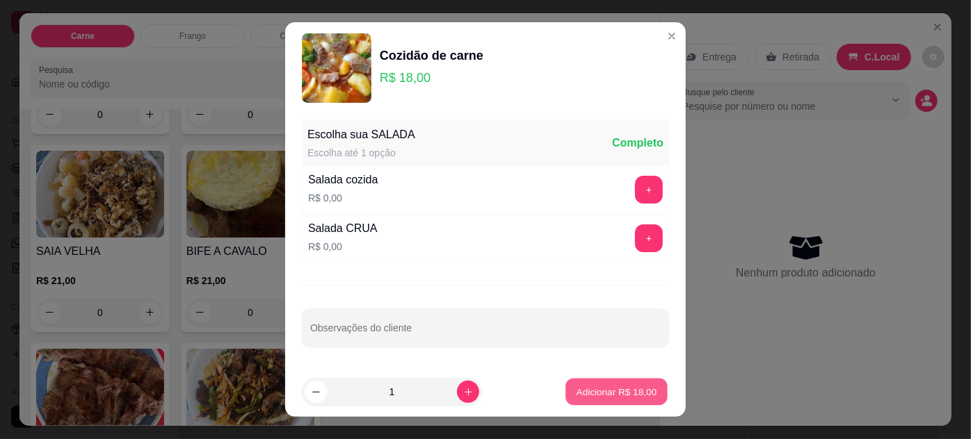
click at [608, 396] on p "Adicionar R$ 18,00" at bounding box center [616, 391] width 81 height 13
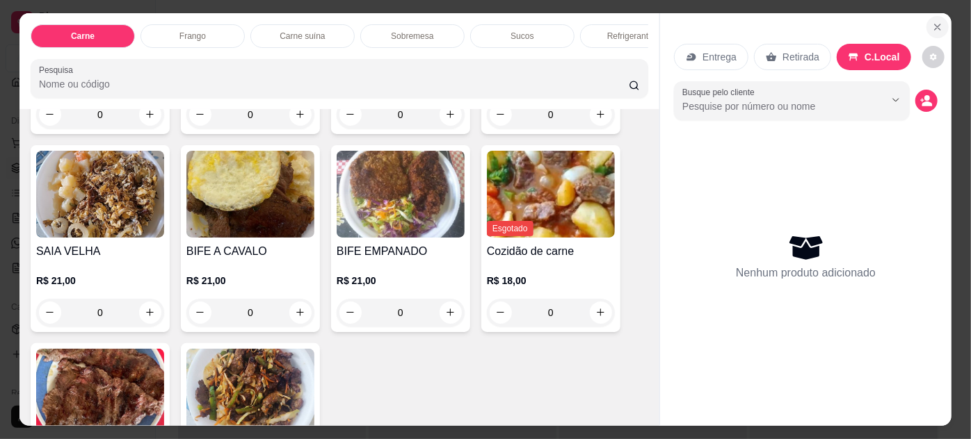
click at [936, 24] on icon "Close" at bounding box center [937, 27] width 11 height 11
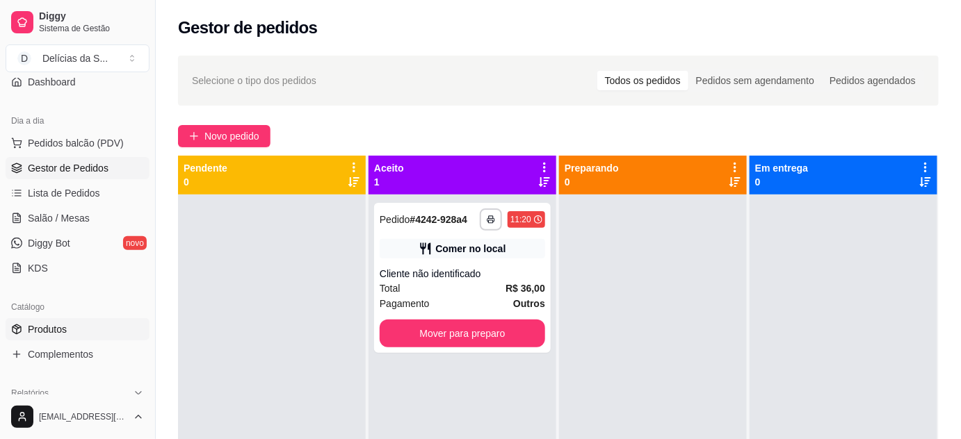
click at [51, 335] on link "Produtos" at bounding box center [78, 329] width 144 height 22
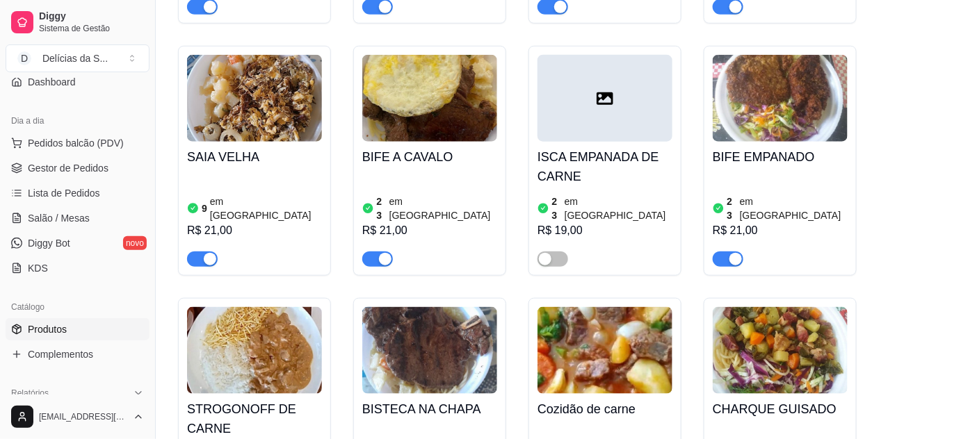
scroll to position [505, 0]
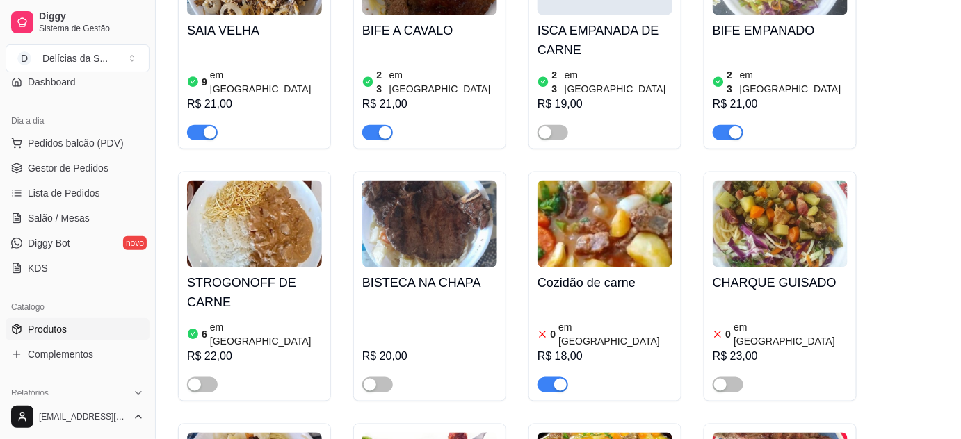
click at [594, 232] on img at bounding box center [604, 224] width 135 height 87
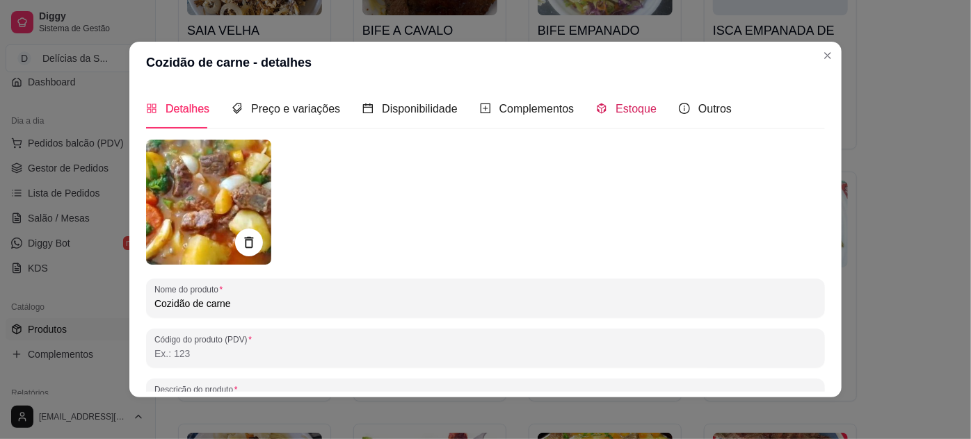
click at [628, 103] on span "Estoque" at bounding box center [635, 109] width 41 height 12
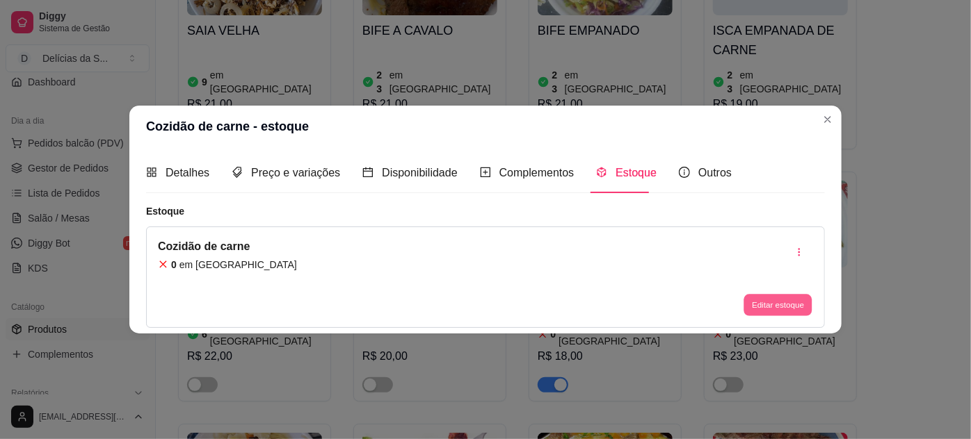
click at [763, 307] on button "Editar estoque" at bounding box center [777, 305] width 68 height 22
click at [618, 126] on div "0" at bounding box center [485, 113] width 417 height 28
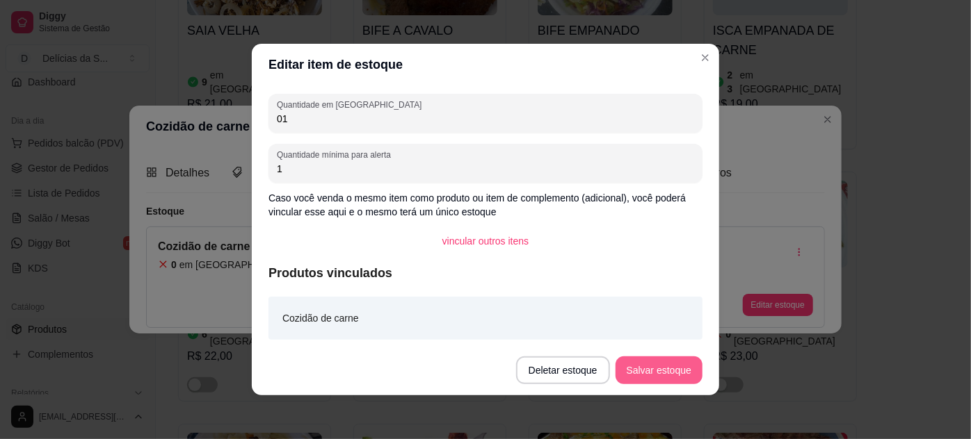
type input "01"
click at [649, 377] on button "Salvar estoque" at bounding box center [658, 371] width 87 height 28
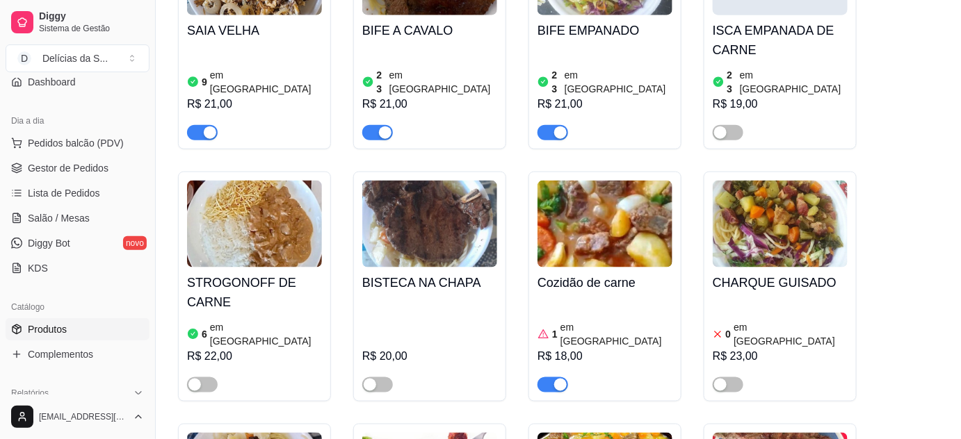
scroll to position [0, 0]
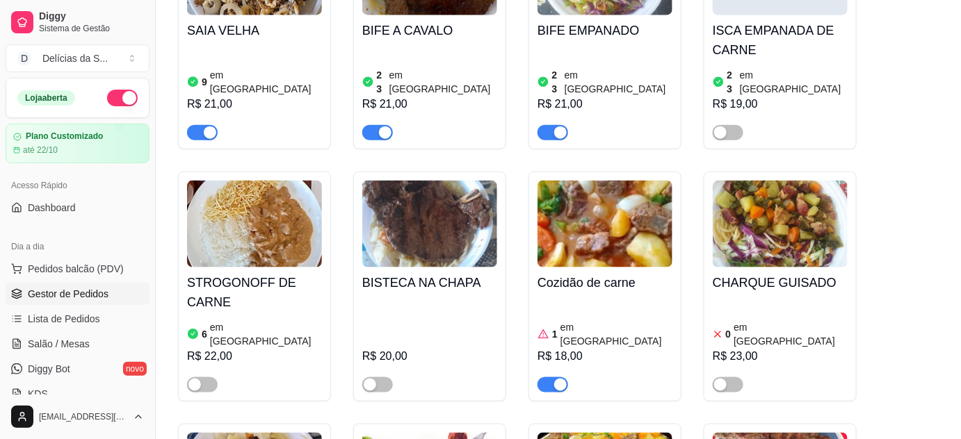
click at [83, 295] on span "Gestor de Pedidos" at bounding box center [68, 294] width 81 height 14
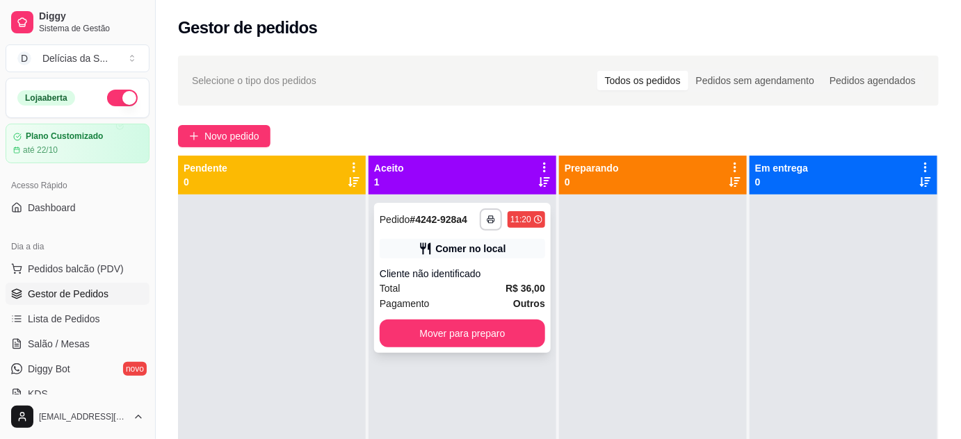
click at [480, 274] on div "Cliente não identificado" at bounding box center [462, 274] width 165 height 14
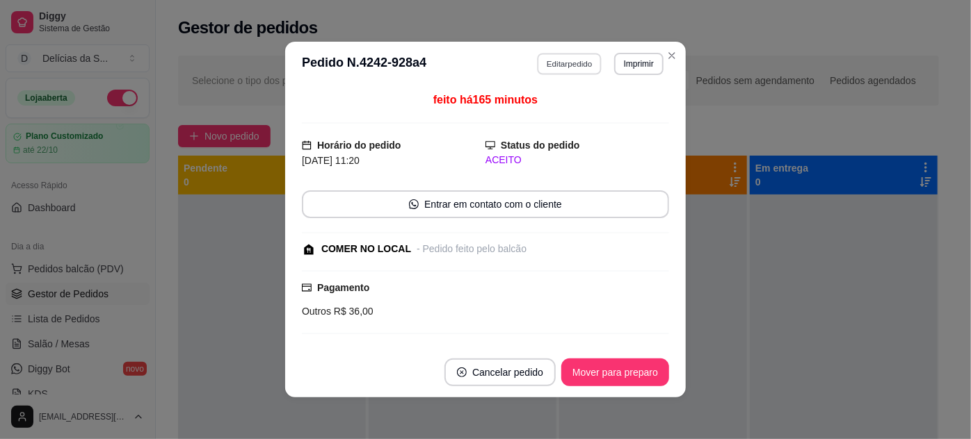
click at [537, 63] on button "Editar pedido" at bounding box center [569, 64] width 65 height 22
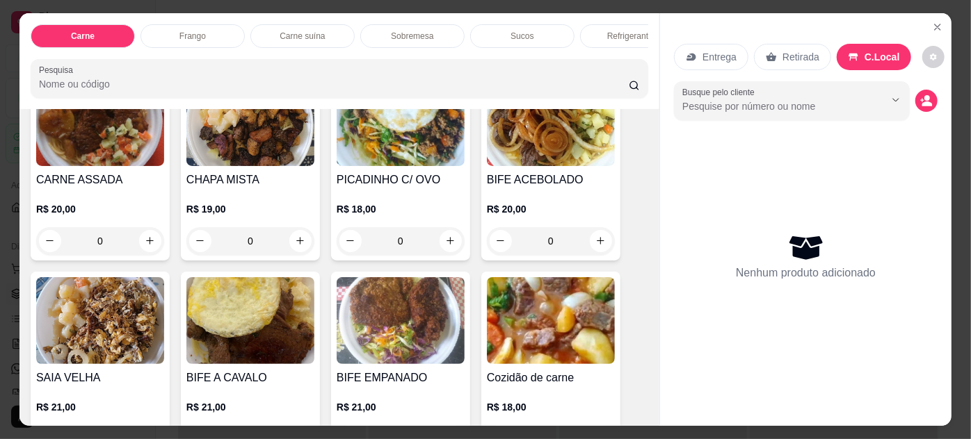
scroll to position [252, 0]
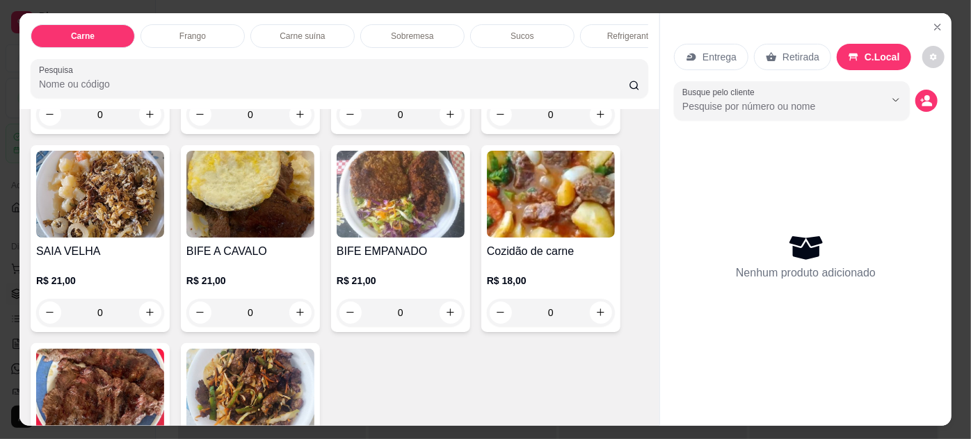
click at [525, 181] on img at bounding box center [551, 194] width 128 height 87
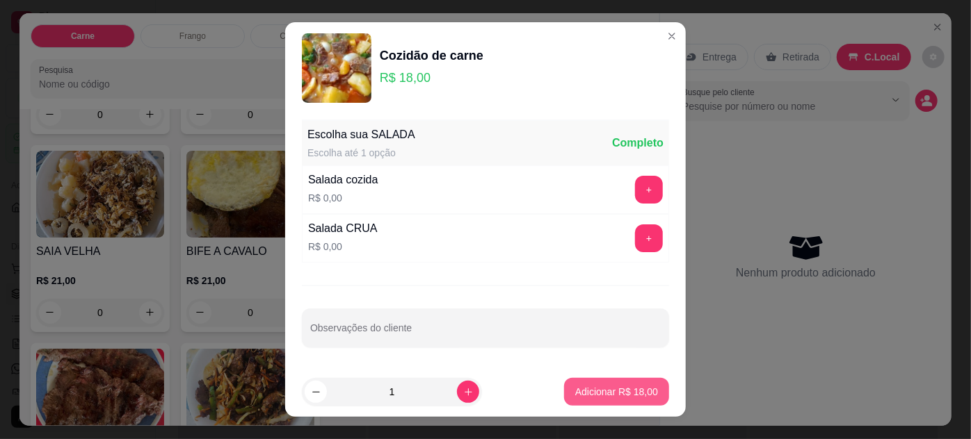
click at [609, 401] on button "Adicionar R$ 18,00" at bounding box center [616, 392] width 105 height 28
type input "1"
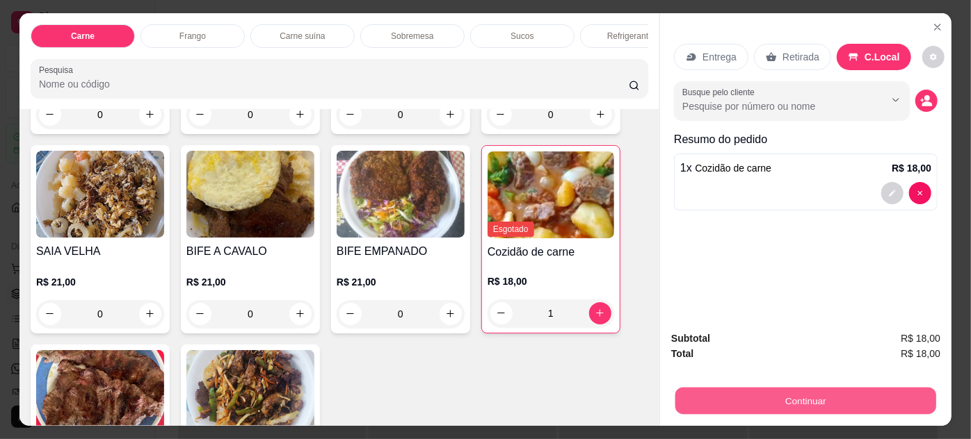
click at [695, 388] on button "Continuar" at bounding box center [805, 401] width 261 height 27
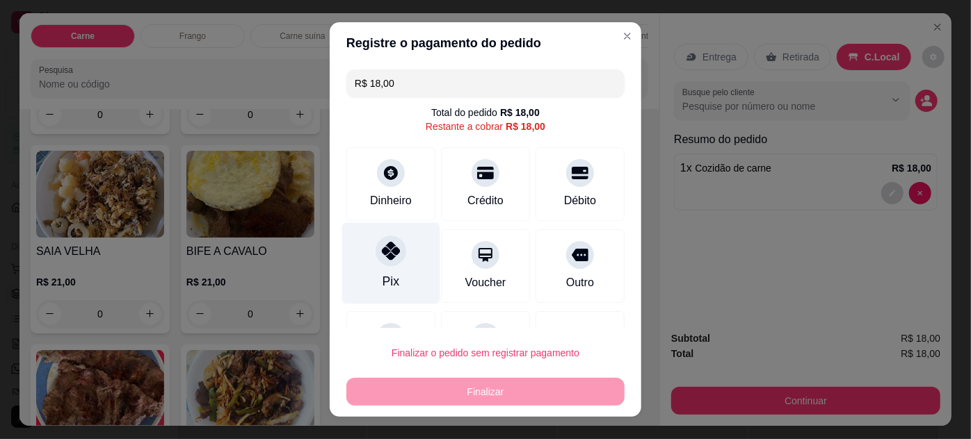
click at [385, 257] on icon at bounding box center [391, 251] width 18 height 18
type input "R$ 0,00"
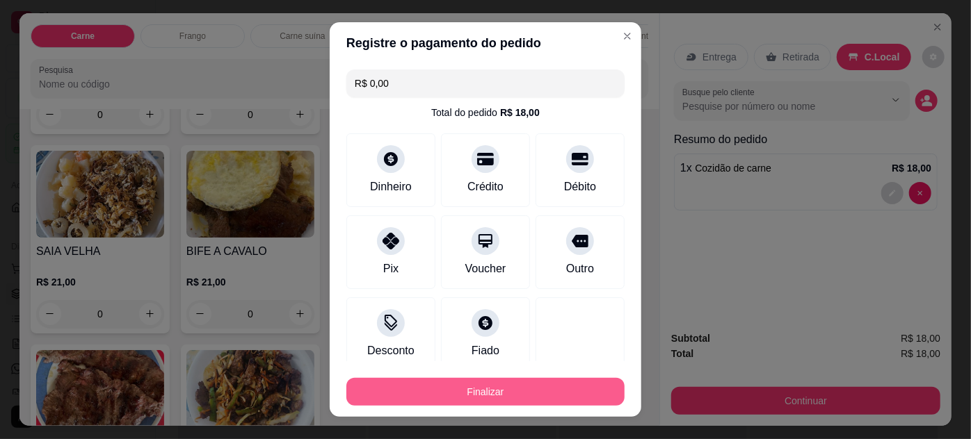
click at [492, 385] on button "Finalizar" at bounding box center [485, 392] width 278 height 28
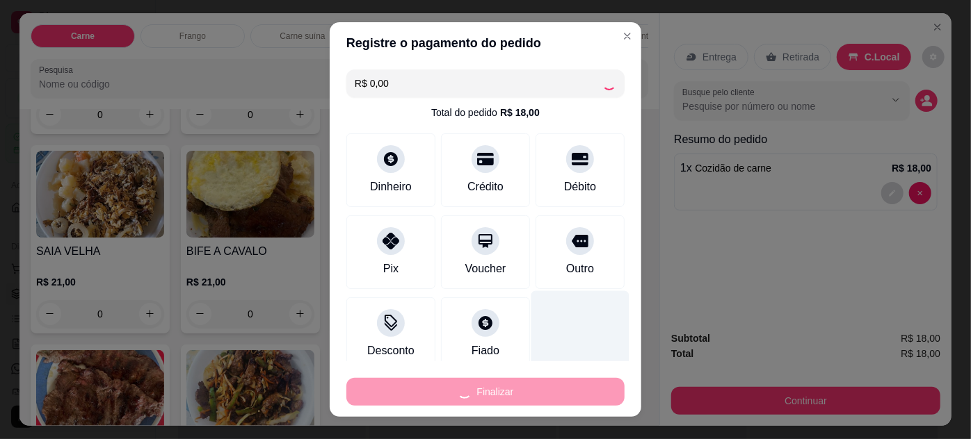
scroll to position [85, 0]
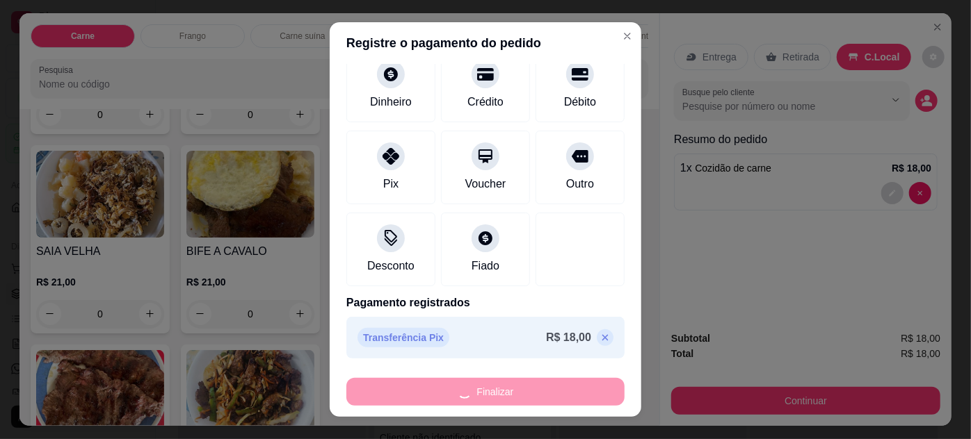
type input "0"
type input "-R$ 18,00"
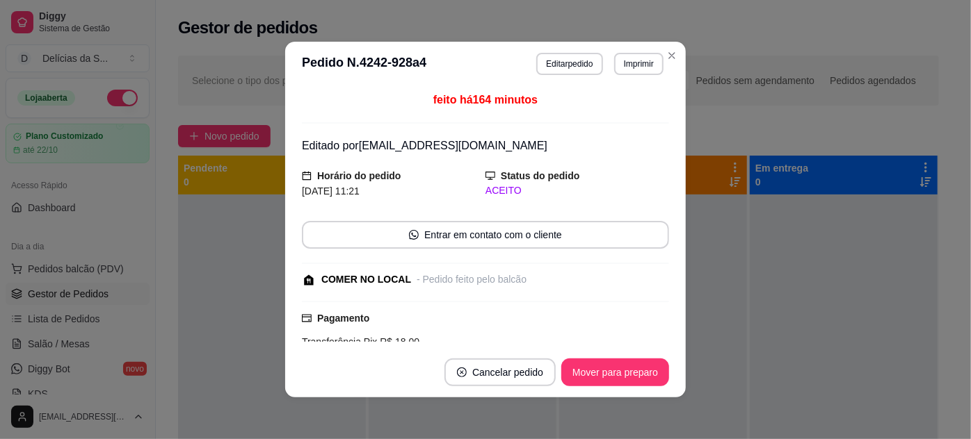
scroll to position [138, 0]
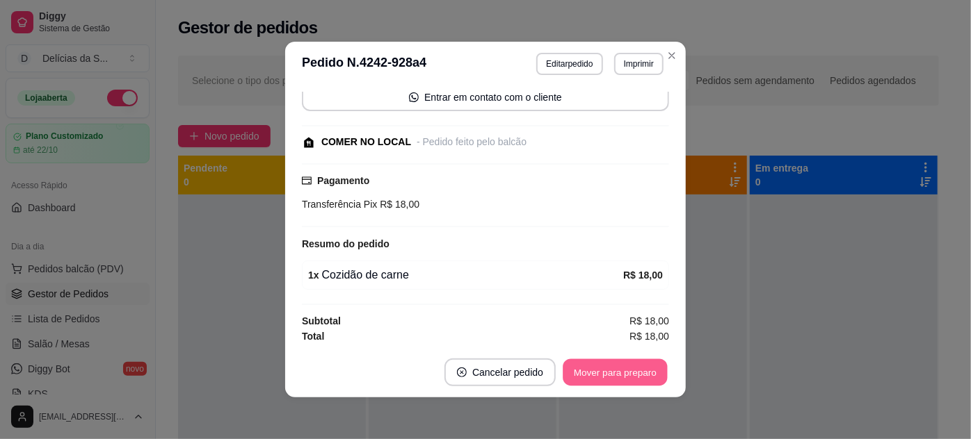
click at [608, 377] on button "Mover para preparo" at bounding box center [614, 372] width 104 height 27
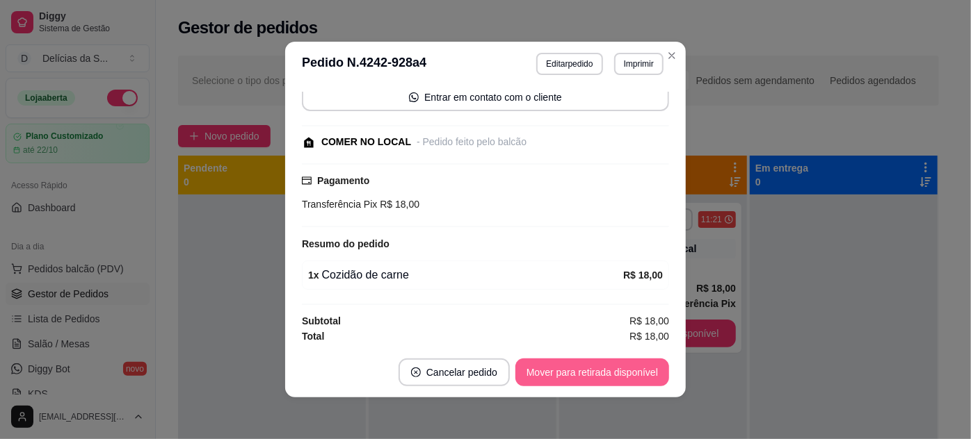
click at [607, 375] on button "Mover para retirada disponível" at bounding box center [592, 373] width 154 height 28
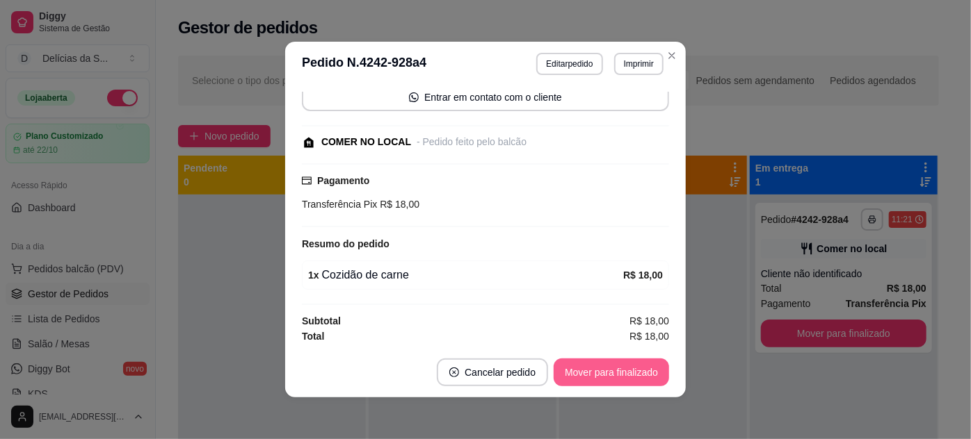
click at [607, 375] on button "Mover para finalizado" at bounding box center [610, 373] width 115 height 28
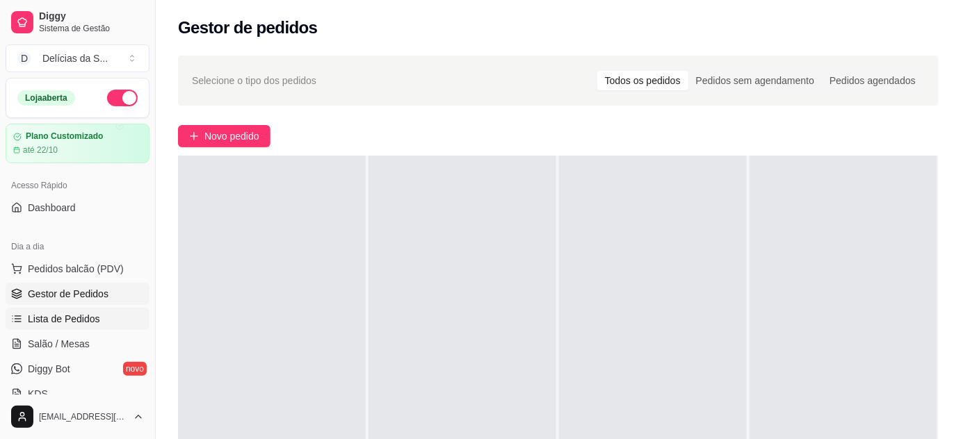
scroll to position [126, 0]
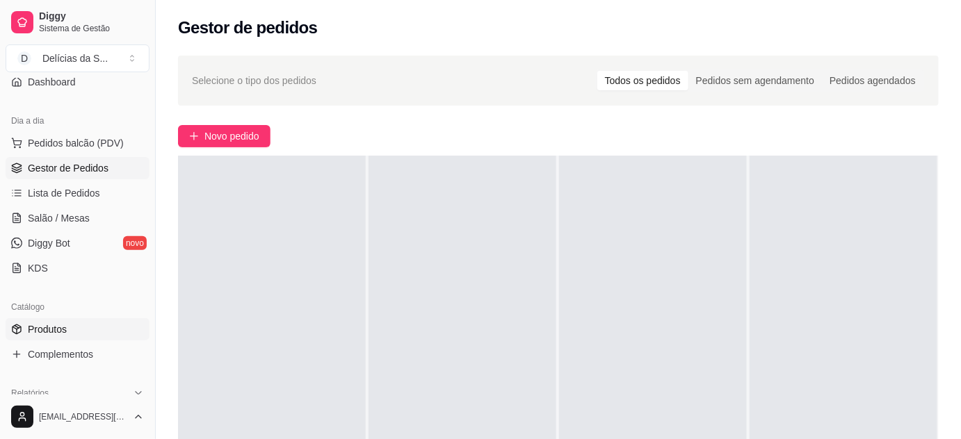
click at [70, 327] on link "Produtos" at bounding box center [78, 329] width 144 height 22
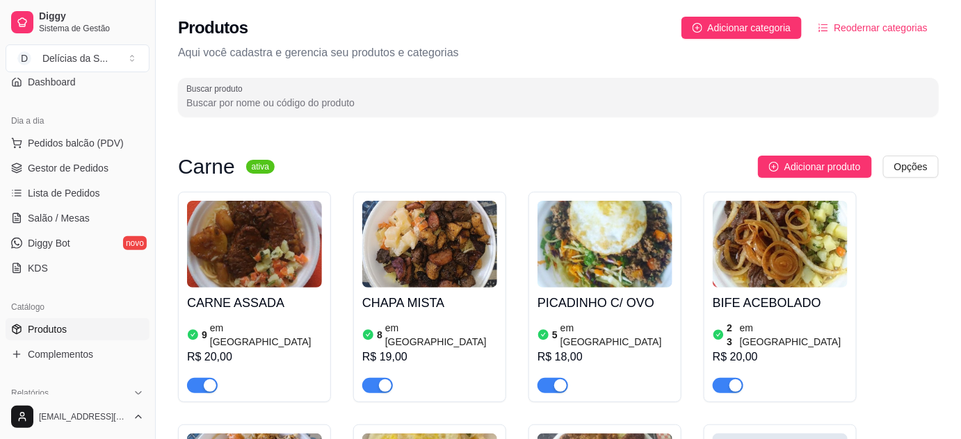
scroll to position [379, 0]
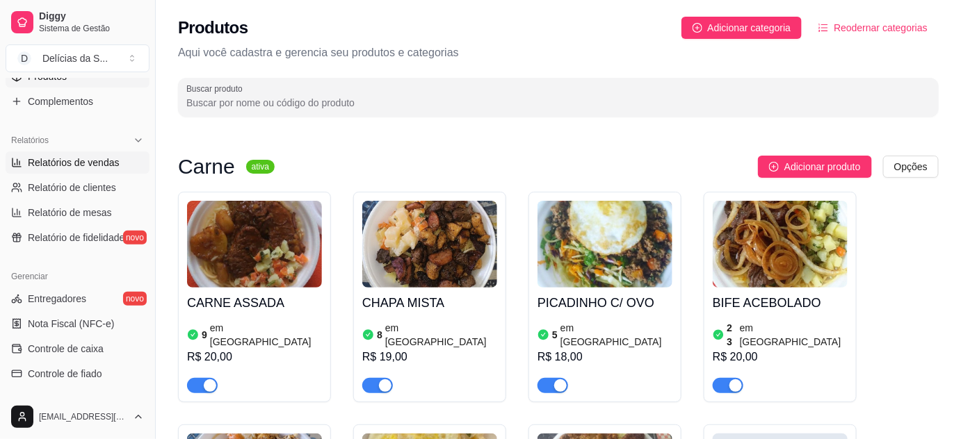
click at [102, 163] on span "Relatórios de vendas" at bounding box center [74, 163] width 92 height 14
select select "ALL"
select select "0"
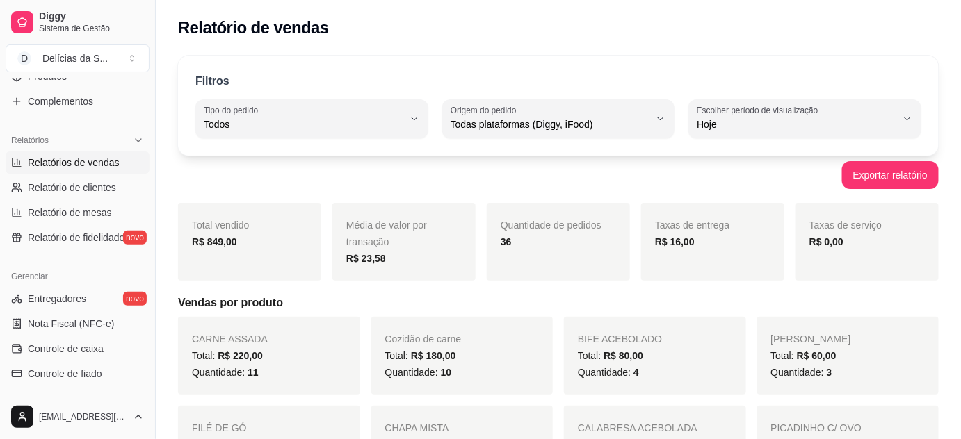
scroll to position [126, 0]
